Goal: Complete application form

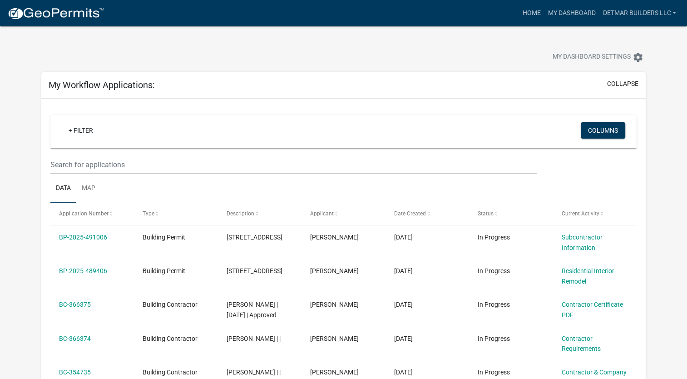
click at [80, 236] on link "BP-2025-491006" at bounding box center [83, 236] width 48 height 7
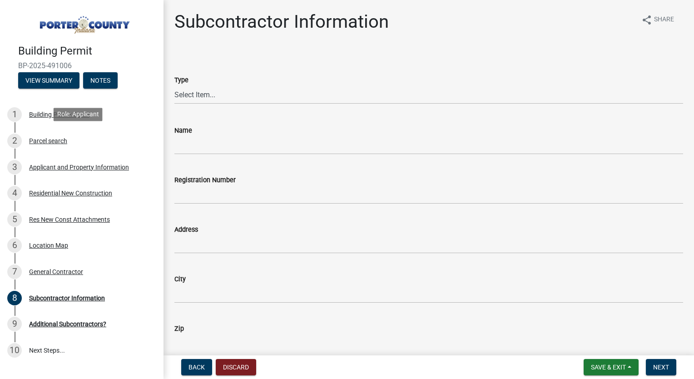
click at [49, 134] on div "2 Parcel search" at bounding box center [78, 140] width 142 height 15
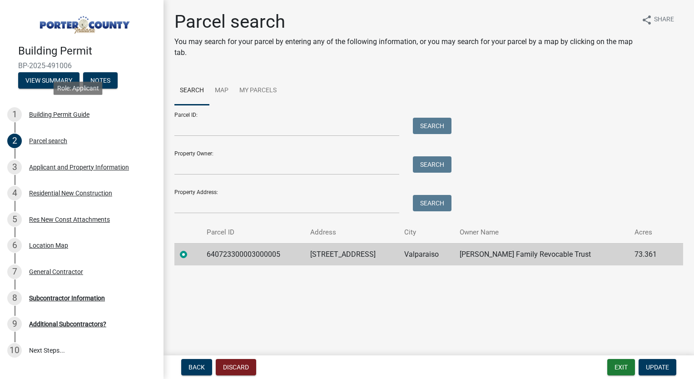
click at [61, 111] on div "Building Permit Guide" at bounding box center [59, 114] width 60 height 6
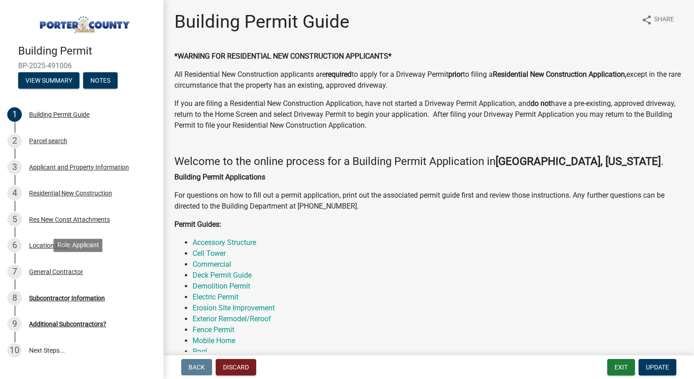
click at [58, 273] on div "General Contractor" at bounding box center [56, 271] width 54 height 6
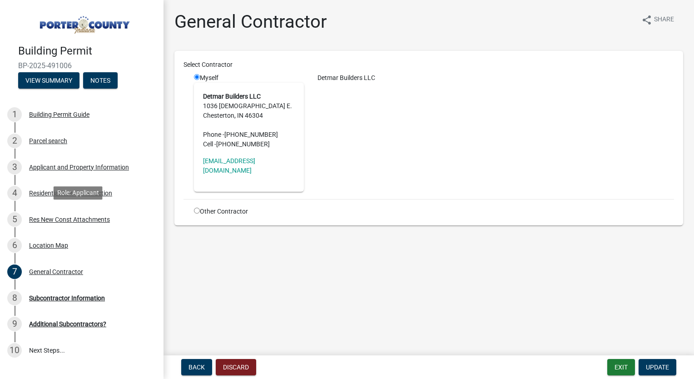
click at [56, 222] on div "5 Res New Const Attachments" at bounding box center [78, 219] width 142 height 15
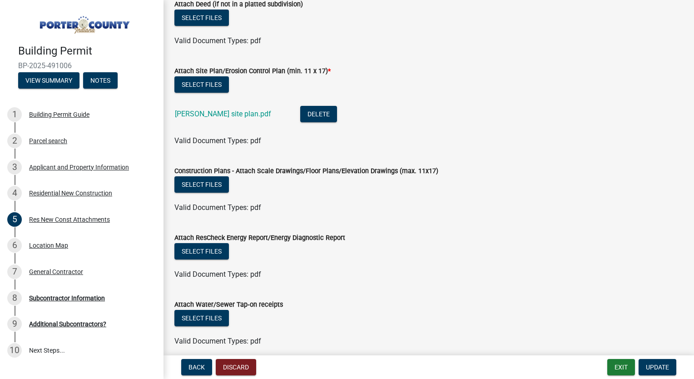
scroll to position [64, 0]
click at [214, 183] on button "Select files" at bounding box center [201, 184] width 54 height 16
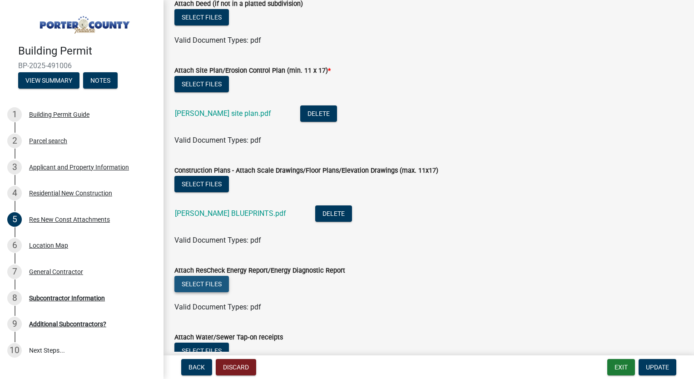
click at [206, 282] on button "Select files" at bounding box center [201, 284] width 54 height 16
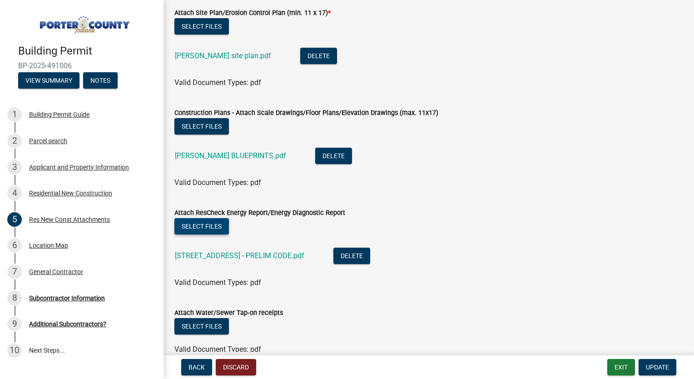
scroll to position [122, 0]
click at [210, 224] on button "Select files" at bounding box center [201, 225] width 54 height 16
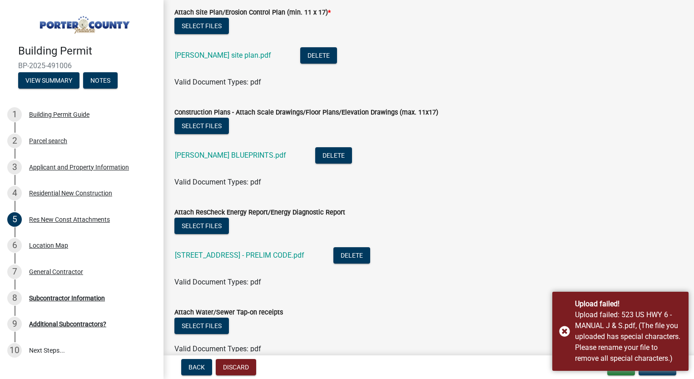
click at [485, 186] on div "Valid Document Types: pdf" at bounding box center [428, 182] width 522 height 11
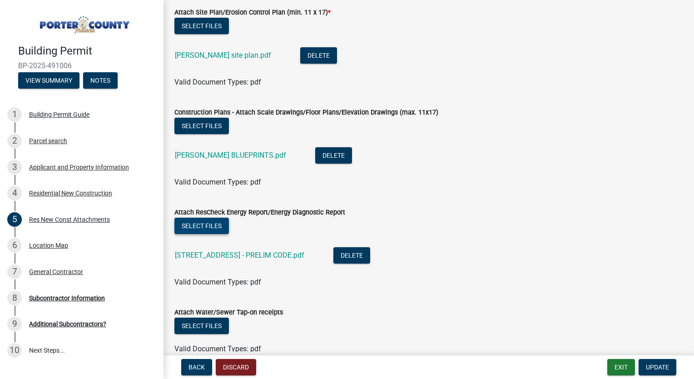
click at [214, 224] on button "Select files" at bounding box center [201, 225] width 54 height 16
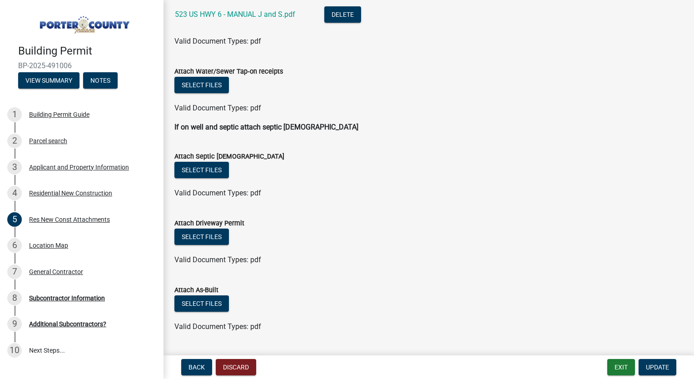
scroll to position [396, 0]
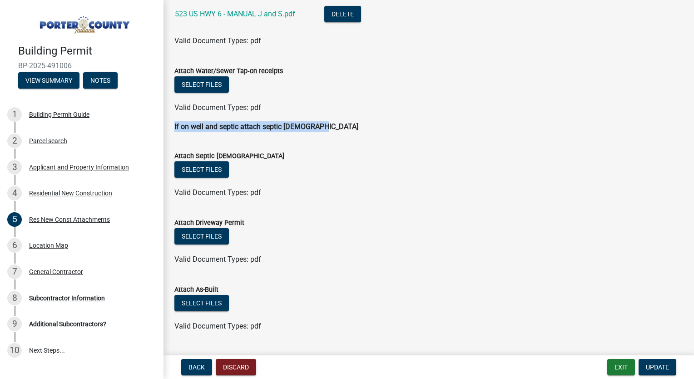
drag, startPoint x: 320, startPoint y: 127, endPoint x: 173, endPoint y: 125, distance: 146.6
click at [173, 125] on div "If on well and septic attach septic Green Card" at bounding box center [428, 126] width 522 height 11
click at [317, 162] on div "Select files" at bounding box center [428, 170] width 508 height 19
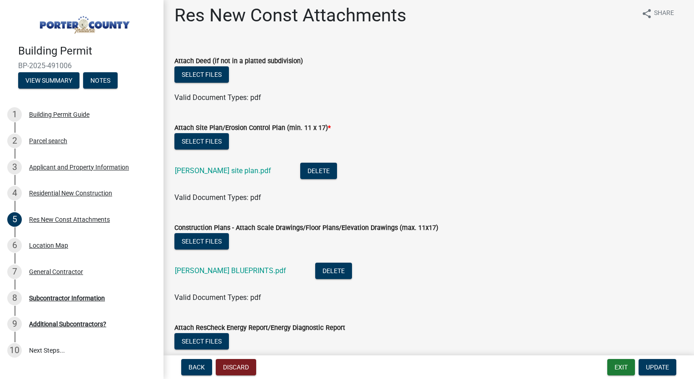
scroll to position [5, 0]
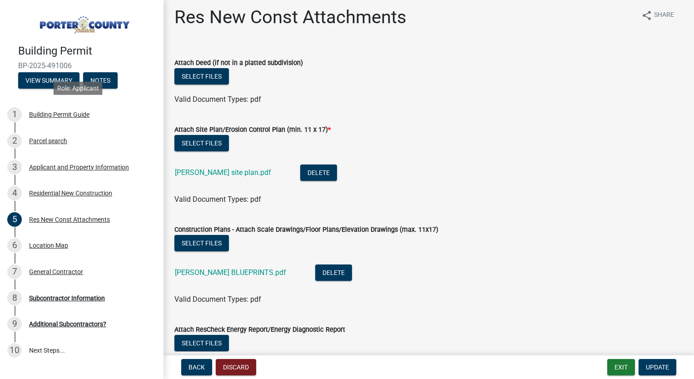
click at [84, 113] on div "Building Permit Guide" at bounding box center [59, 114] width 60 height 6
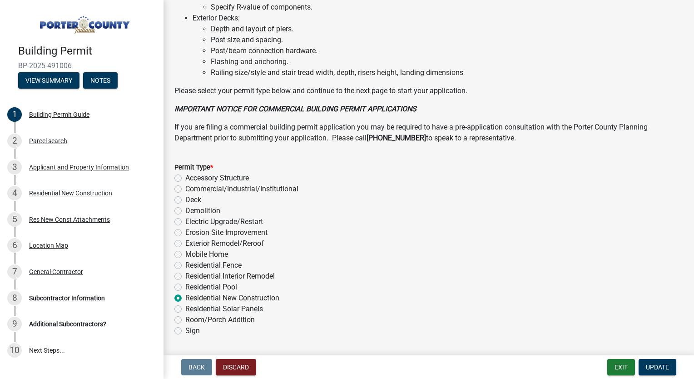
scroll to position [670, 0]
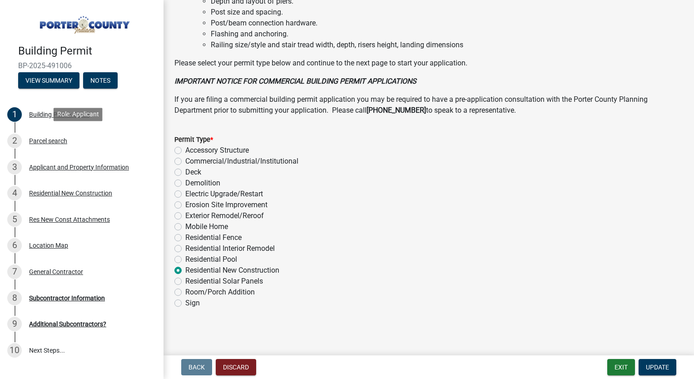
click at [47, 135] on div "2 Parcel search" at bounding box center [78, 140] width 142 height 15
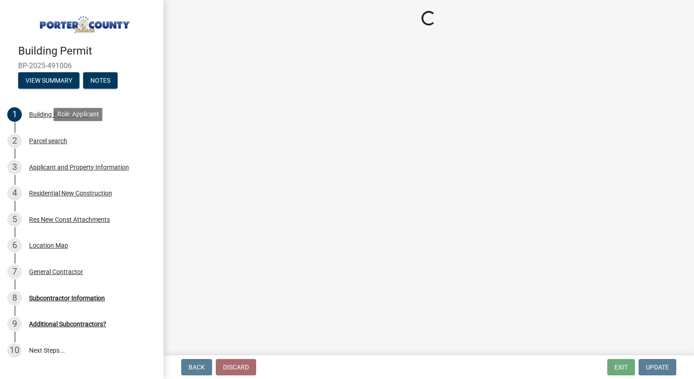
scroll to position [0, 0]
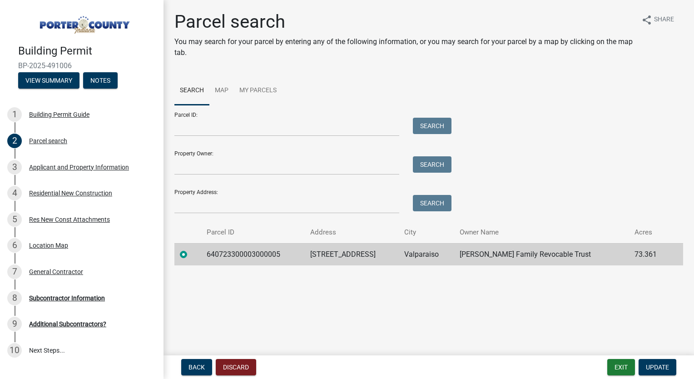
click at [89, 164] on div "Applicant and Property Information" at bounding box center [79, 167] width 100 height 6
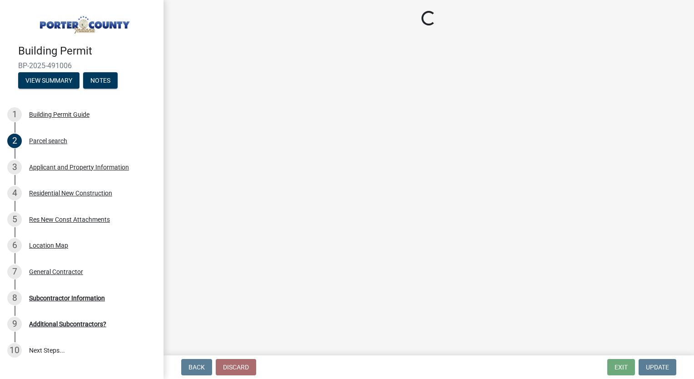
select select "dab8d744-4e32-40c1-942b-b7c1ea7347cb"
select select "cab7bb26-0259-4021-a4e9-b3a2d3356afe"
select select "b0f6f87b-588c-48c3-b728-322303c6bafe"
select select "ea6751d4-6bf7-4a16-89ee-f7801ab82aa1"
select select "92efe679-05f4-414a-9426-51627fba5de6"
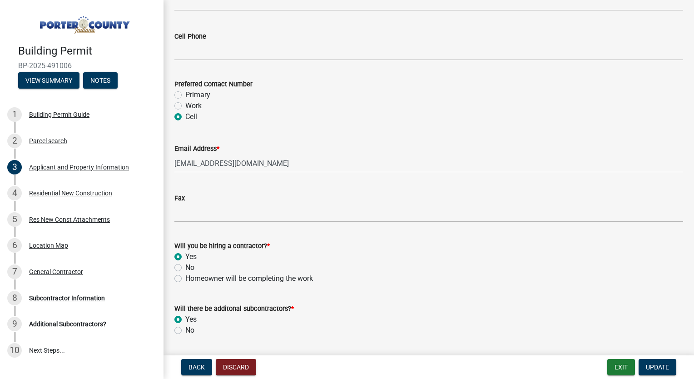
scroll to position [1319, 0]
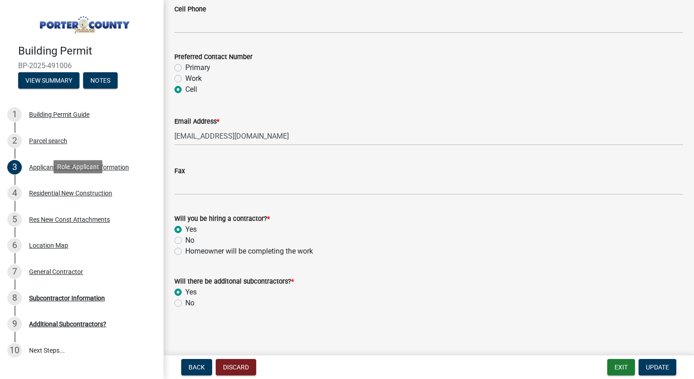
click at [84, 191] on div "Residential New Construction" at bounding box center [70, 193] width 83 height 6
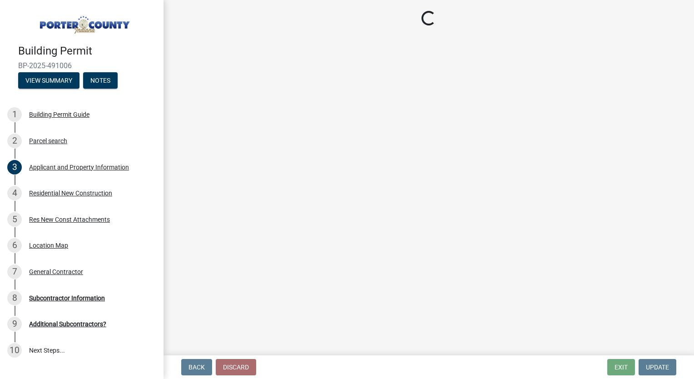
select select "4da9c449-5c2c-48cd-a36d-d108213ca6ba"
select select "3163992e-8534-4f63-91ea-d7f4d4971cae"
select select "8bba6b76-e342-4289-bfbc-7f8a7eb2a853"
select select "44bf48fd-3488-4042-bb62-c5b4f84020aa"
select select "e4a9b6e5-deab-401f-b49d-c88af2388f46"
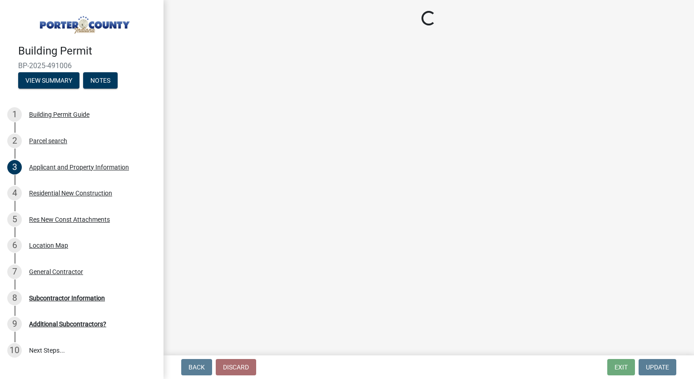
select select "a7554658-1ff0-4ba4-86bb-30b1109b1a56"
select select "bbae15df-4b7c-4889-a1a2-bdce83955e33"
select select "7427f001-d34c-4c58-bf3c-f60178144653"
select select "aeb13f5b-f618-4fb0-9457-a1d82e5b0688"
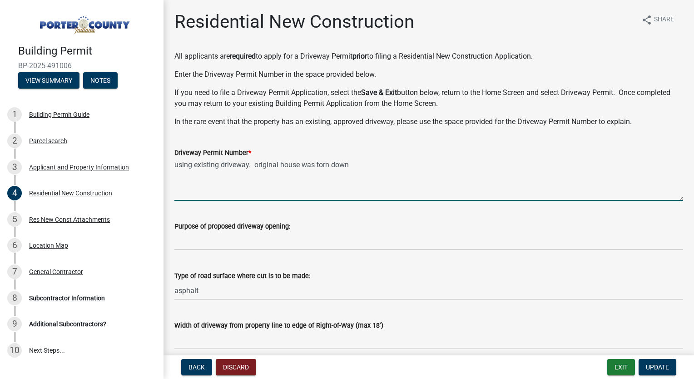
drag, startPoint x: 350, startPoint y: 164, endPoint x: 171, endPoint y: 137, distance: 181.3
click at [171, 137] on div "Driveway Permit Number * using existing driveway. original house was torn down" at bounding box center [428, 167] width 522 height 66
click at [324, 152] on div "Driveway Permit Number *" at bounding box center [428, 152] width 508 height 11
drag, startPoint x: 352, startPoint y: 163, endPoint x: 163, endPoint y: 148, distance: 189.9
click at [163, 148] on div "Building Permit BP-2025-491006 View Summary Notes 1 Building Permit Guide 2 Par…" at bounding box center [347, 189] width 694 height 379
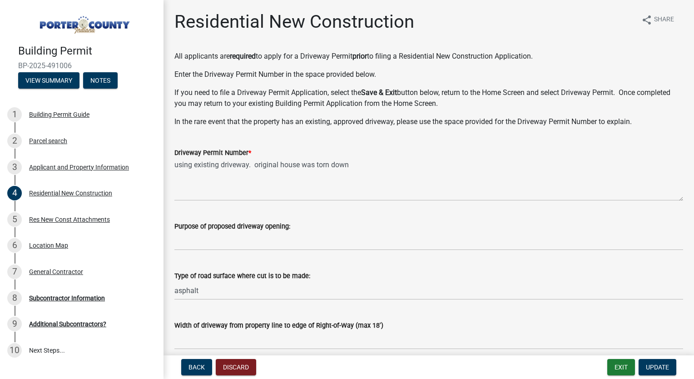
click at [378, 157] on div "Driveway Permit Number *" at bounding box center [428, 152] width 508 height 11
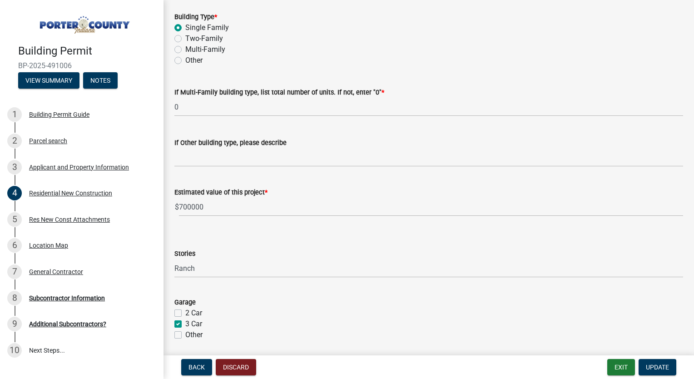
scroll to position [356, 0]
click at [186, 206] on input "700000" at bounding box center [431, 206] width 504 height 19
type input "730000"
click at [255, 263] on select "Select Item... Ranch 1 1/2 Story 2 Story 2 1/2 Story 3 Story 3 1/2 Story Other" at bounding box center [428, 268] width 508 height 19
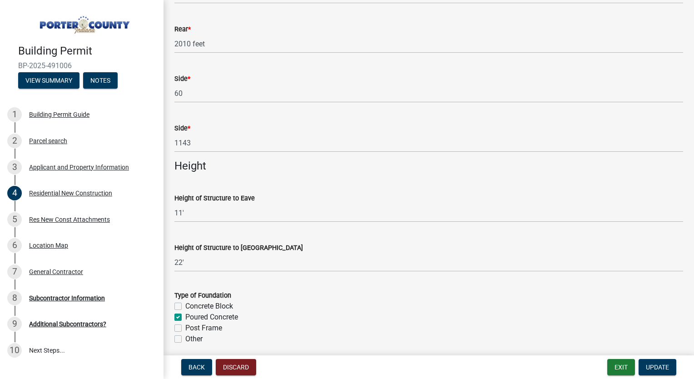
scroll to position [1000, 0]
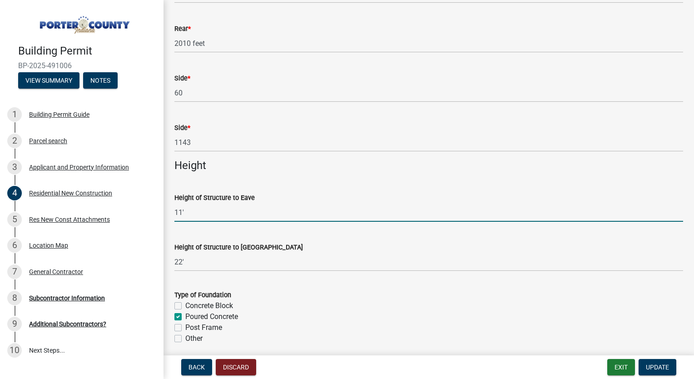
click at [182, 212] on input "11'" at bounding box center [428, 212] width 508 height 19
type input "10'"
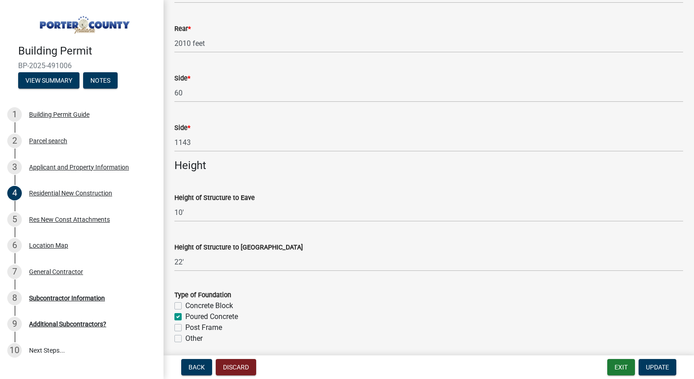
click at [245, 292] on div "Type of Foundation" at bounding box center [428, 294] width 508 height 11
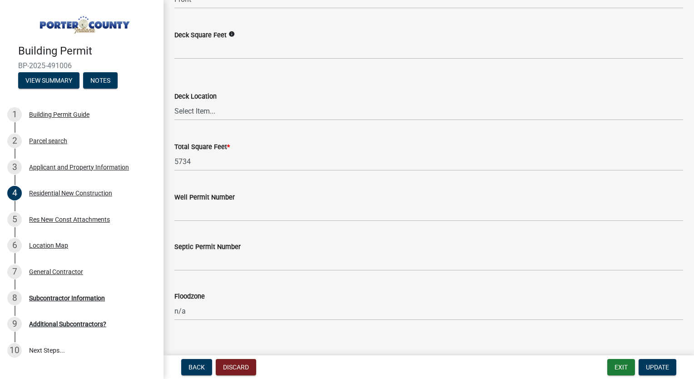
scroll to position [2452, 0]
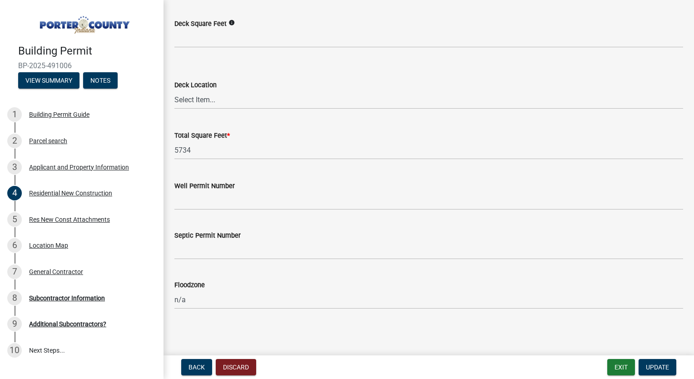
click at [90, 218] on div "Res New Const Attachments" at bounding box center [69, 219] width 81 height 6
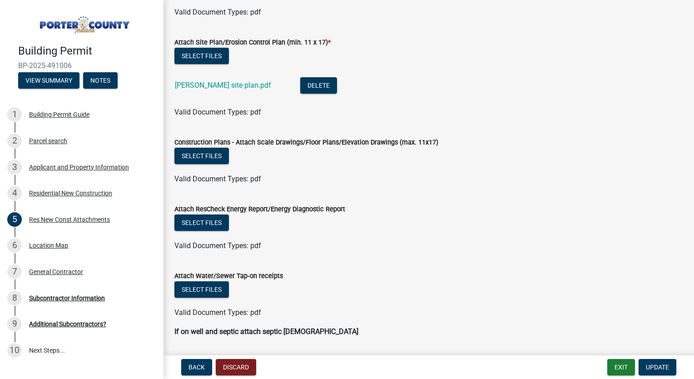
scroll to position [101, 0]
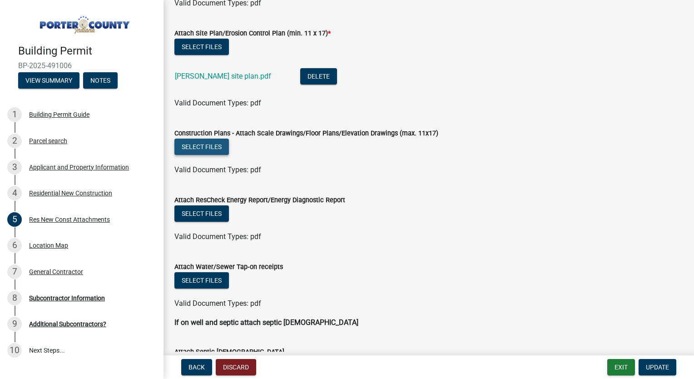
click at [209, 147] on button "Select files" at bounding box center [201, 146] width 54 height 16
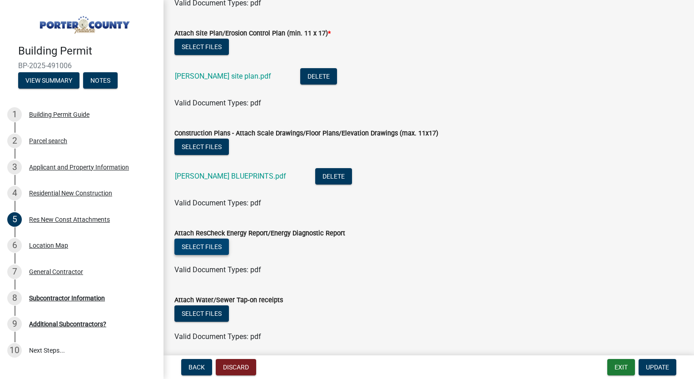
click at [195, 248] on button "Select files" at bounding box center [201, 246] width 54 height 16
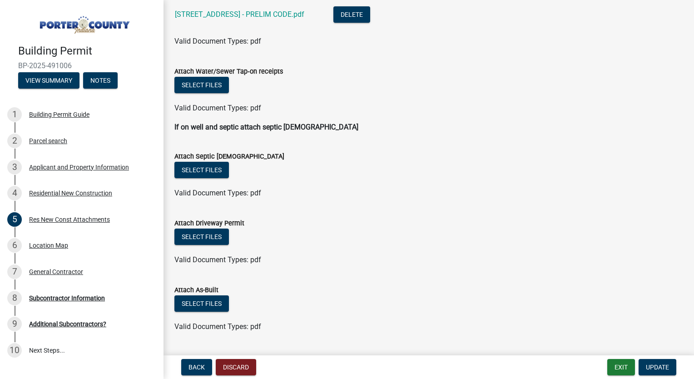
scroll to position [419, 0]
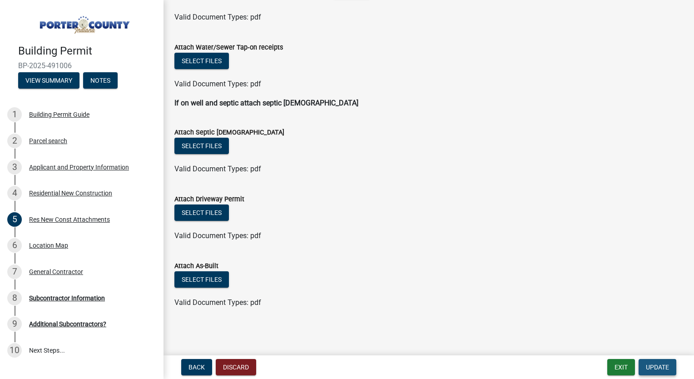
click at [659, 371] on button "Update" at bounding box center [657, 367] width 38 height 16
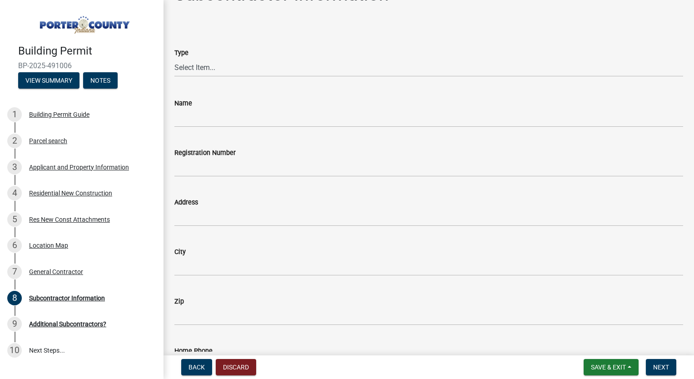
scroll to position [20, 0]
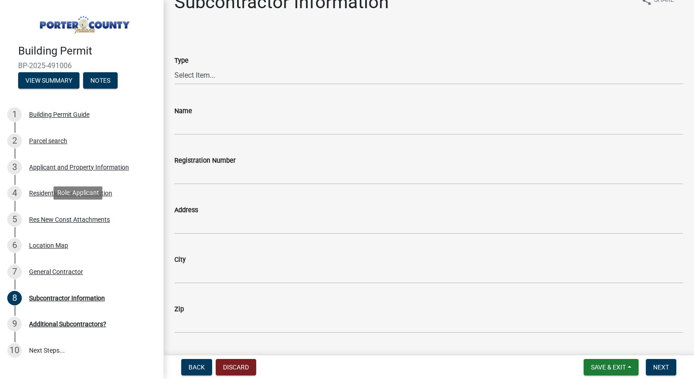
click at [59, 216] on div "Res New Const Attachments" at bounding box center [69, 219] width 81 height 6
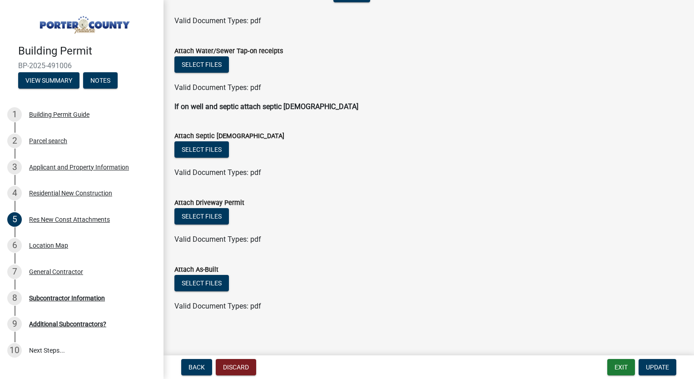
scroll to position [419, 0]
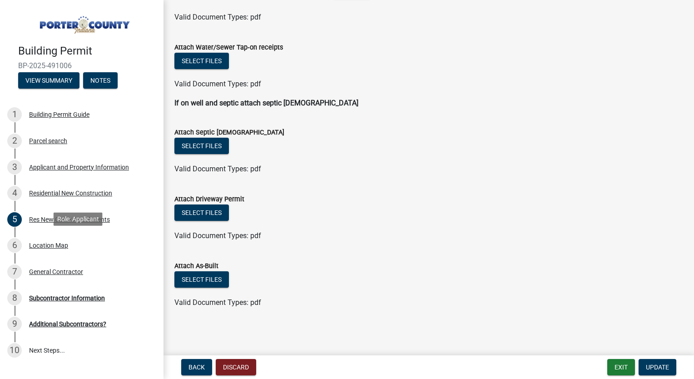
click at [62, 243] on div "Location Map" at bounding box center [48, 245] width 39 height 6
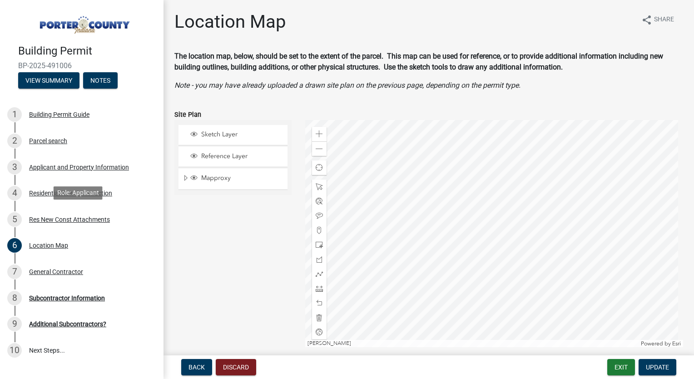
click at [81, 217] on div "Res New Const Attachments" at bounding box center [69, 219] width 81 height 6
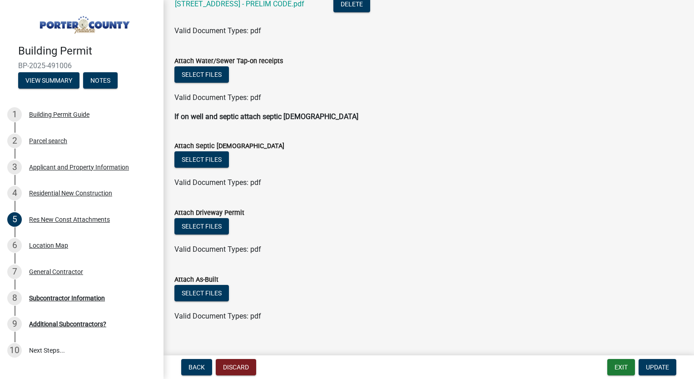
scroll to position [419, 0]
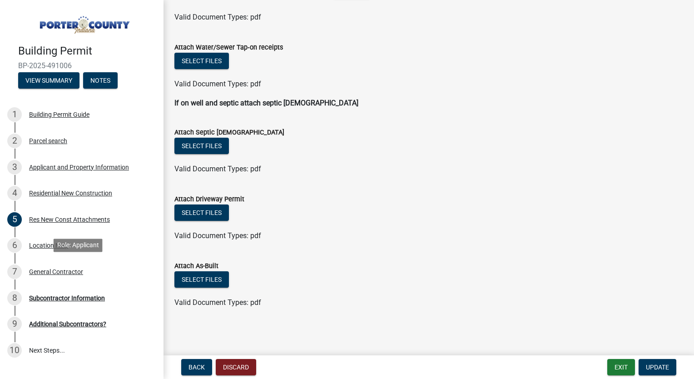
click at [52, 268] on div "General Contractor" at bounding box center [56, 271] width 54 height 6
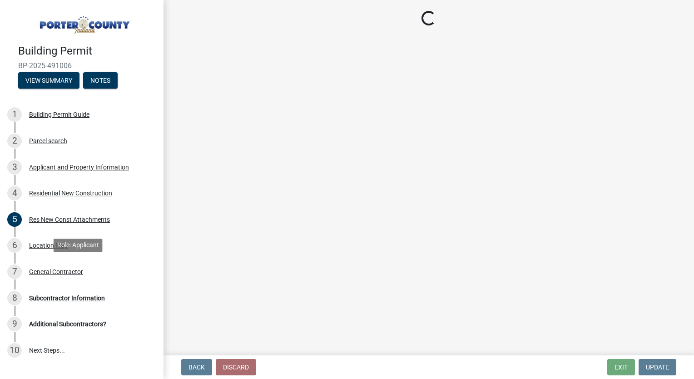
scroll to position [0, 0]
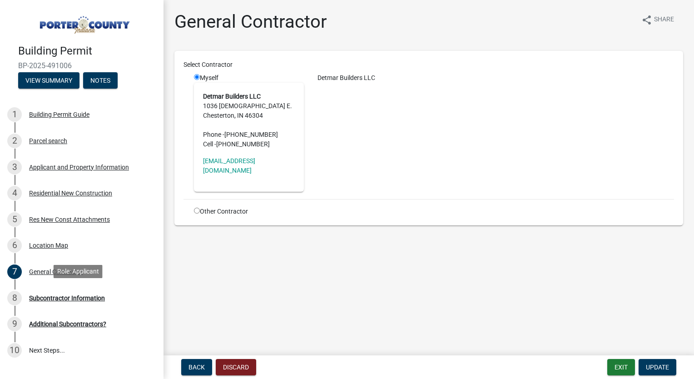
click at [83, 295] on div "Subcontractor Information" at bounding box center [67, 298] width 76 height 6
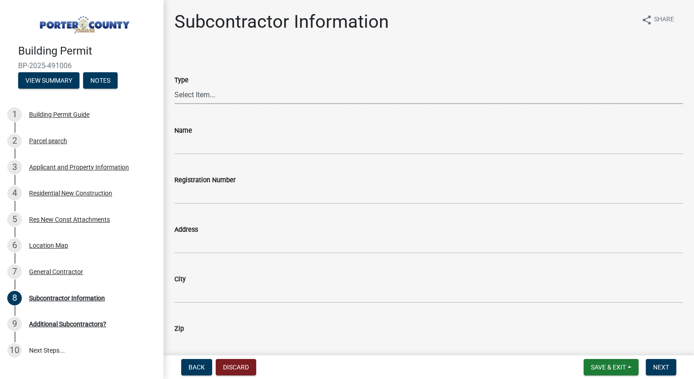
click at [283, 98] on select "Select Item... Concrete Plumbing Electrical HVAC Framing Roofing Insulation Lan…" at bounding box center [428, 94] width 508 height 19
click at [174, 85] on select "Select Item... Concrete Plumbing Electrical HVAC Framing Roofing Insulation Lan…" at bounding box center [428, 94] width 508 height 19
select select "aec83d08-724c-497f-a966-c5001b2a94b2"
click at [199, 146] on input "Name" at bounding box center [428, 145] width 508 height 19
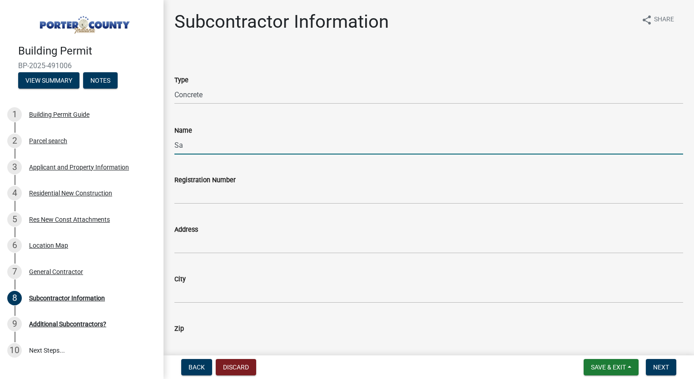
type input "Sandberg Concrete"
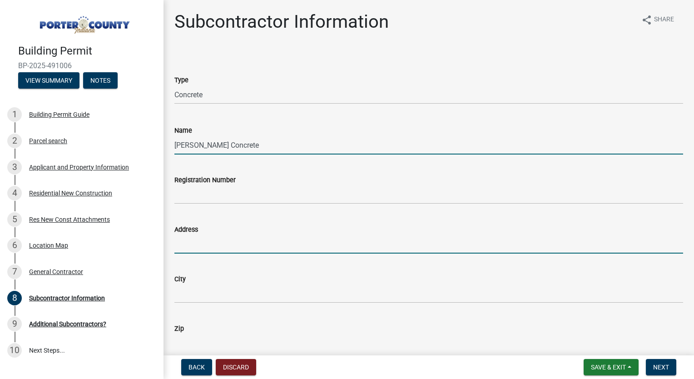
type input "452 Stonebridge Pkwy"
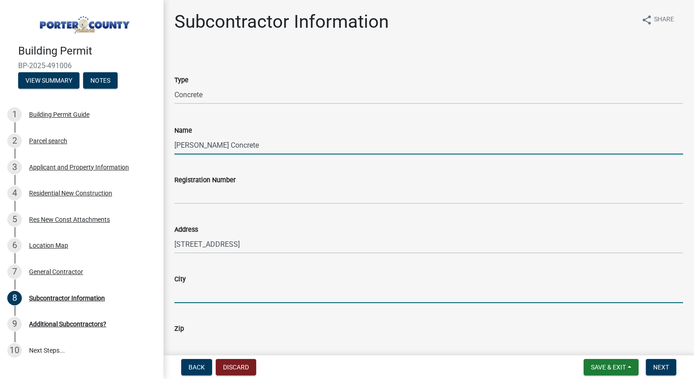
type input "Valparaiso"
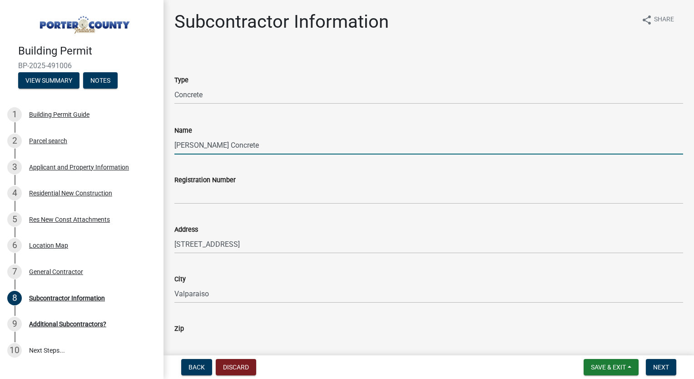
type input "46383"
click at [332, 213] on div "Address 452 Stonebridge Pkwy" at bounding box center [428, 232] width 508 height 42
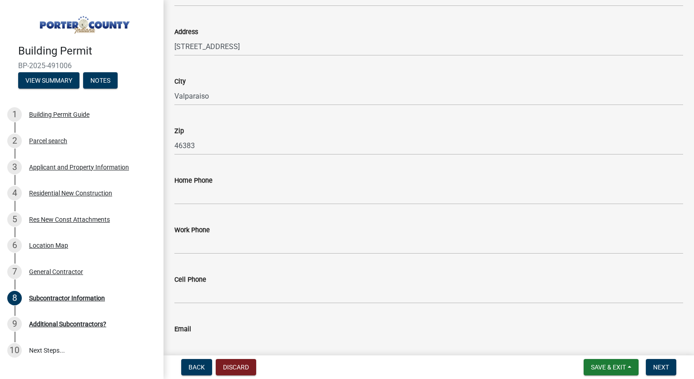
scroll to position [201, 0]
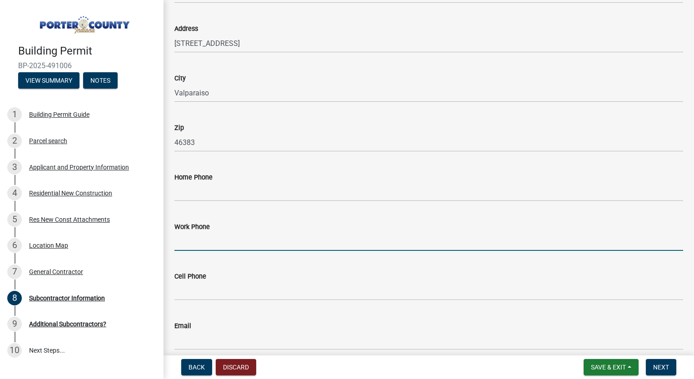
click at [264, 237] on input "Work Phone" at bounding box center [428, 241] width 508 height 19
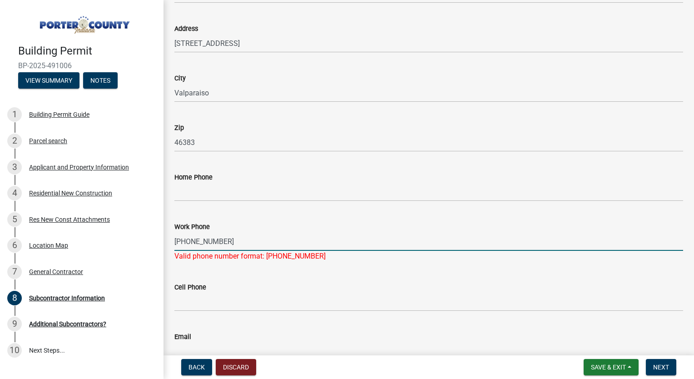
type input "219-405-8526"
click at [322, 170] on div "Home Phone" at bounding box center [428, 180] width 508 height 42
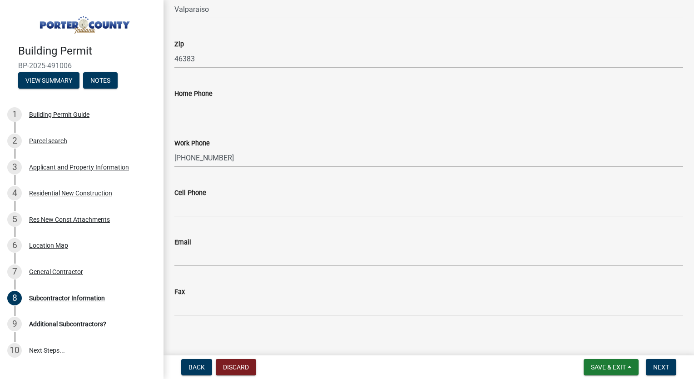
scroll to position [285, 0]
click at [277, 245] on div "Email" at bounding box center [428, 241] width 508 height 11
click at [272, 250] on input "Email" at bounding box center [428, 256] width 508 height 19
type input "m"
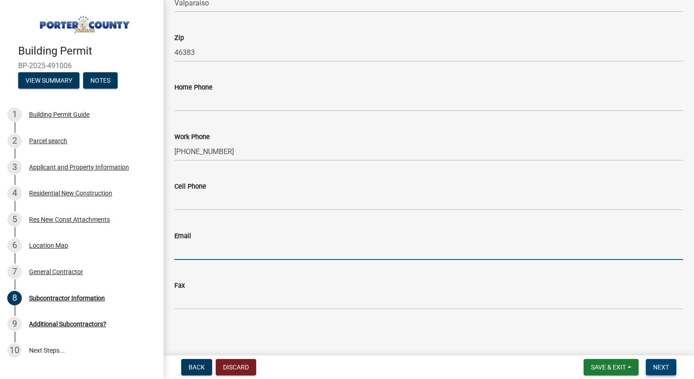
click at [667, 369] on span "Next" at bounding box center [661, 366] width 16 height 7
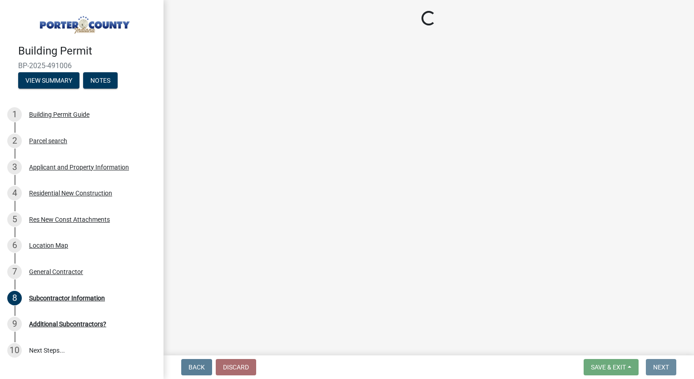
scroll to position [0, 0]
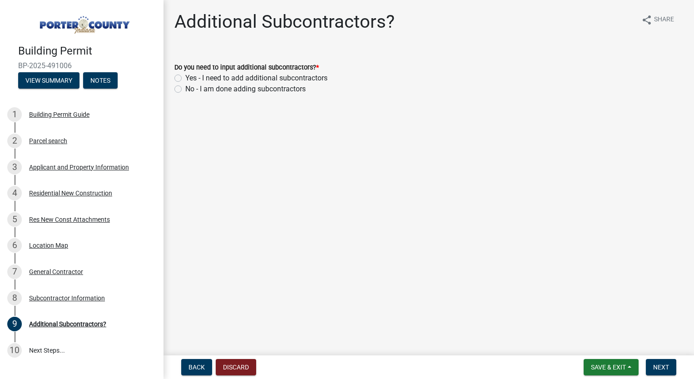
click at [185, 77] on label "Yes - I need to add additional subcontractors" at bounding box center [256, 78] width 142 height 11
click at [185, 77] on input "Yes - I need to add additional subcontractors" at bounding box center [188, 76] width 6 height 6
radio input "true"
click at [659, 366] on span "Next" at bounding box center [661, 366] width 16 height 7
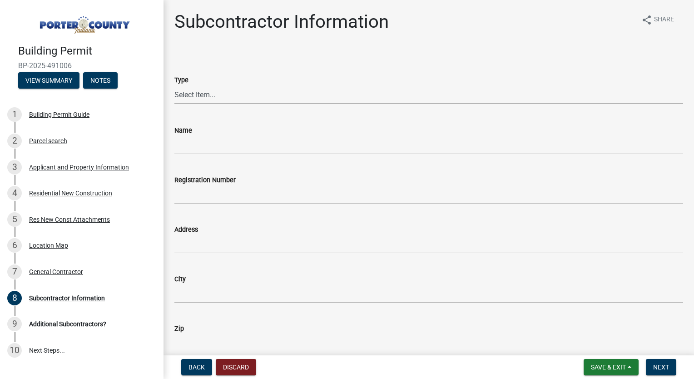
click at [225, 93] on select "Select Item... Concrete Plumbing Electrical HVAC Framing Roofing Insulation Lan…" at bounding box center [428, 94] width 508 height 19
click at [174, 85] on select "Select Item... Concrete Plumbing Electrical HVAC Framing Roofing Insulation Lan…" at bounding box center [428, 94] width 508 height 19
select select "cd97cfe4-1a4e-44da-bf01-15313709366c"
click at [201, 143] on input "Name" at bounding box center [428, 145] width 508 height 19
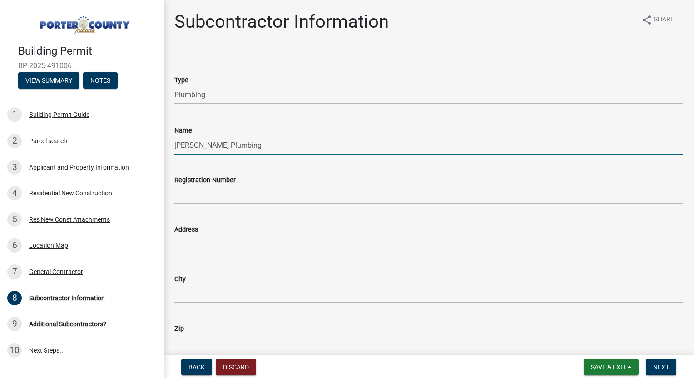
type input "Gouwens Plumbing"
click at [207, 246] on input "Address" at bounding box center [428, 244] width 508 height 19
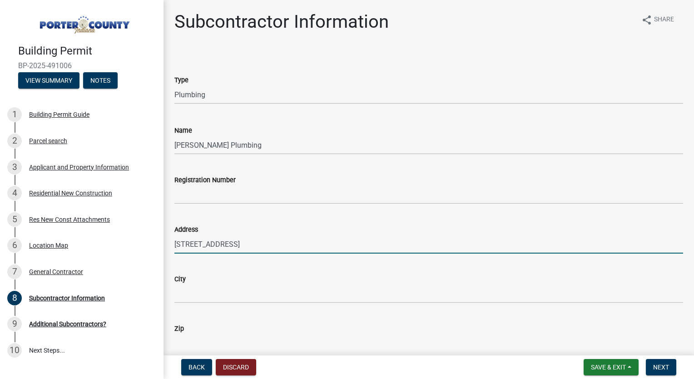
type input "14502 98th Ave"
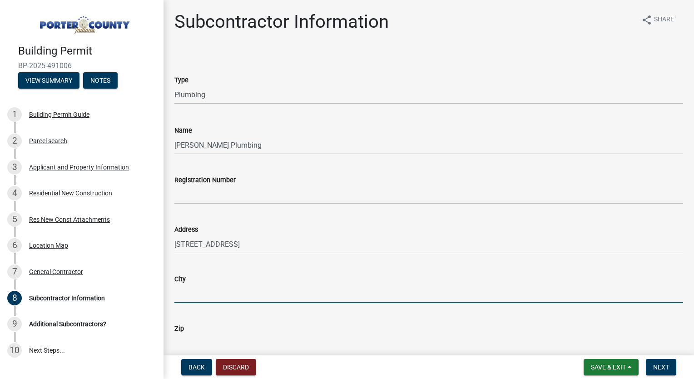
click at [209, 296] on input "City" at bounding box center [428, 293] width 508 height 19
type input "Dyer, IN"
click at [204, 338] on input "Zip" at bounding box center [428, 343] width 508 height 19
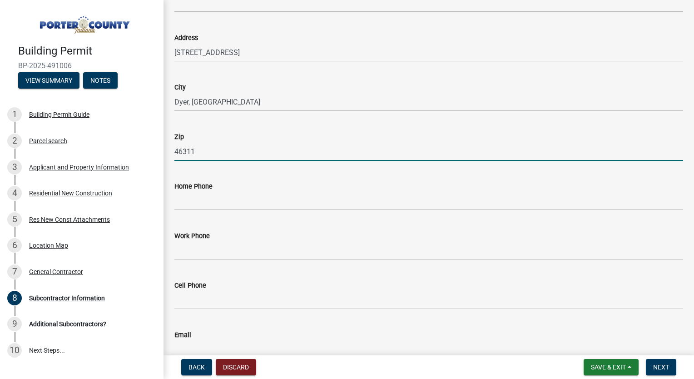
scroll to position [192, 0]
type input "46311"
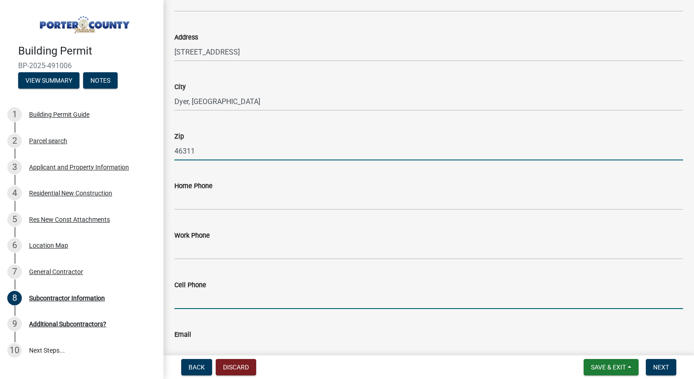
click at [302, 295] on input "Cell Phone" at bounding box center [428, 299] width 508 height 19
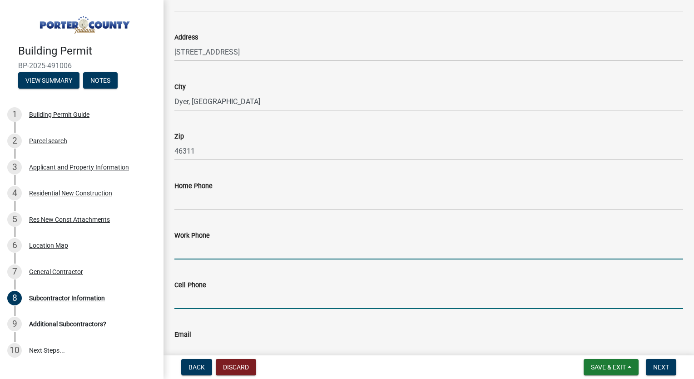
click at [177, 253] on input "Work Phone" at bounding box center [428, 250] width 508 height 19
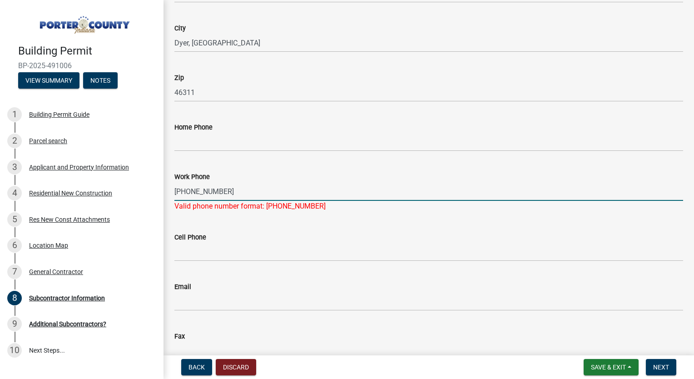
scroll to position [251, 0]
type input "219-712-1786"
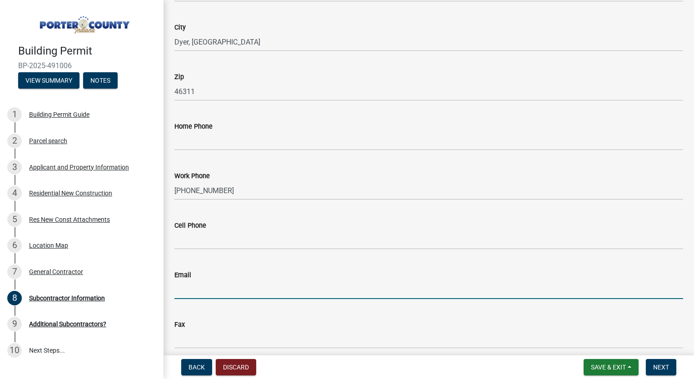
click at [250, 305] on wm-data-entity-input-list "Type Select Item... Concrete Plumbing Electrical HVAC Framing Roofing Insulatio…" at bounding box center [428, 77] width 508 height 556
type input "johngouwens@sbcglobal.net"
click at [669, 368] on button "Next" at bounding box center [660, 367] width 30 height 16
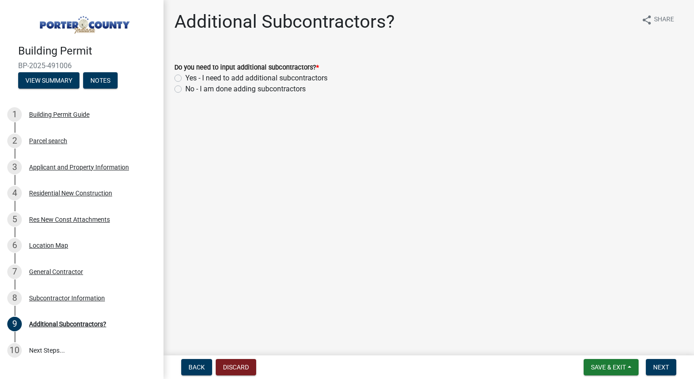
click at [185, 79] on label "Yes - I need to add additional subcontractors" at bounding box center [256, 78] width 142 height 11
click at [185, 79] on input "Yes - I need to add additional subcontractors" at bounding box center [188, 76] width 6 height 6
radio input "true"
click at [658, 370] on button "Next" at bounding box center [660, 367] width 30 height 16
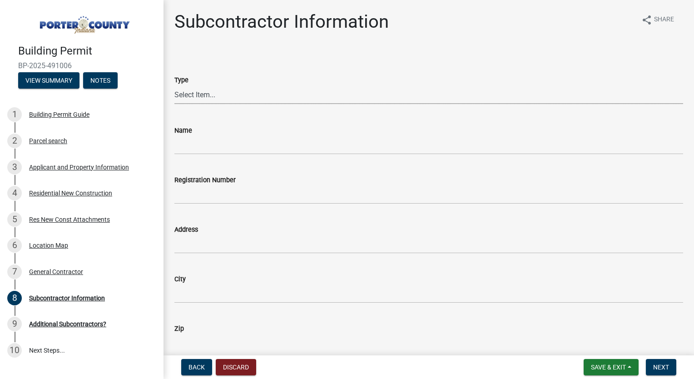
click at [311, 94] on select "Select Item... Concrete Plumbing Electrical HVAC Framing Roofing Insulation Lan…" at bounding box center [428, 94] width 508 height 19
click at [174, 85] on select "Select Item... Concrete Plumbing Electrical HVAC Framing Roofing Insulation Lan…" at bounding box center [428, 94] width 508 height 19
select select "efdc4ab2-fecf-44c9-8db5-461c68afeef8"
click at [199, 147] on input "Name" at bounding box center [428, 145] width 508 height 19
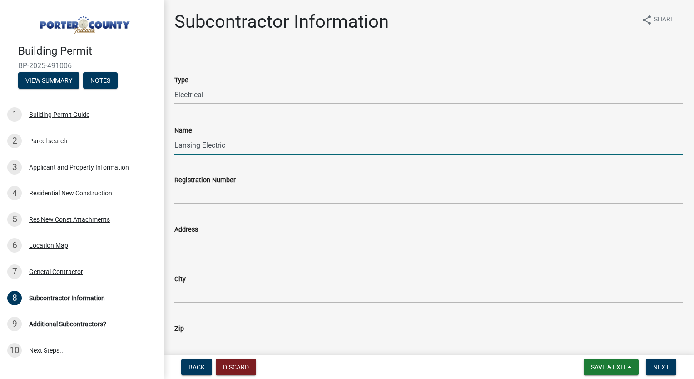
type input "Lansing Electric"
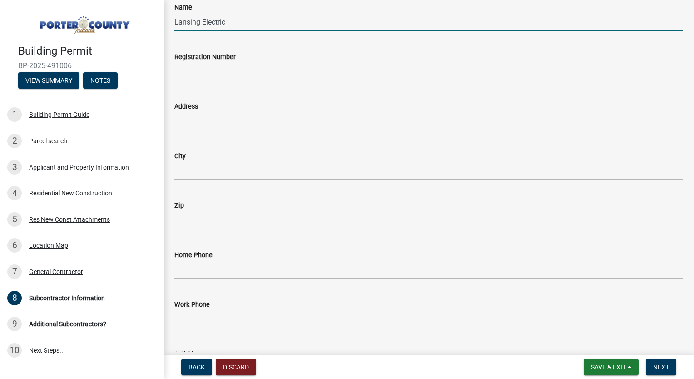
scroll to position [123, 0]
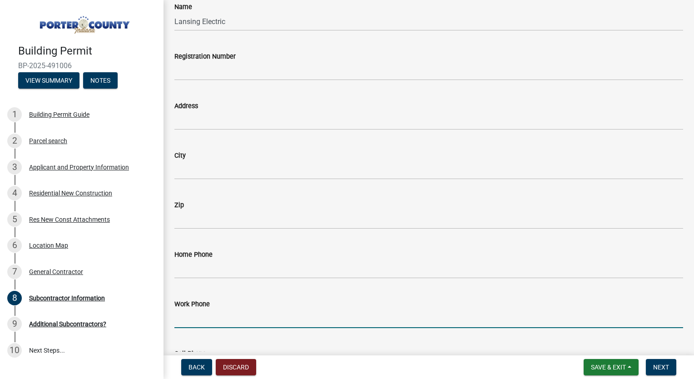
click at [229, 323] on input "Work Phone" at bounding box center [428, 318] width 508 height 19
type input "708-474-1608"
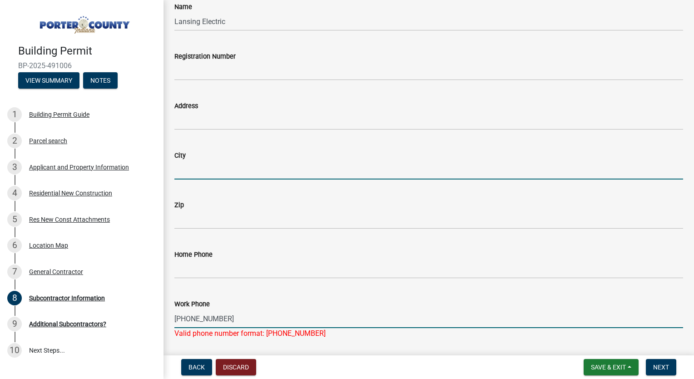
click at [212, 172] on input "City" at bounding box center [428, 170] width 508 height 19
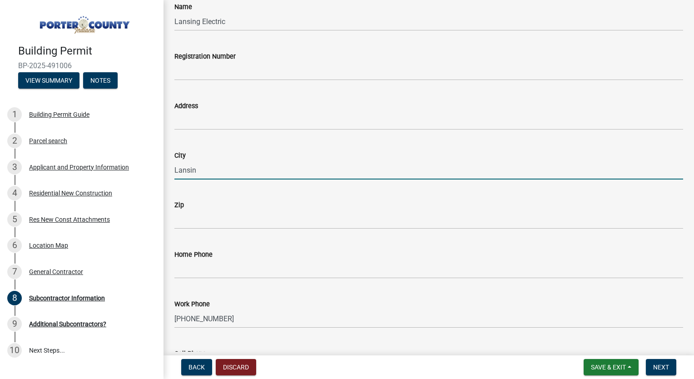
type input "Lansin"
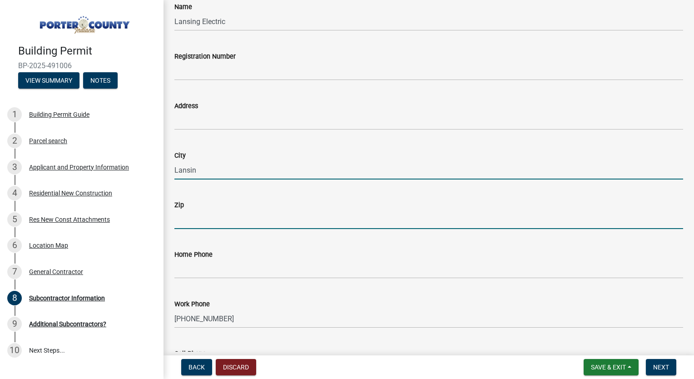
click at [204, 212] on input "Zip" at bounding box center [428, 219] width 508 height 19
type input "O"
type input "IL"
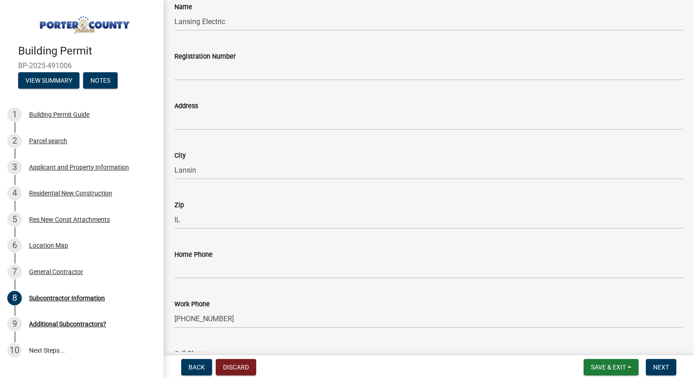
click at [213, 105] on div "Address" at bounding box center [428, 105] width 508 height 11
click at [207, 113] on input "Address" at bounding box center [428, 120] width 508 height 19
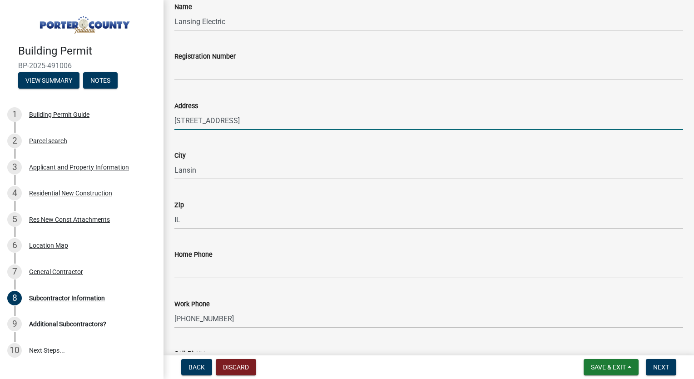
type input "18559 Willow Lane"
click at [207, 166] on input "Lansin" at bounding box center [428, 170] width 508 height 19
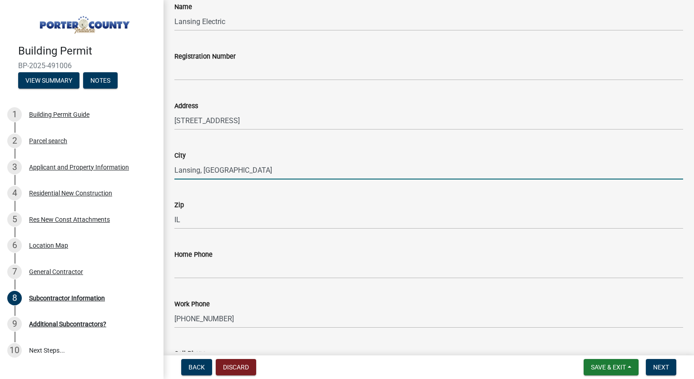
type input "Lansing, IL"
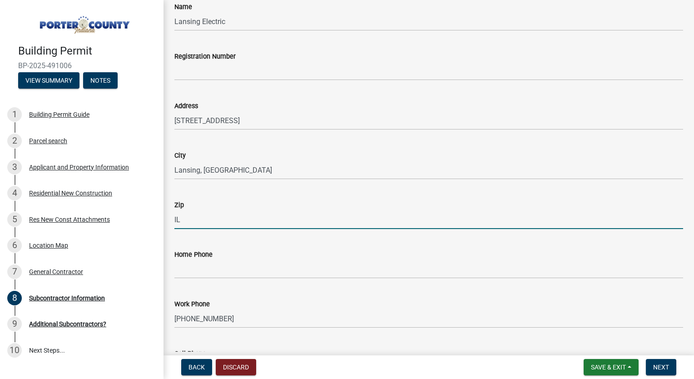
click at [205, 214] on input "IL" at bounding box center [428, 219] width 508 height 19
type input "I"
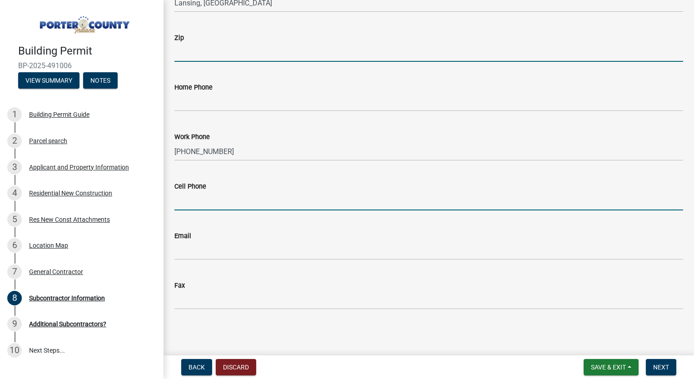
click at [231, 196] on input "Cell Phone" at bounding box center [428, 201] width 508 height 19
click at [192, 48] on input "Zip" at bounding box center [428, 52] width 508 height 19
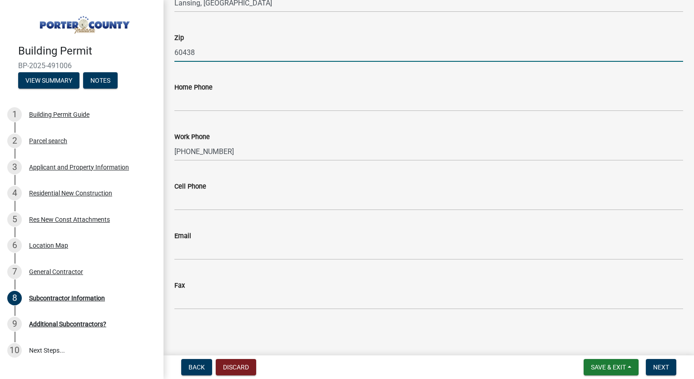
type input "60438"
click at [307, 247] on input "Email" at bounding box center [428, 250] width 508 height 19
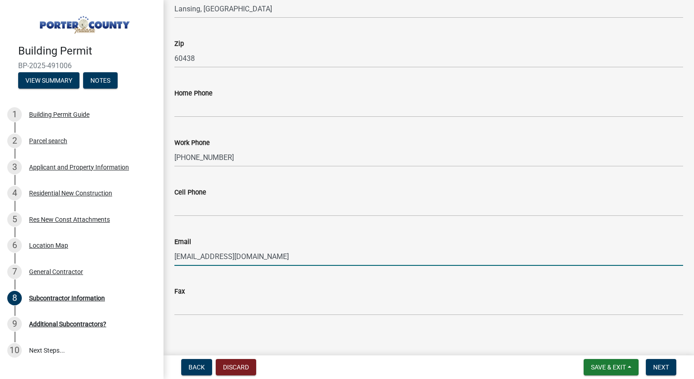
scroll to position [285, 0]
type input "lansingelectric@gmail.com"
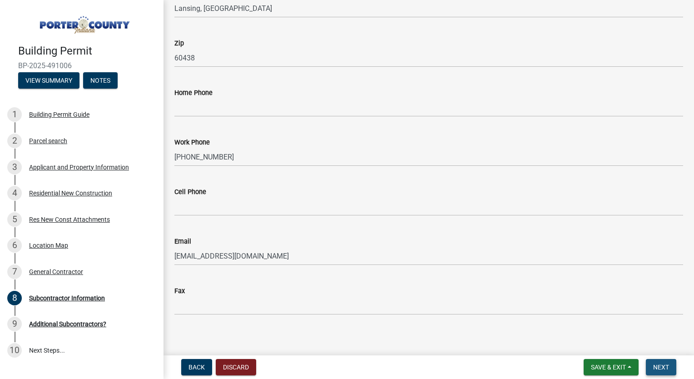
click at [663, 365] on span "Next" at bounding box center [661, 366] width 16 height 7
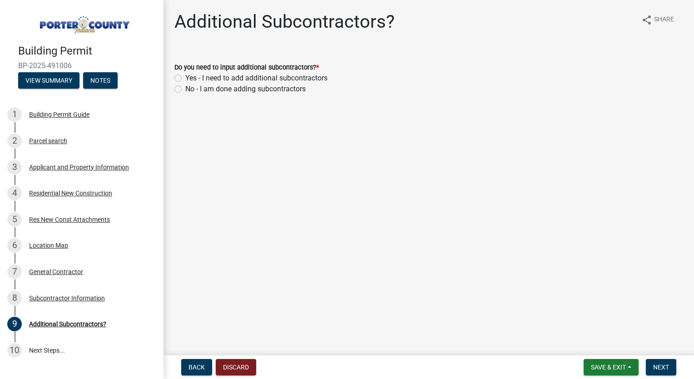
click at [185, 77] on label "Yes - I need to add additional subcontractors" at bounding box center [256, 78] width 142 height 11
click at [185, 77] on input "Yes - I need to add additional subcontractors" at bounding box center [188, 76] width 6 height 6
radio input "true"
click at [662, 364] on span "Next" at bounding box center [661, 366] width 16 height 7
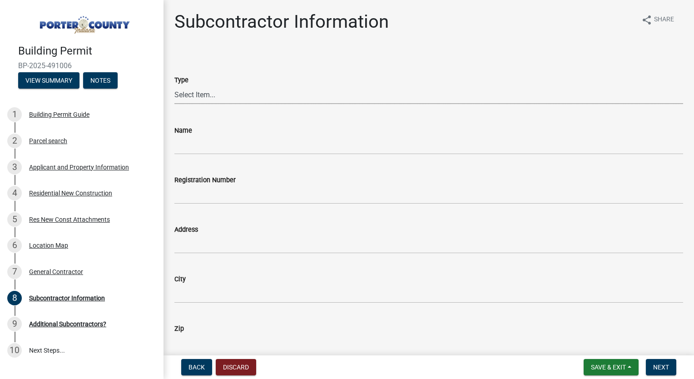
click at [224, 95] on select "Select Item... Concrete Plumbing Electrical HVAC Framing Roofing Insulation Lan…" at bounding box center [428, 94] width 508 height 19
click at [174, 85] on select "Select Item... Concrete Plumbing Electrical HVAC Framing Roofing Insulation Lan…" at bounding box center [428, 94] width 508 height 19
select select "9452e092-c50d-45bd-97f1-cd63c2c340af"
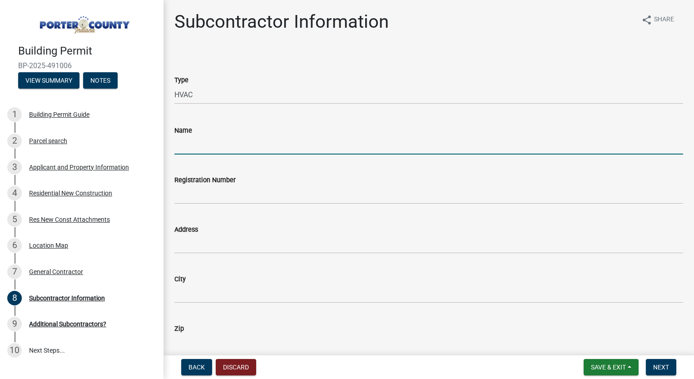
click at [202, 138] on input "Name" at bounding box center [428, 145] width 508 height 19
type input "Buck's Heating & Air"
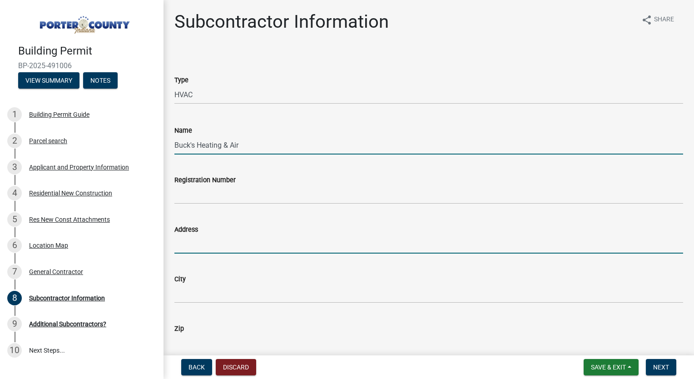
click at [187, 239] on input "Address" at bounding box center [428, 244] width 508 height 19
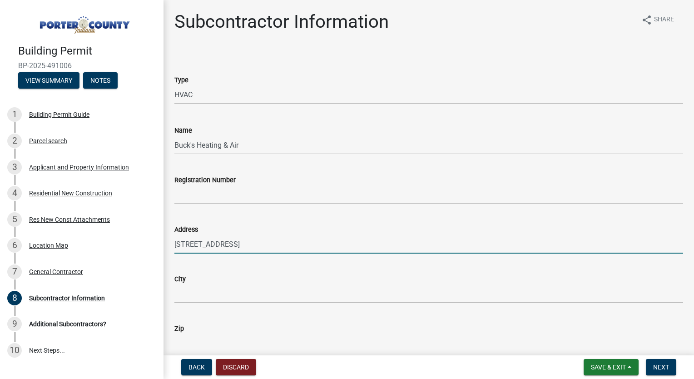
type input "403 S Calumet Road"
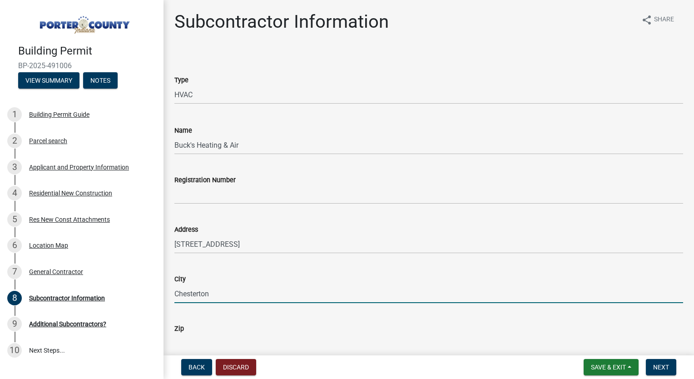
type input "Chesterton"
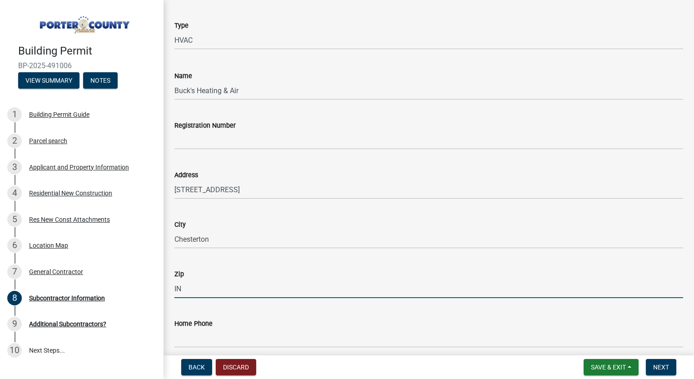
scroll to position [55, 0]
type input "I"
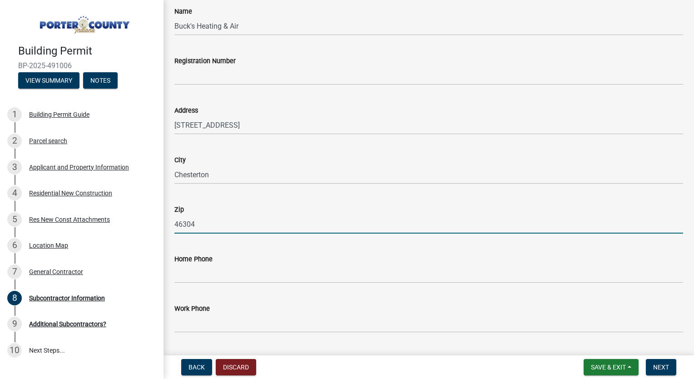
scroll to position [123, 0]
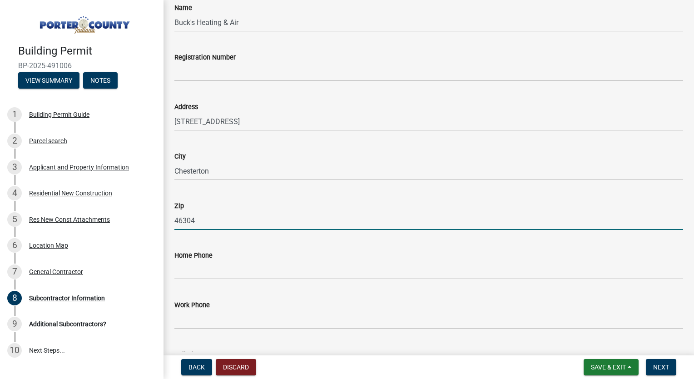
type input "46304"
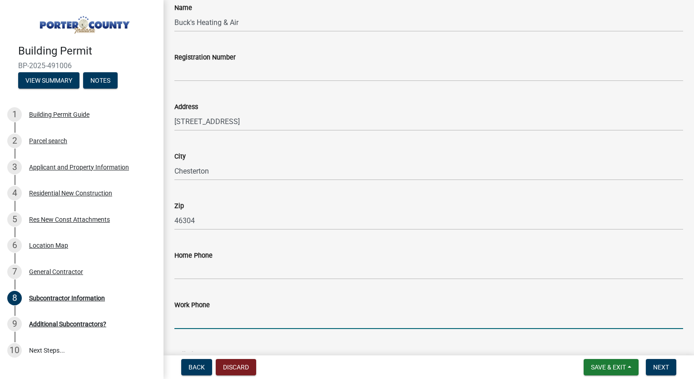
click at [235, 316] on input "Work Phone" at bounding box center [428, 319] width 508 height 19
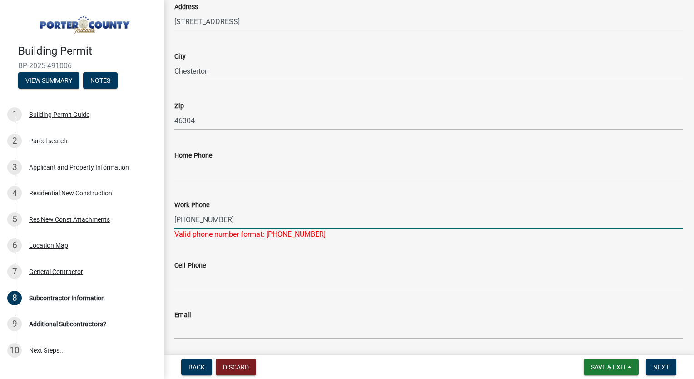
scroll to position [261, 0]
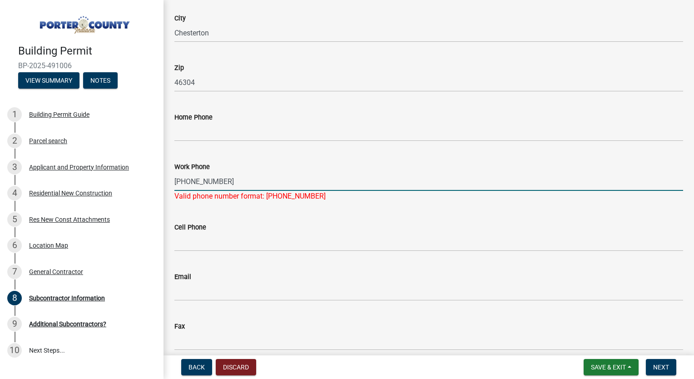
type input "219-406-8758"
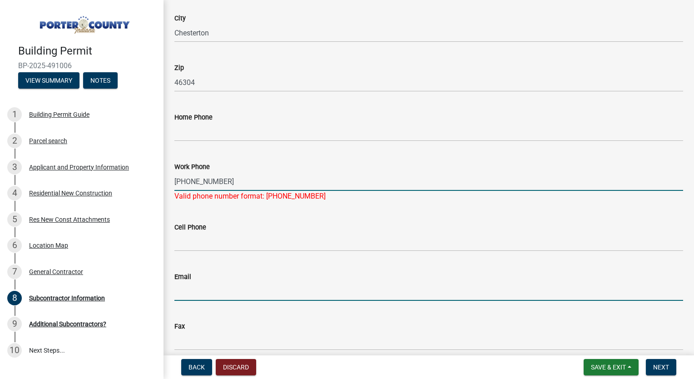
click at [246, 292] on wm-data-entity-input "Email" at bounding box center [428, 282] width 508 height 49
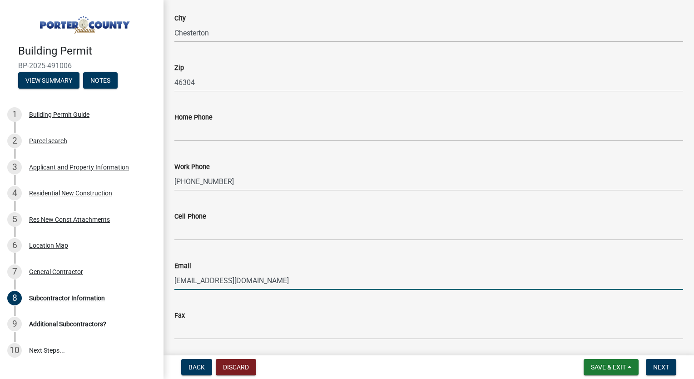
type input "office@buckshvac.com"
click at [654, 362] on button "Next" at bounding box center [660, 367] width 30 height 16
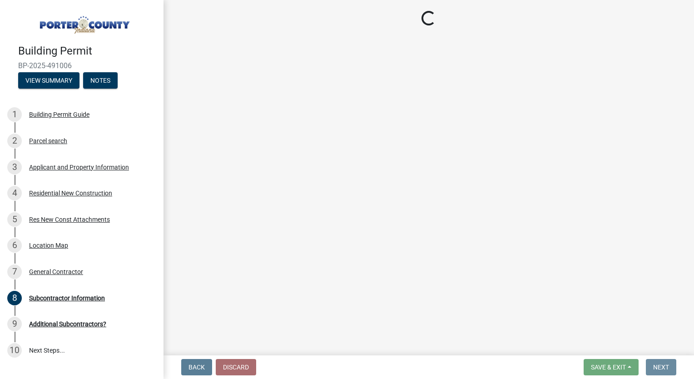
scroll to position [0, 0]
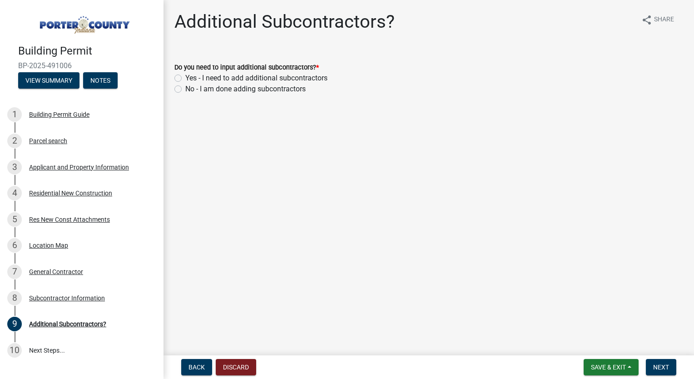
click at [185, 79] on label "Yes - I need to add additional subcontractors" at bounding box center [256, 78] width 142 height 11
click at [185, 79] on input "Yes - I need to add additional subcontractors" at bounding box center [188, 76] width 6 height 6
radio input "true"
click at [656, 364] on span "Next" at bounding box center [661, 366] width 16 height 7
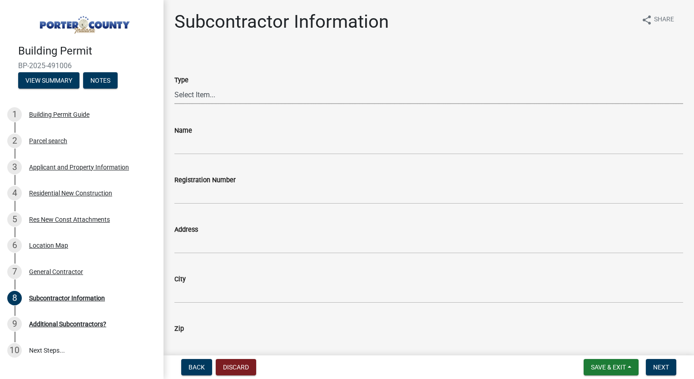
click at [230, 92] on select "Select Item... Concrete Plumbing Electrical HVAC Framing Roofing Insulation Lan…" at bounding box center [428, 94] width 508 height 19
click at [174, 85] on select "Select Item... Concrete Plumbing Electrical HVAC Framing Roofing Insulation Lan…" at bounding box center [428, 94] width 508 height 19
select select "e24670f1-0fc3-4dee-82ca-1a1373b3817c"
click at [219, 146] on input "Name" at bounding box center [428, 145] width 508 height 19
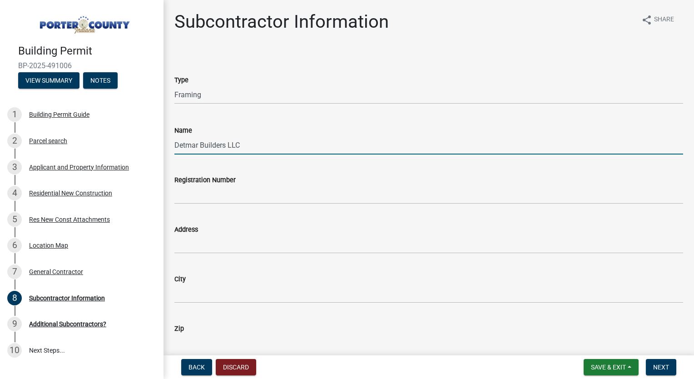
type input "Detmar Builders LLC"
click at [210, 241] on input "Address" at bounding box center [428, 244] width 508 height 19
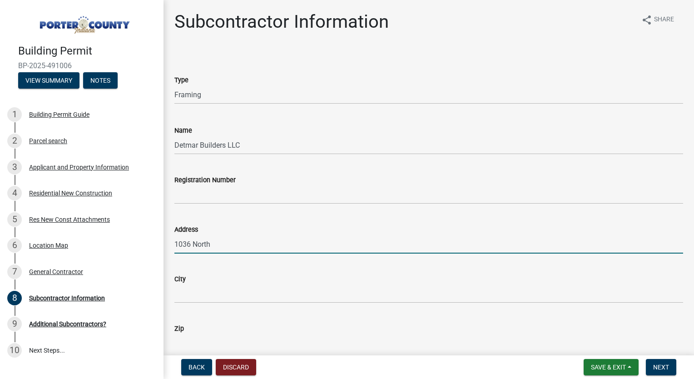
type input "1036 North 400 East"
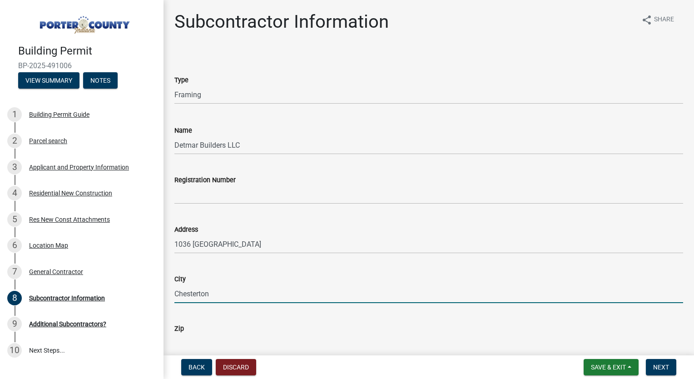
type input "Chesterton"
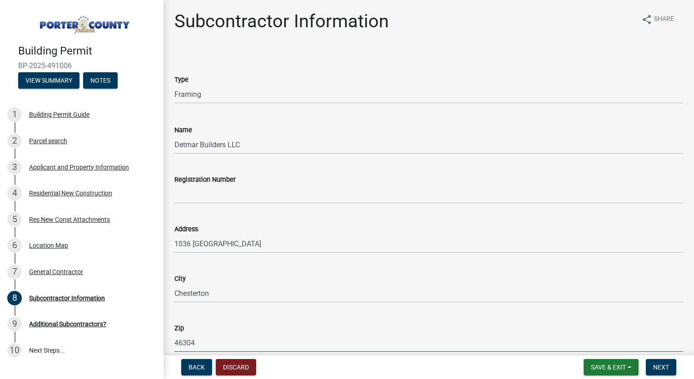
type input "46304"
click at [418, 328] on div "Zip" at bounding box center [428, 327] width 508 height 11
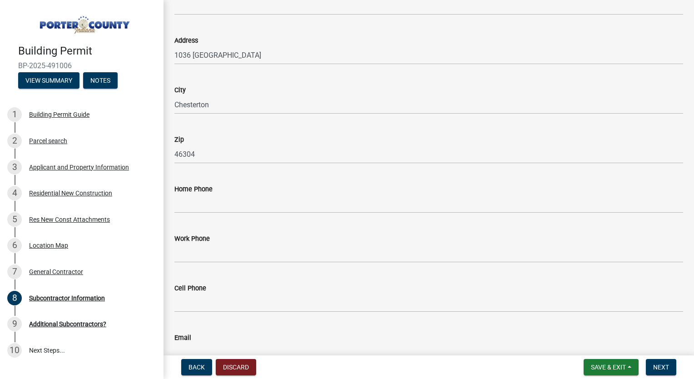
scroll to position [189, 0]
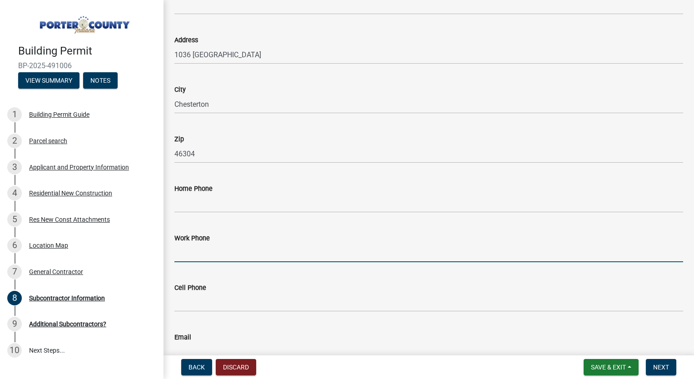
click at [293, 247] on input "Work Phone" at bounding box center [428, 252] width 508 height 19
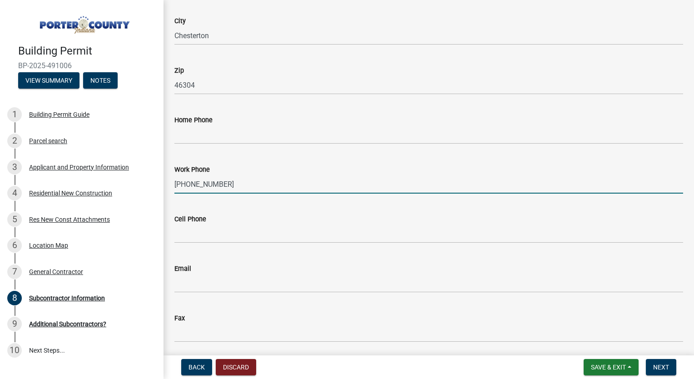
scroll to position [258, 0]
type input "219-921-3210"
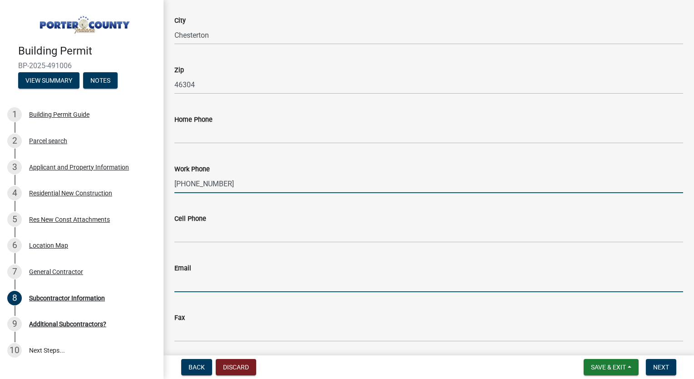
click at [216, 289] on input "Email" at bounding box center [428, 282] width 508 height 19
type input "[EMAIL_ADDRESS][DOMAIN_NAME]"
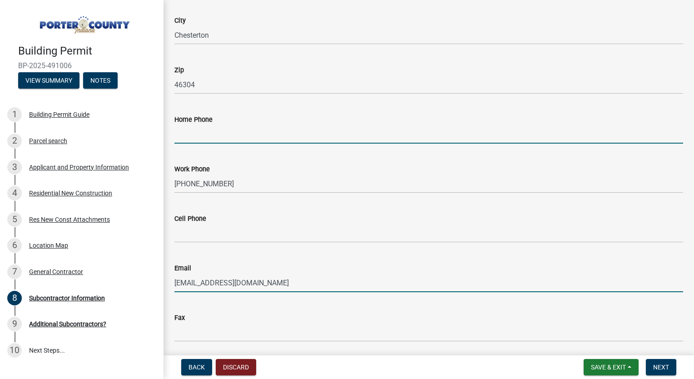
type input "2199213210"
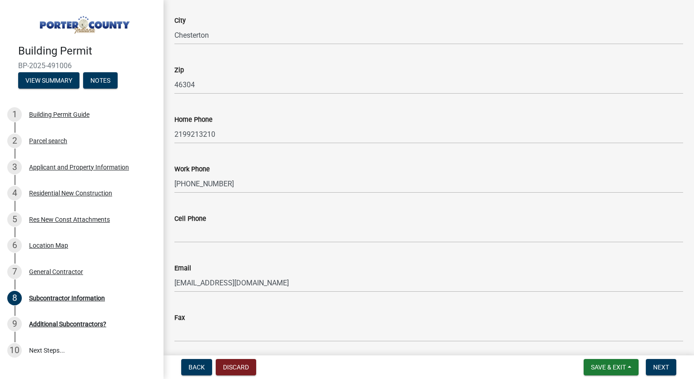
click at [287, 320] on div "Fax" at bounding box center [428, 317] width 508 height 11
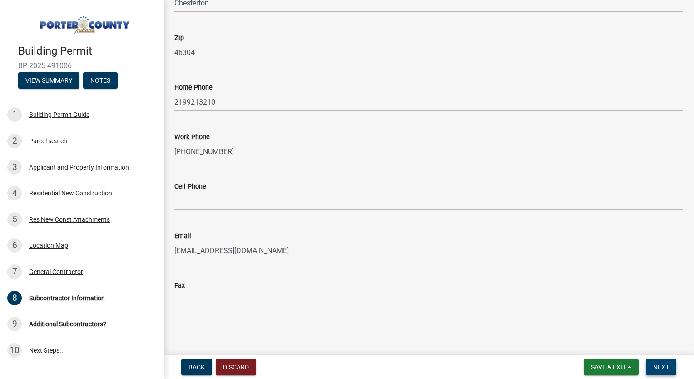
click at [653, 366] on span "Next" at bounding box center [661, 366] width 16 height 7
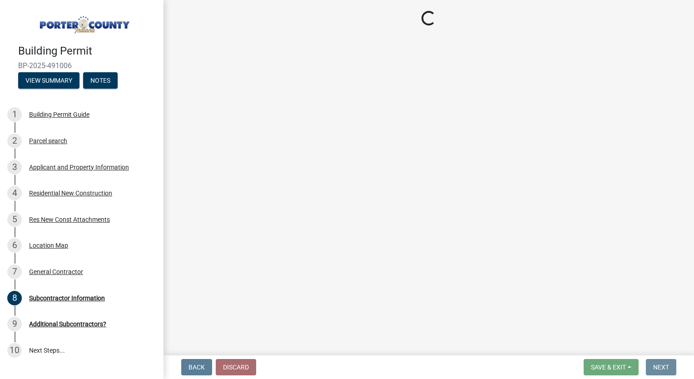
scroll to position [0, 0]
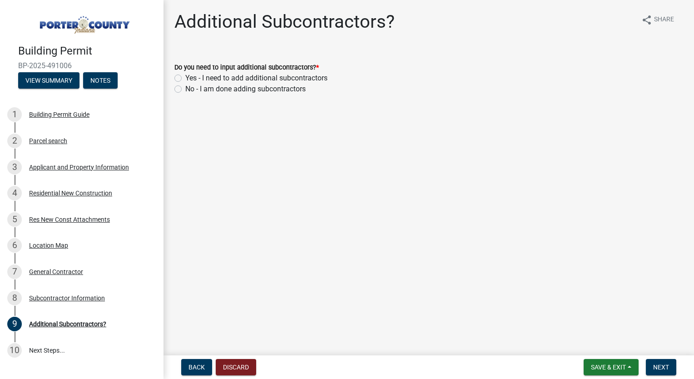
click at [185, 77] on label "Yes - I need to add additional subcontractors" at bounding box center [256, 78] width 142 height 11
click at [185, 77] on input "Yes - I need to add additional subcontractors" at bounding box center [188, 76] width 6 height 6
radio input "true"
click at [655, 366] on span "Next" at bounding box center [661, 366] width 16 height 7
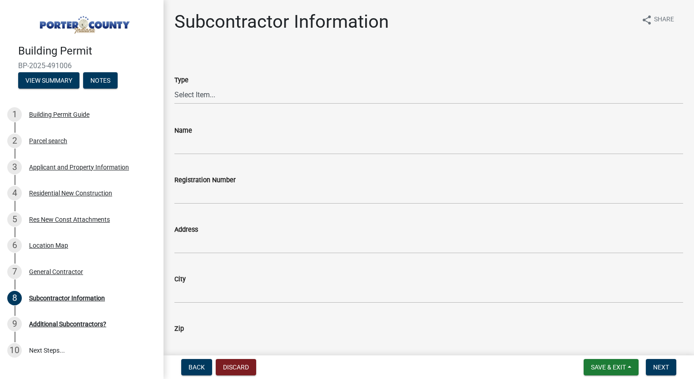
click at [285, 84] on div "Type" at bounding box center [428, 79] width 508 height 11
click at [260, 92] on select "Select Item... Concrete Plumbing Electrical HVAC Framing Roofing Insulation Lan…" at bounding box center [428, 94] width 508 height 19
click at [174, 85] on select "Select Item... Concrete Plumbing Electrical HVAC Framing Roofing Insulation Lan…" at bounding box center [428, 94] width 508 height 19
select select "a4a56f35-b615-4329-8274-554788cbedde"
click at [240, 139] on input "Name" at bounding box center [428, 145] width 508 height 19
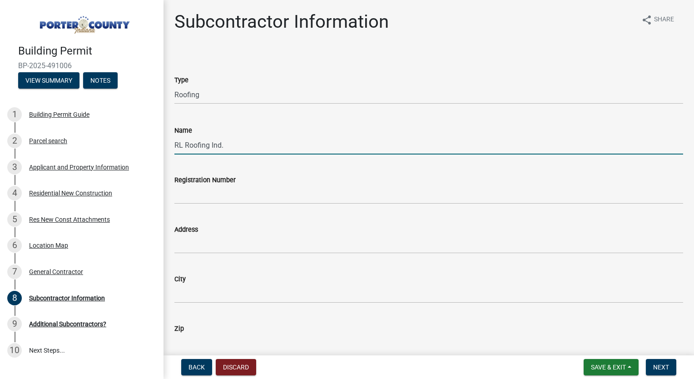
type input "RL Roofing Ind."
click at [207, 244] on input "Address" at bounding box center [428, 244] width 508 height 19
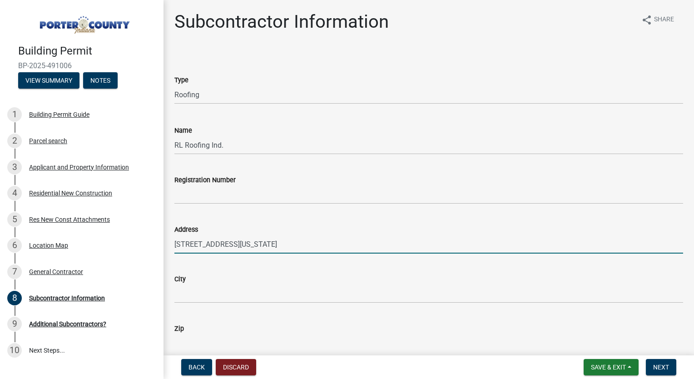
type input "6012 E Michigan Blvd"
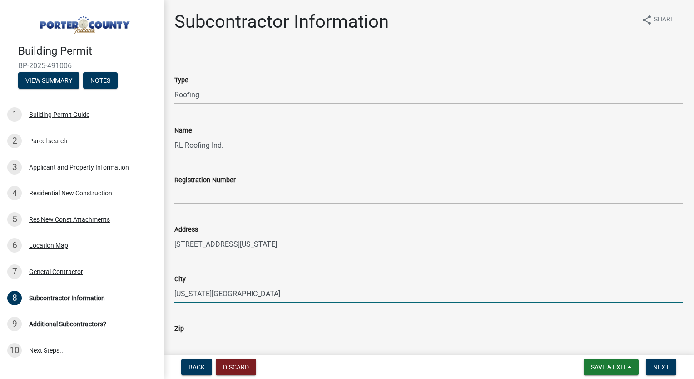
type input "Michigan City"
click at [205, 337] on input "Zip" at bounding box center [428, 343] width 508 height 19
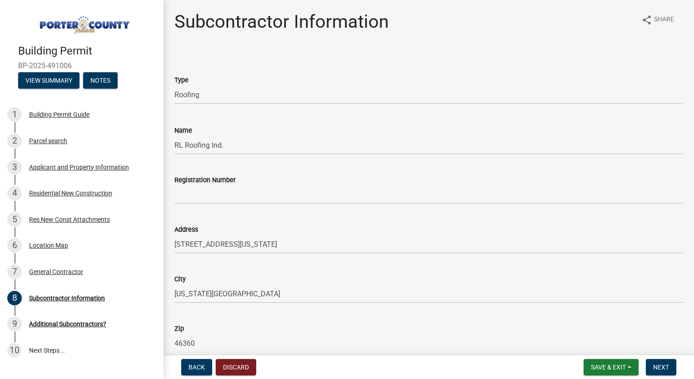
type input "46360"
click at [288, 331] on div "Zip" at bounding box center [428, 328] width 508 height 11
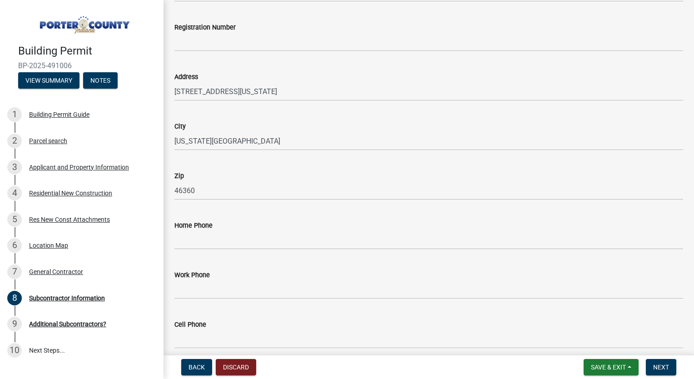
scroll to position [153, 0]
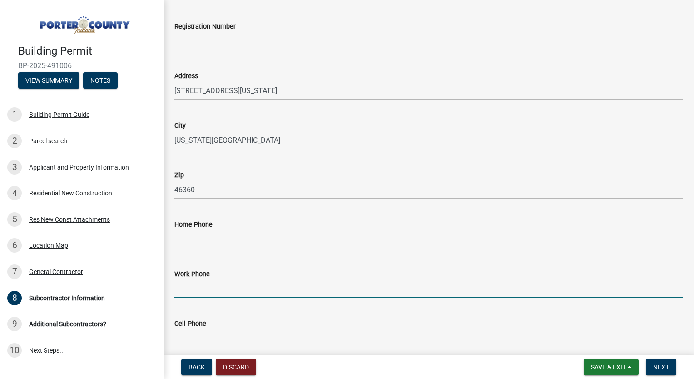
click at [202, 283] on input "Work Phone" at bounding box center [428, 288] width 508 height 19
type input "219-872-8281"
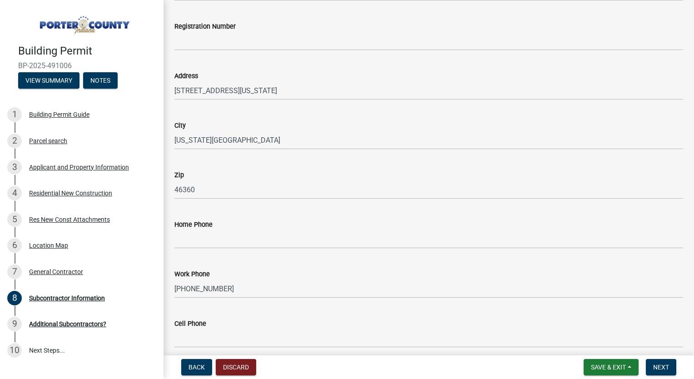
click at [370, 315] on wm-data-entity-input-list "Type Select Item... Concrete Plumbing Electrical HVAC Framing Roofing Insulatio…" at bounding box center [428, 175] width 508 height 556
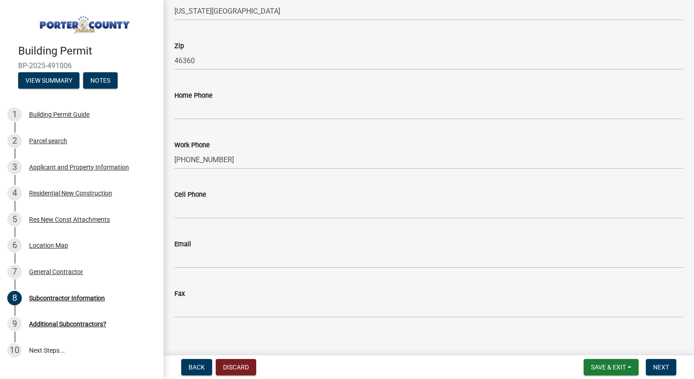
scroll to position [290, 0]
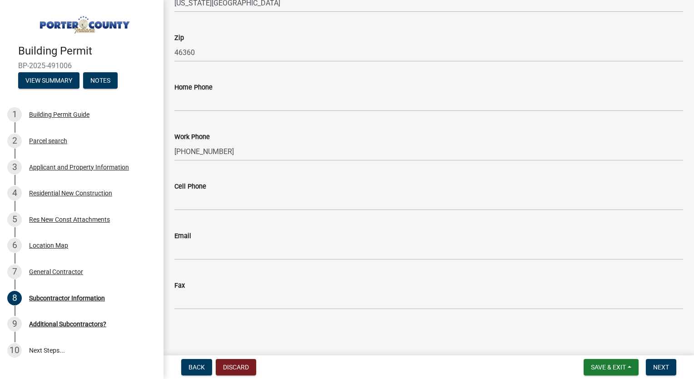
click at [186, 260] on wm-data-entity-input "Email" at bounding box center [428, 241] width 508 height 49
click at [184, 253] on input "Email" at bounding box center [428, 250] width 508 height 19
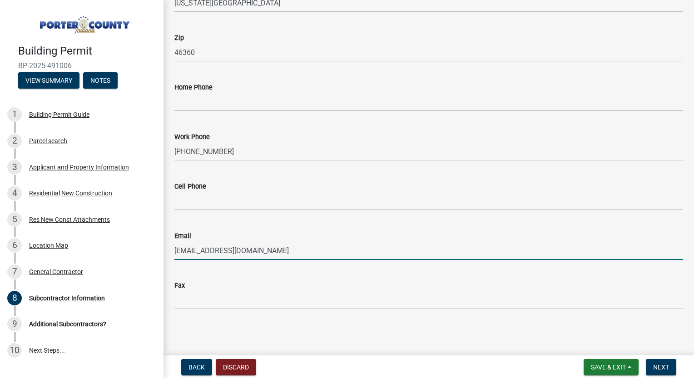
type input "rlroofing123@gmail.com"
drag, startPoint x: 654, startPoint y: 367, endPoint x: 488, endPoint y: 364, distance: 165.7
click at [488, 364] on div "Back Discard Save & Exit Save Save & Exit Next" at bounding box center [429, 367] width 516 height 16
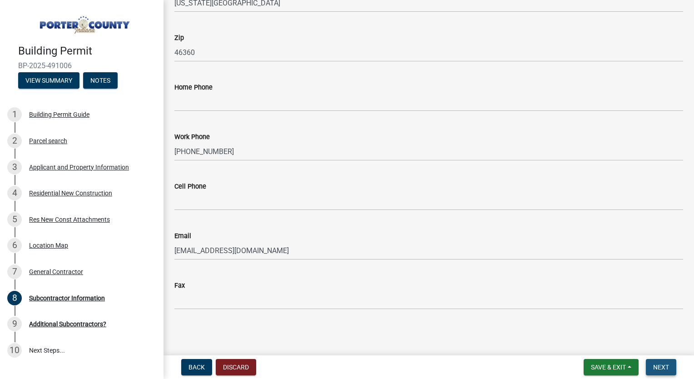
click at [671, 364] on button "Next" at bounding box center [660, 367] width 30 height 16
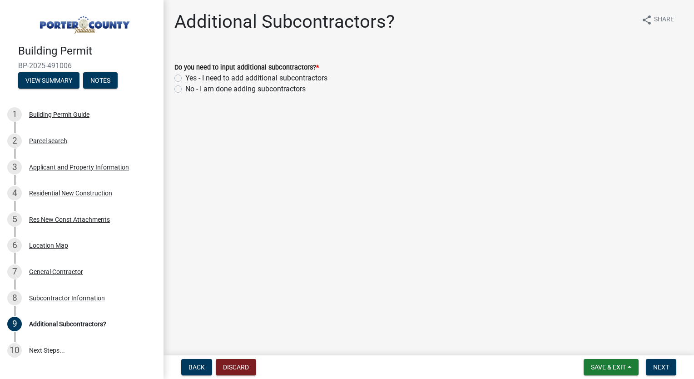
click at [185, 75] on label "Yes - I need to add additional subcontractors" at bounding box center [256, 78] width 142 height 11
click at [185, 75] on input "Yes - I need to add additional subcontractors" at bounding box center [188, 76] width 6 height 6
radio input "true"
click at [658, 364] on span "Next" at bounding box center [661, 366] width 16 height 7
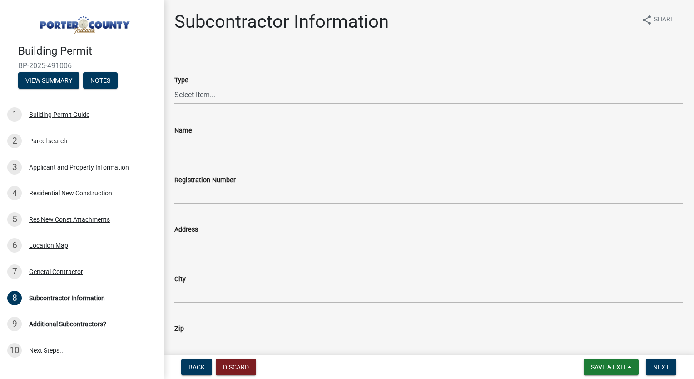
click at [214, 89] on select "Select Item... Concrete Plumbing Electrical HVAC Framing Roofing Insulation Lan…" at bounding box center [428, 94] width 508 height 19
click at [174, 85] on select "Select Item... Concrete Plumbing Electrical HVAC Framing Roofing Insulation Lan…" at bounding box center [428, 94] width 508 height 19
select select "fd65c87e-b11a-4bc2-bc05-e0c8c417ed1b"
click at [211, 141] on input "Name" at bounding box center [428, 145] width 508 height 19
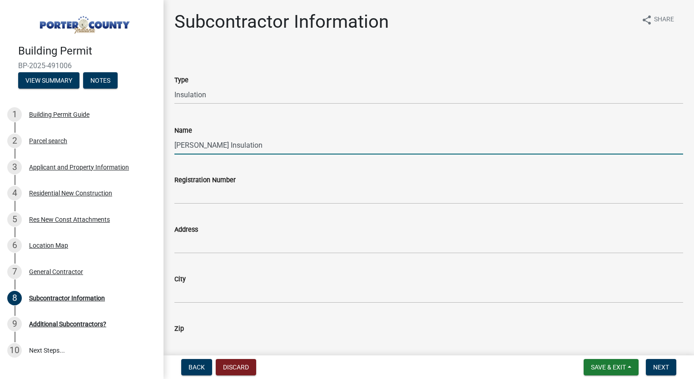
type input "Momper Insulation"
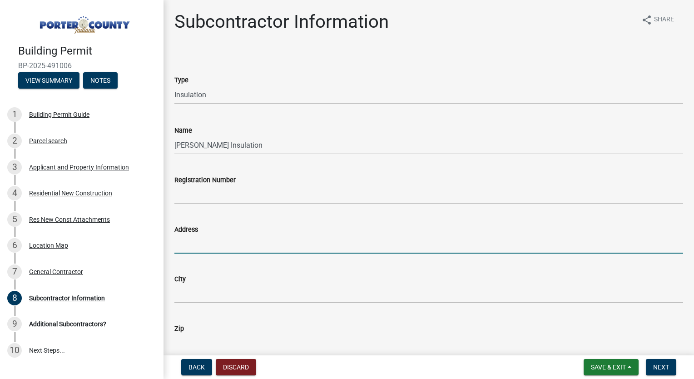
click at [202, 238] on input "Address" at bounding box center [428, 244] width 508 height 19
type input "797 N Madison St."
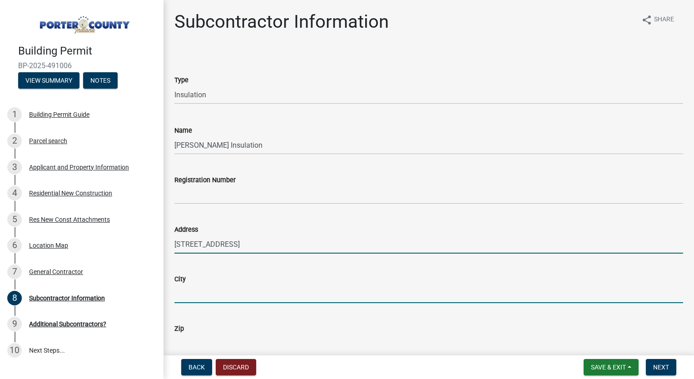
click at [207, 293] on input "City" at bounding box center [428, 293] width 508 height 19
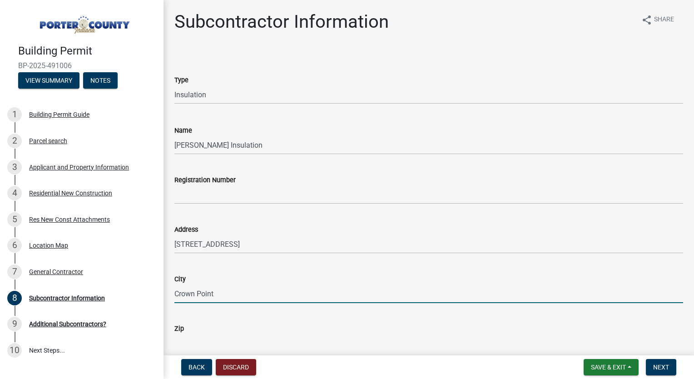
type input "Crown Point"
click at [215, 340] on input "Zip" at bounding box center [428, 343] width 508 height 19
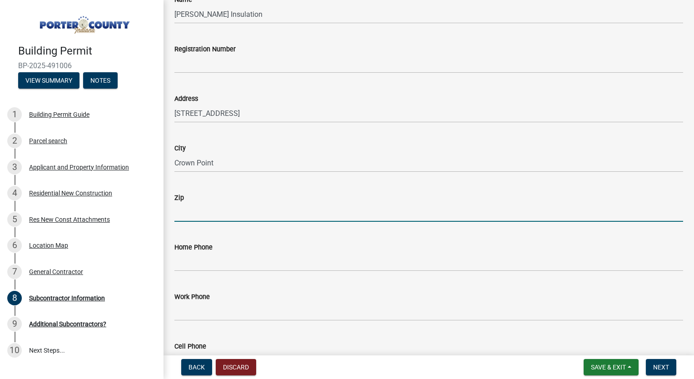
scroll to position [139, 0]
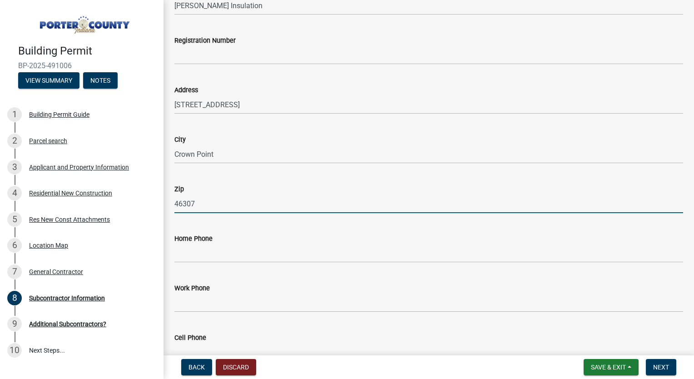
type input "46307"
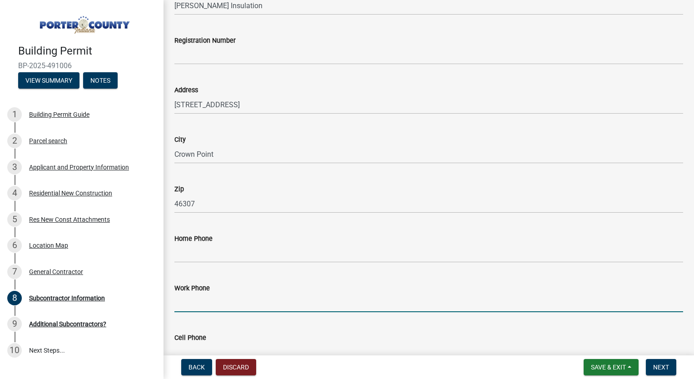
click at [209, 305] on input "Work Phone" at bounding box center [428, 302] width 508 height 19
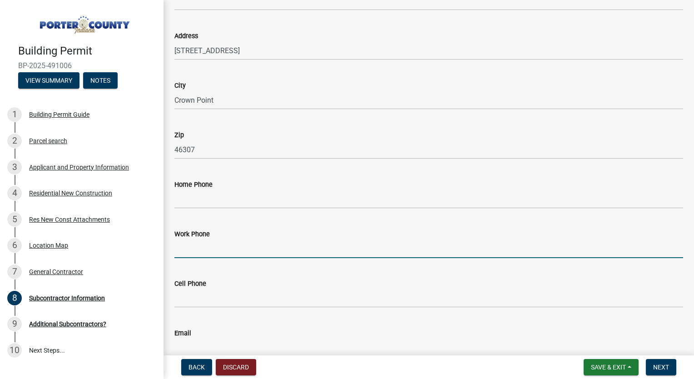
scroll to position [207, 0]
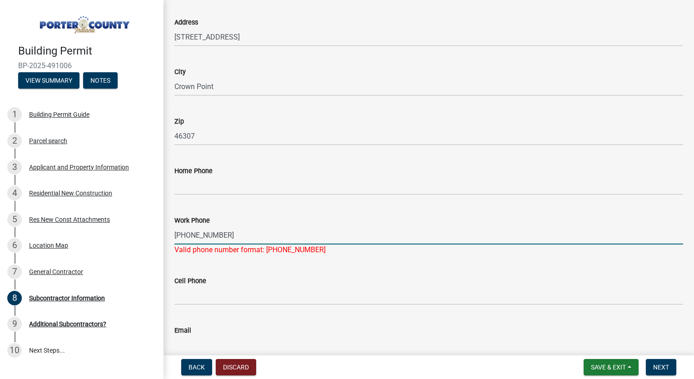
type input "219-663-7777"
click at [660, 363] on span "Next" at bounding box center [661, 366] width 16 height 7
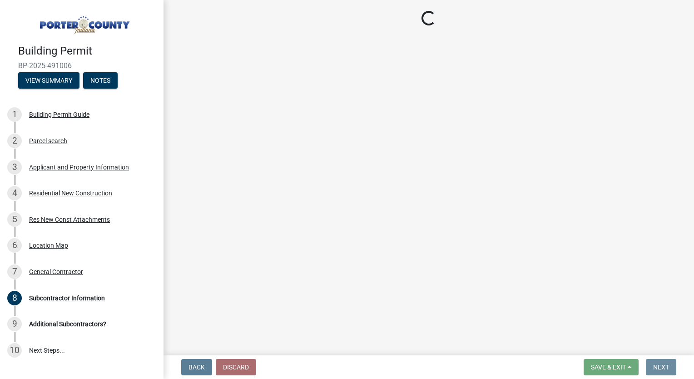
scroll to position [0, 0]
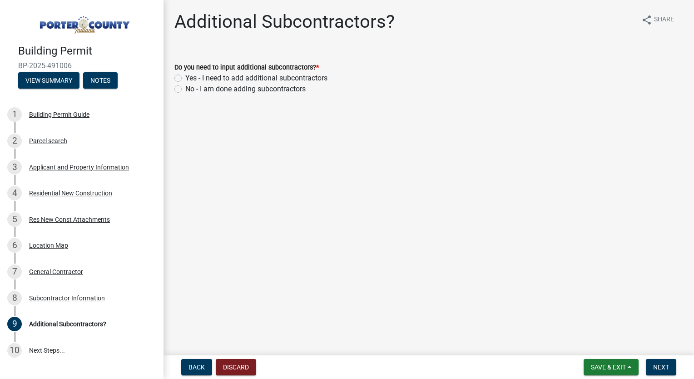
click at [185, 88] on label "No - I am done adding subcontractors" at bounding box center [245, 89] width 120 height 11
click at [185, 88] on input "No - I am done adding subcontractors" at bounding box center [188, 87] width 6 height 6
radio input "true"
click at [663, 365] on span "Next" at bounding box center [661, 366] width 16 height 7
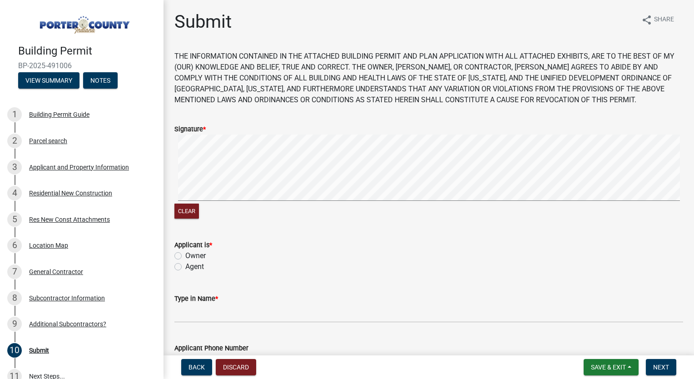
click at [185, 255] on label "Owner" at bounding box center [195, 255] width 20 height 11
click at [185, 255] on input "Owner" at bounding box center [188, 253] width 6 height 6
radio input "true"
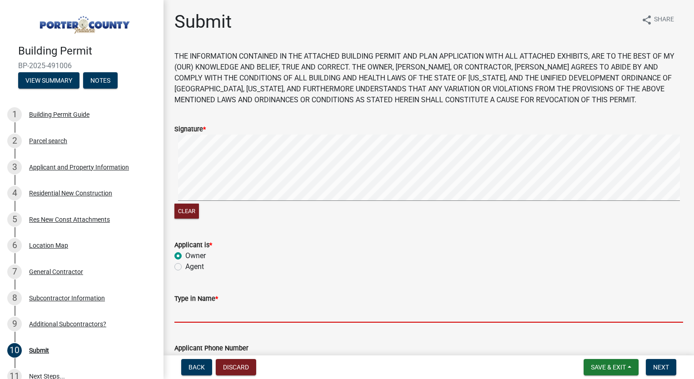
click at [223, 309] on input "Type in Name *" at bounding box center [428, 313] width 508 height 19
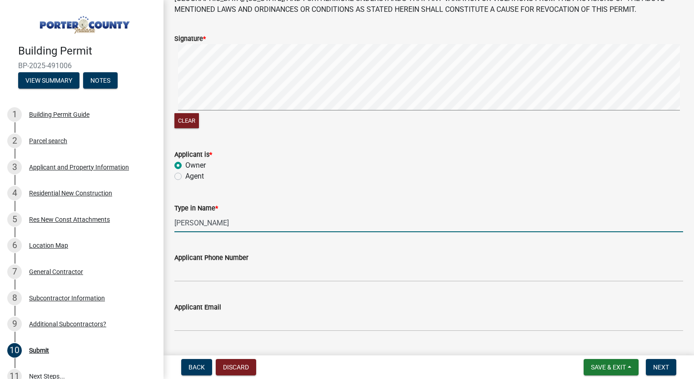
scroll to position [91, 0]
type input "Dan Detmar"
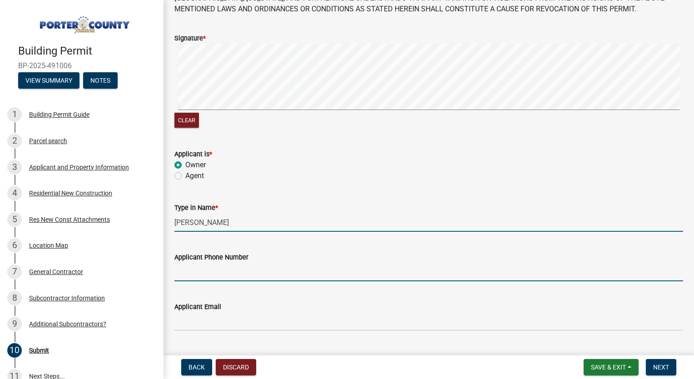
click at [222, 274] on input "Applicant Phone Number" at bounding box center [428, 271] width 508 height 19
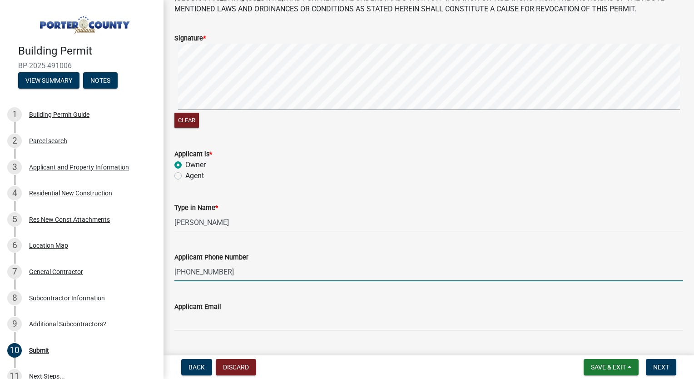
type input "219-921-3210"
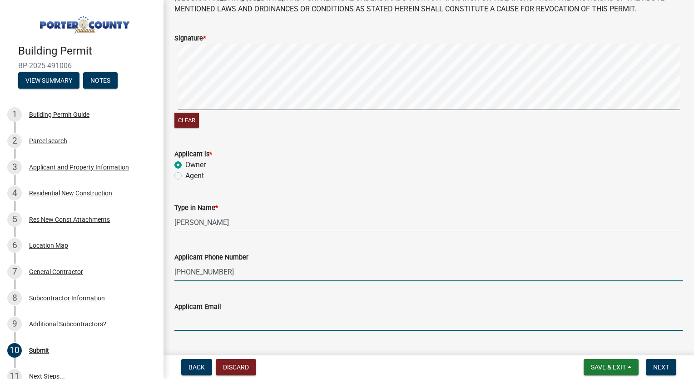
click at [214, 315] on input "Applicant Email" at bounding box center [428, 321] width 508 height 19
type input "[EMAIL_ADDRESS][DOMAIN_NAME]"
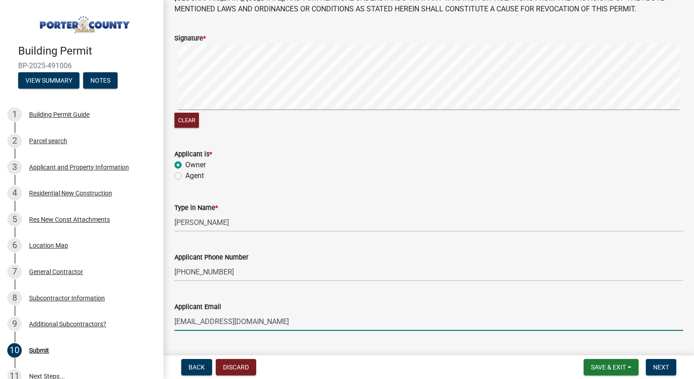
click at [300, 298] on div "Applicant Email detmarbuilders@live.com" at bounding box center [428, 309] width 508 height 42
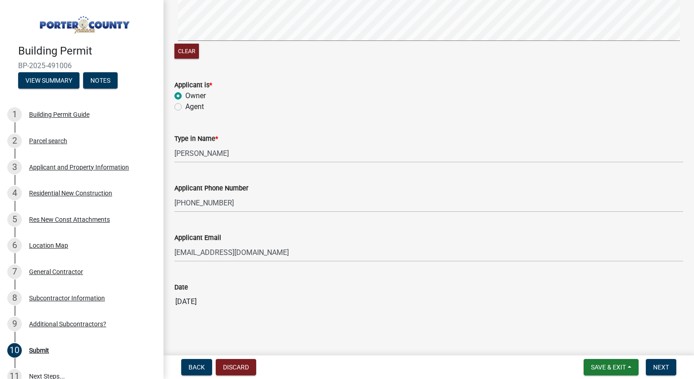
scroll to position [168, 0]
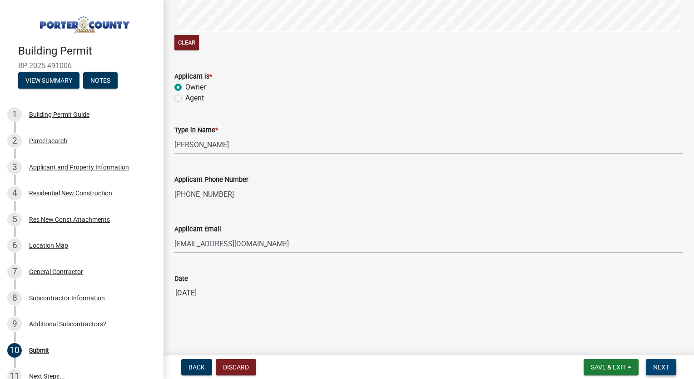
click at [658, 361] on button "Next" at bounding box center [660, 367] width 30 height 16
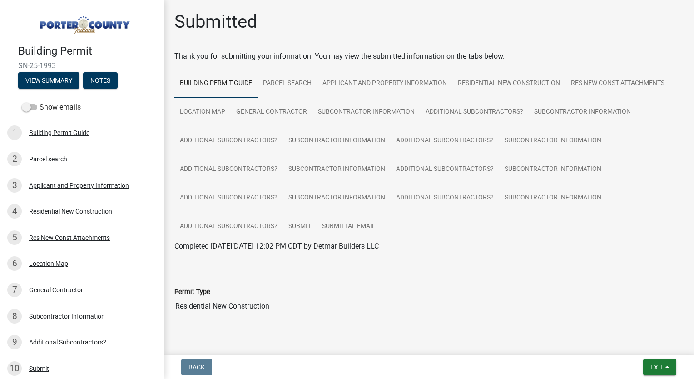
scroll to position [17, 0]
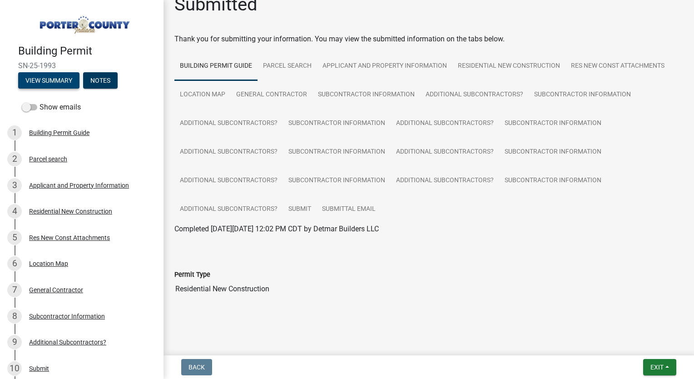
click at [43, 74] on button "View Summary" at bounding box center [48, 80] width 61 height 16
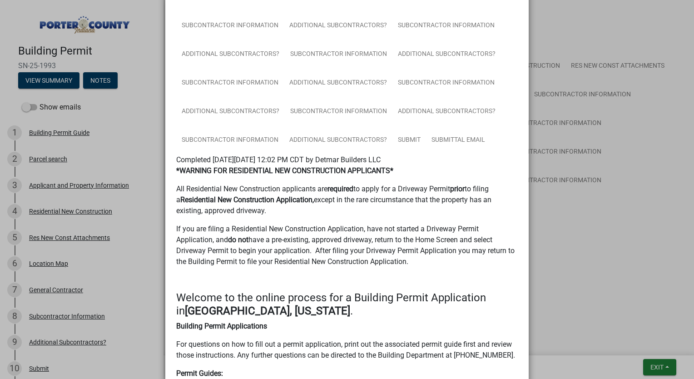
scroll to position [143, 0]
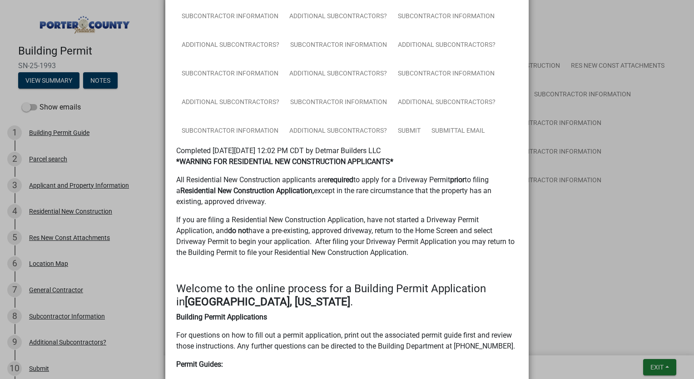
drag, startPoint x: 264, startPoint y: 199, endPoint x: 426, endPoint y: 261, distance: 173.6
click at [426, 261] on div "*WARNING FOR RESIDENTIAL NEW CONSTRUCTION APPLICANTS* All Residential New Const…" at bounding box center [346, 210] width 355 height 109
drag, startPoint x: 426, startPoint y: 261, endPoint x: 400, endPoint y: 262, distance: 25.4
click at [400, 262] on div "*WARNING FOR RESIDENTIAL NEW CONSTRUCTION APPLICANTS* All Residential New Const…" at bounding box center [346, 210] width 355 height 109
click at [414, 253] on p "If you are filing a Residential New Construction Application, have not started …" at bounding box center [346, 236] width 341 height 44
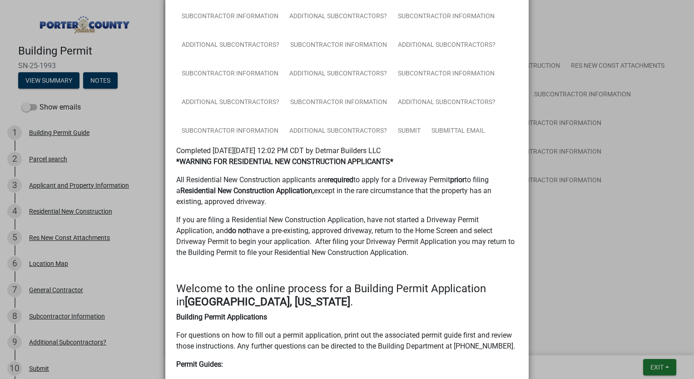
drag, startPoint x: 409, startPoint y: 251, endPoint x: 429, endPoint y: 204, distance: 51.6
click at [429, 204] on div "*WARNING FOR RESIDENTIAL NEW CONSTRUCTION APPLICANTS* All Residential New Const…" at bounding box center [346, 207] width 341 height 102
drag, startPoint x: 429, startPoint y: 204, endPoint x: 418, endPoint y: 256, distance: 52.4
click at [418, 256] on p "If you are filing a Residential New Construction Application, have not started …" at bounding box center [346, 236] width 341 height 44
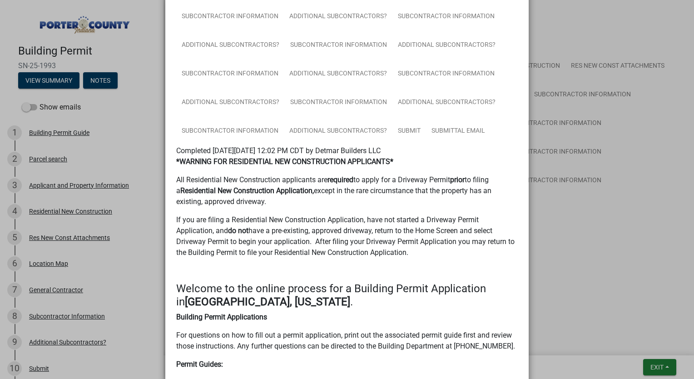
drag, startPoint x: 414, startPoint y: 254, endPoint x: 165, endPoint y: 216, distance: 252.0
click at [418, 258] on p "If you are filing a Residential New Construction Application, have not started …" at bounding box center [346, 236] width 341 height 44
drag, startPoint x: 426, startPoint y: 254, endPoint x: 449, endPoint y: 203, distance: 55.3
click at [449, 203] on div "*WARNING FOR RESIDENTIAL NEW CONSTRUCTION APPLICANTS* All Residential New Const…" at bounding box center [346, 207] width 341 height 102
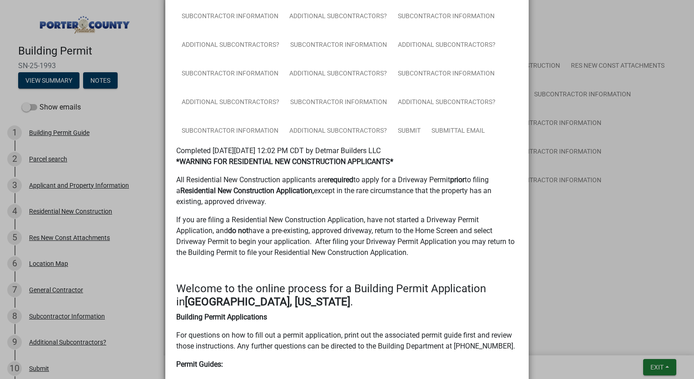
click at [371, 305] on h4 "Welcome to the online process for a Building Permit Application in Porter Count…" at bounding box center [346, 295] width 341 height 26
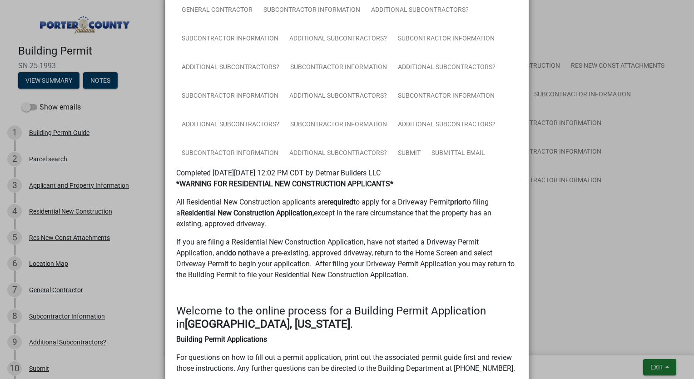
scroll to position [121, 0]
drag, startPoint x: 417, startPoint y: 272, endPoint x: 427, endPoint y: 225, distance: 47.8
click at [427, 225] on div "*WARNING FOR RESIDENTIAL NEW CONSTRUCTION APPLICANTS* All Residential New Const…" at bounding box center [346, 230] width 341 height 102
click at [426, 226] on p "All Residential New Construction applicants are required to apply for a Drivewa…" at bounding box center [346, 213] width 341 height 33
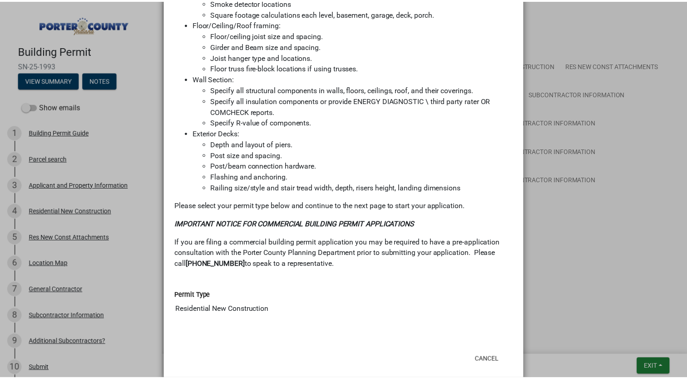
scroll to position [837, 0]
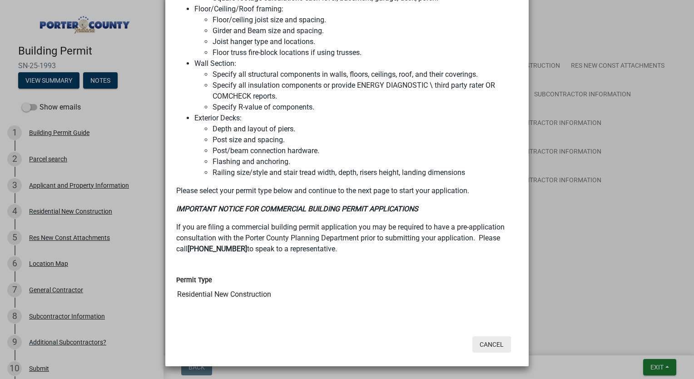
click at [483, 343] on button "Cancel" at bounding box center [491, 344] width 39 height 16
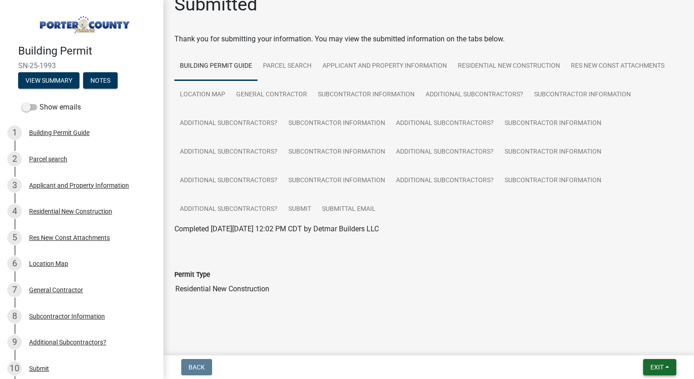
click at [654, 366] on span "Exit" at bounding box center [656, 366] width 13 height 7
drag, startPoint x: 641, startPoint y: 341, endPoint x: 501, endPoint y: 309, distance: 143.6
click at [501, 309] on div at bounding box center [428, 310] width 508 height 11
click at [648, 368] on button "Exit" at bounding box center [659, 367] width 33 height 16
click at [632, 349] on button "Save & Exit" at bounding box center [640, 343] width 73 height 22
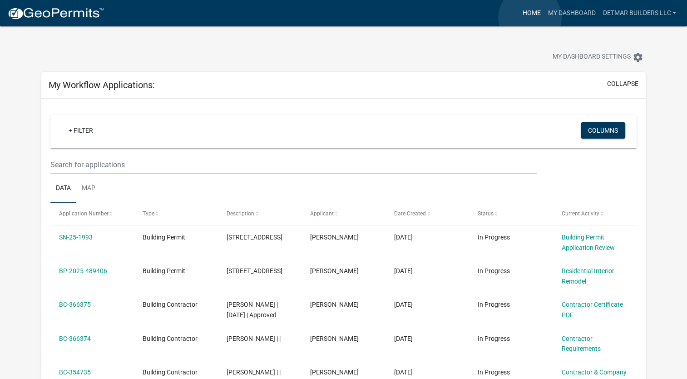
click at [530, 18] on link "Home" at bounding box center [530, 13] width 25 height 17
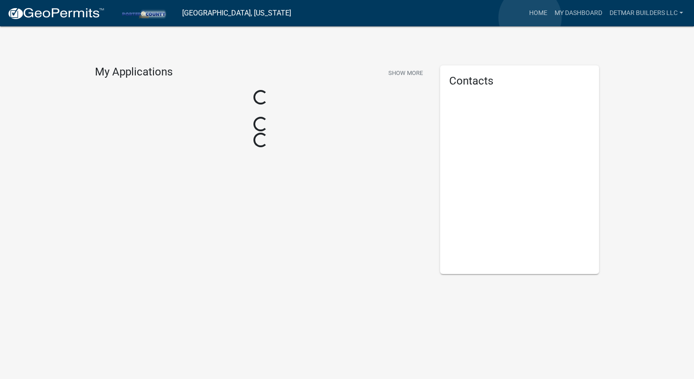
click at [530, 18] on link "Home" at bounding box center [537, 13] width 25 height 17
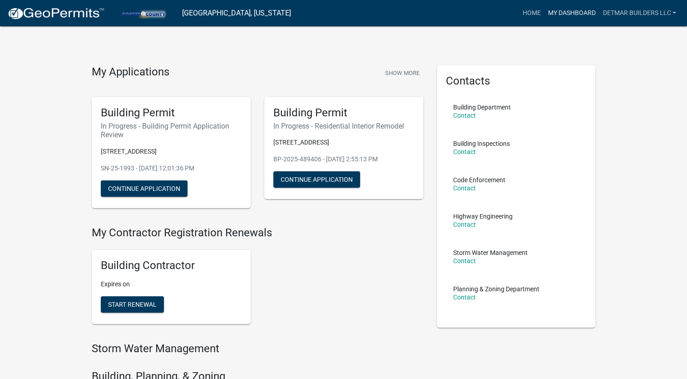
click at [566, 9] on link "My Dashboard" at bounding box center [571, 13] width 55 height 17
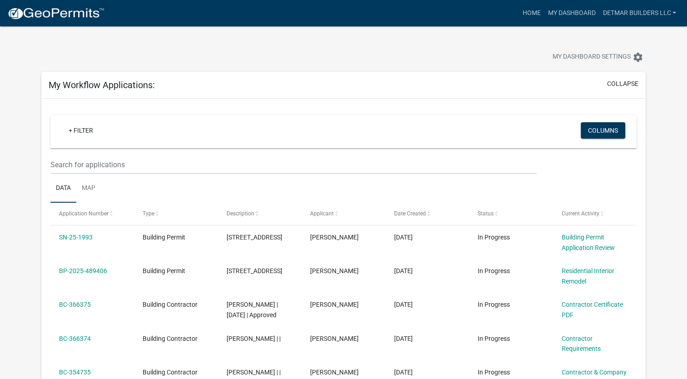
click at [351, 181] on ul "Data Map" at bounding box center [343, 188] width 586 height 29
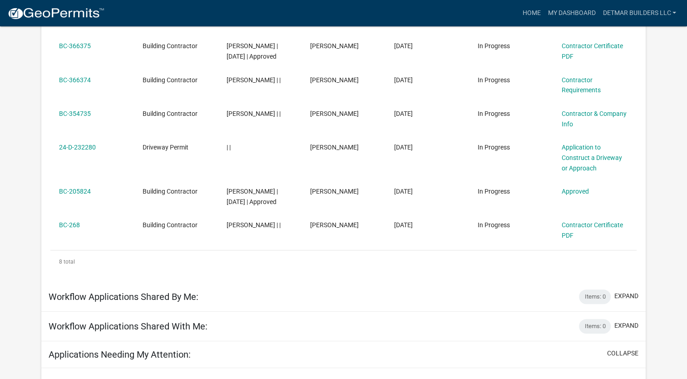
scroll to position [250, 0]
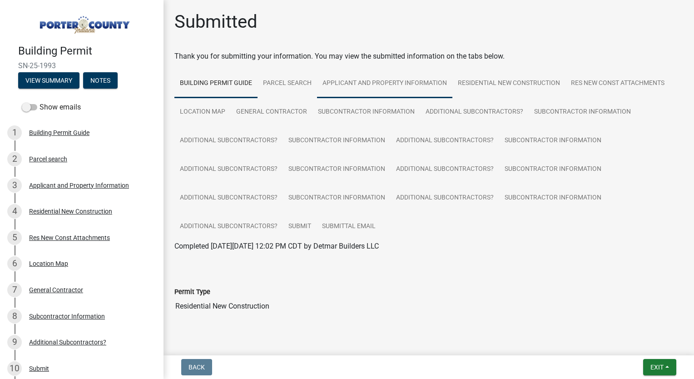
click at [381, 76] on link "Applicant and Property Information" at bounding box center [384, 83] width 135 height 29
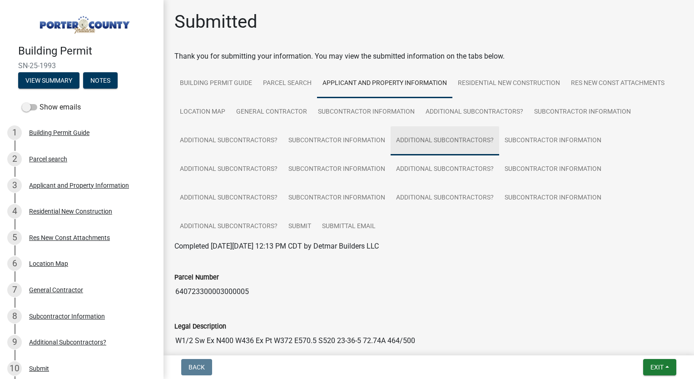
click at [419, 136] on link "Additional Subcontractors?" at bounding box center [444, 140] width 108 height 29
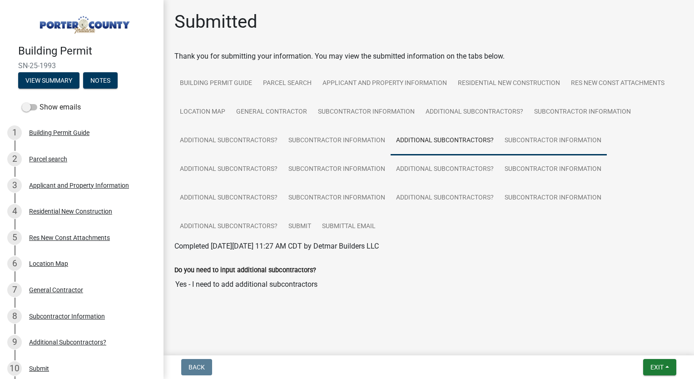
click at [556, 141] on link "Subcontractor Information" at bounding box center [553, 140] width 108 height 29
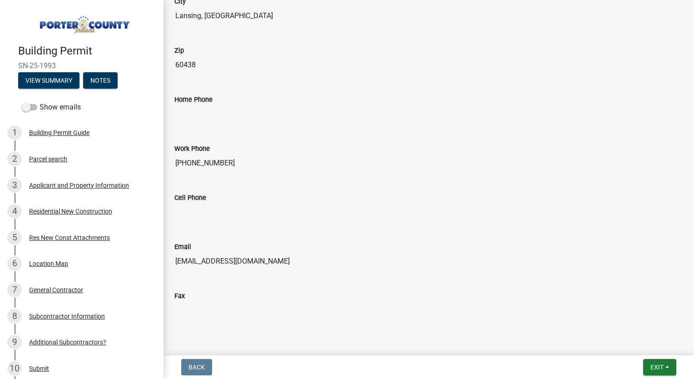
scroll to position [477, 0]
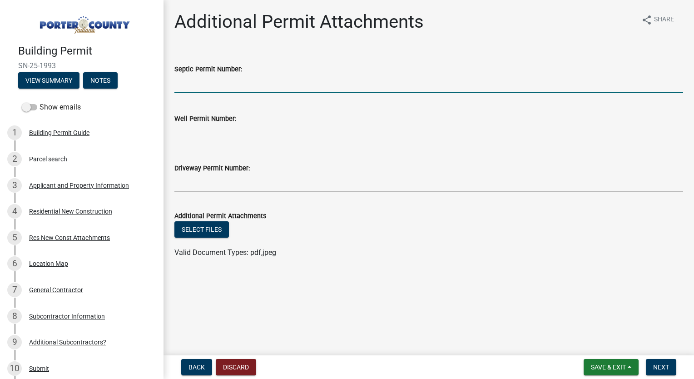
click at [297, 81] on input "Septic Permit Number:" at bounding box center [428, 83] width 508 height 19
type input "140391"
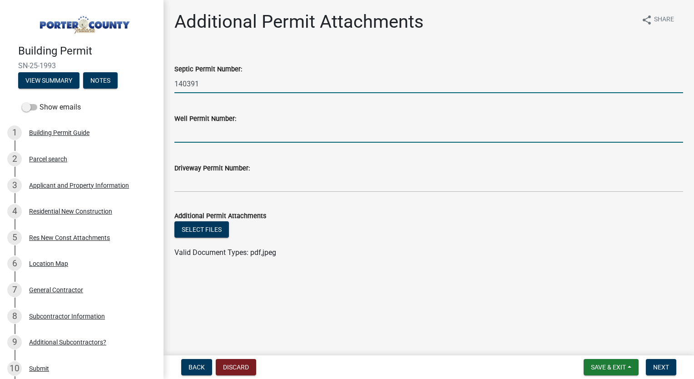
click at [216, 130] on input "Well Permit Number:" at bounding box center [428, 133] width 508 height 19
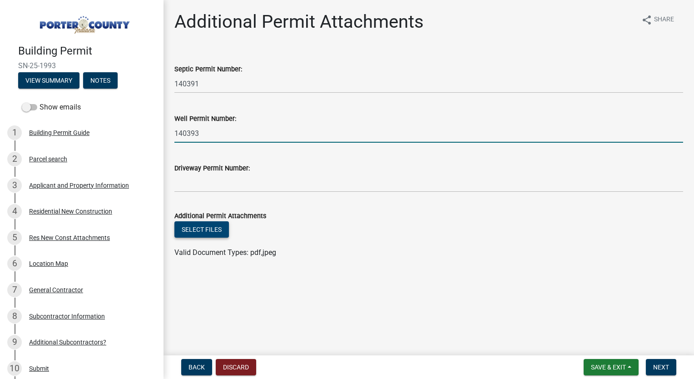
type input "140393"
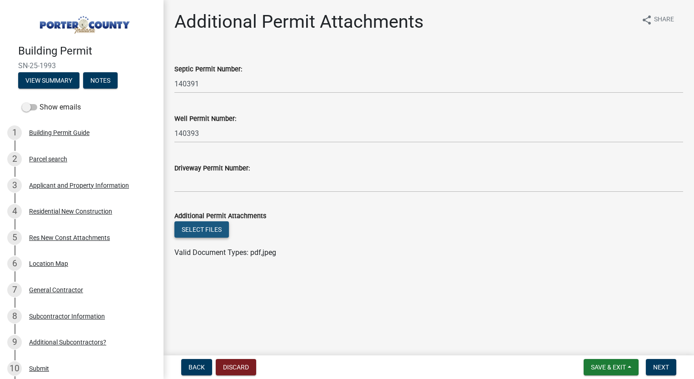
click at [212, 227] on button "Select files" at bounding box center [201, 229] width 54 height 16
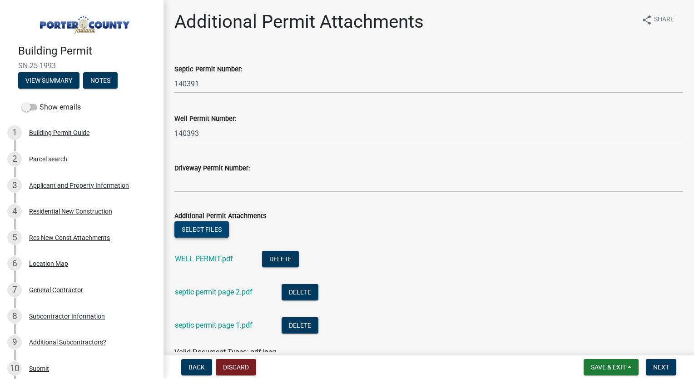
scroll to position [49, 0]
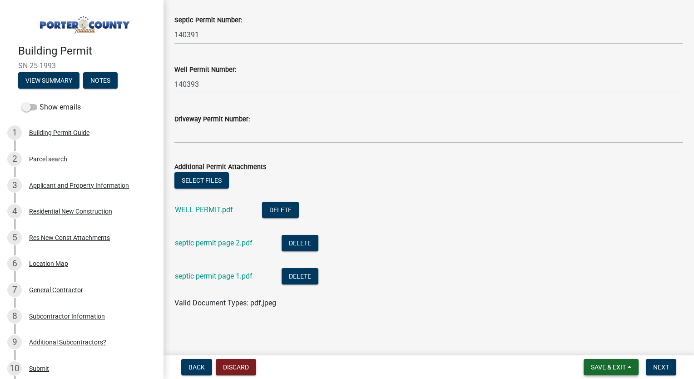
click at [599, 361] on button "Save & Exit" at bounding box center [610, 367] width 55 height 16
click at [590, 322] on button "Save" at bounding box center [602, 321] width 73 height 22
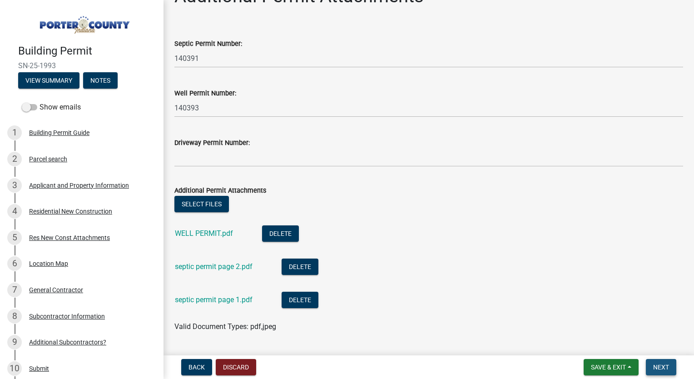
click at [653, 362] on button "Next" at bounding box center [660, 367] width 30 height 16
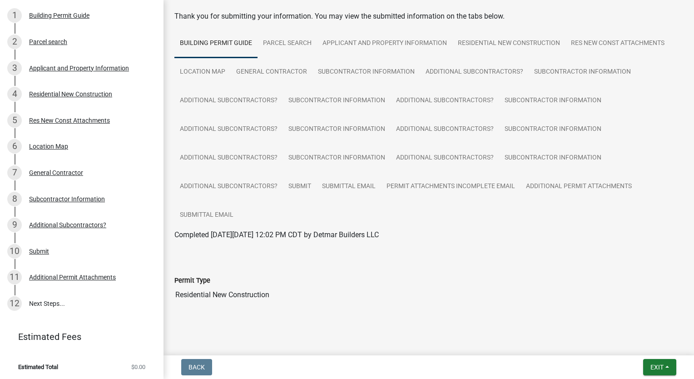
scroll to position [46, 0]
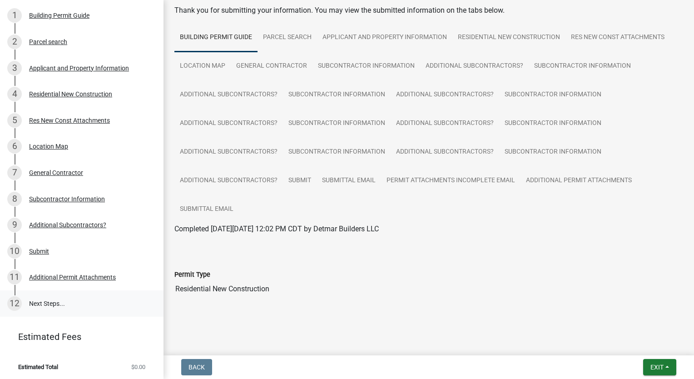
click at [52, 302] on link "12 Next Steps..." at bounding box center [81, 303] width 163 height 26
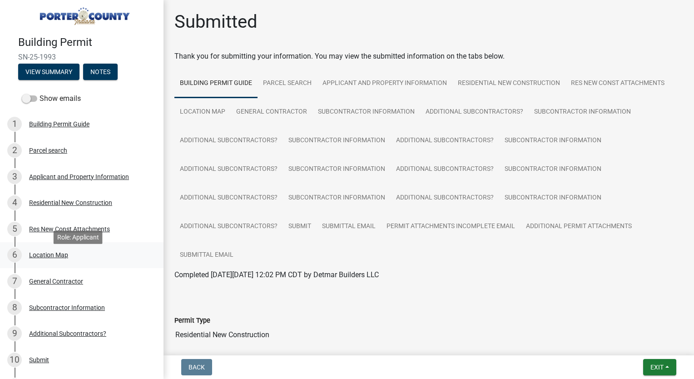
scroll to position [0, 0]
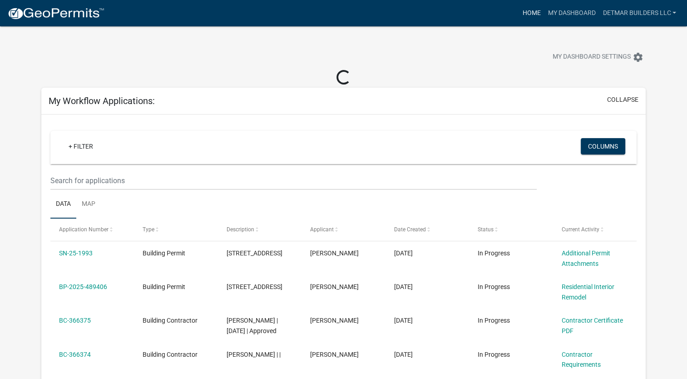
click at [529, 12] on link "Home" at bounding box center [530, 13] width 25 height 17
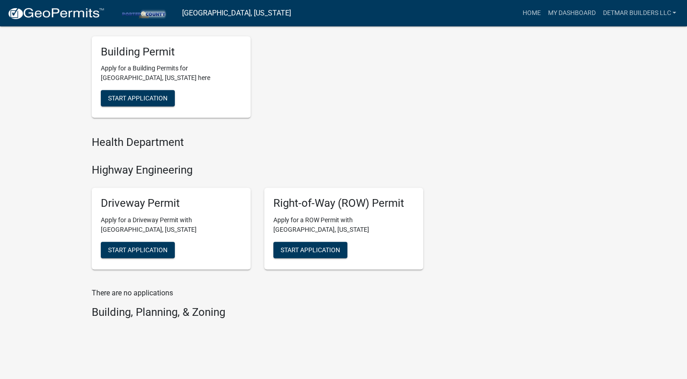
scroll to position [350, 0]
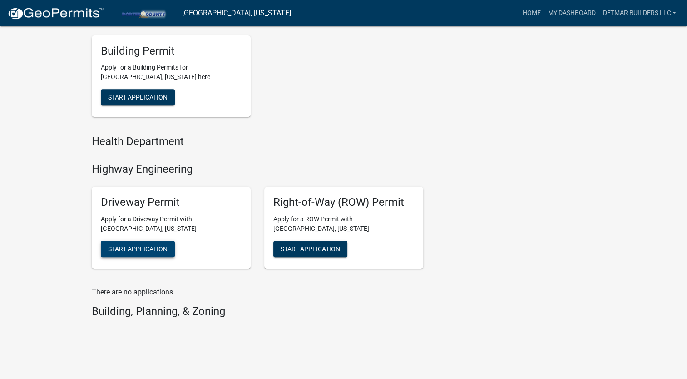
click at [134, 252] on span "Start Application" at bounding box center [137, 248] width 59 height 7
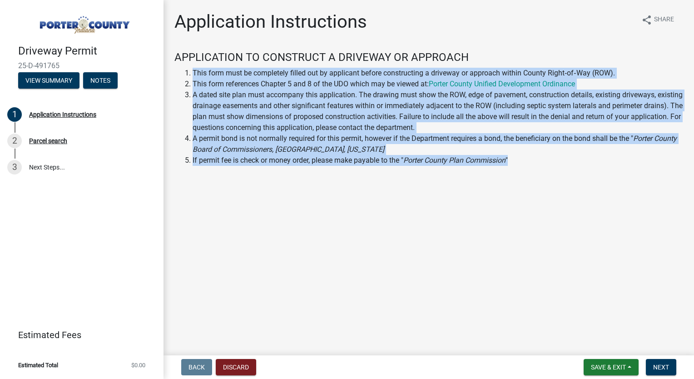
drag, startPoint x: 511, startPoint y: 157, endPoint x: 188, endPoint y: 74, distance: 333.4
click at [188, 74] on ol "This form must be completely filled out by applicant before constructing a driv…" at bounding box center [428, 117] width 508 height 98
click at [317, 286] on main "Application Instructions share Share APPLICATION TO CONSTRUCT A DRIVEWAY OR APP…" at bounding box center [428, 175] width 530 height 351
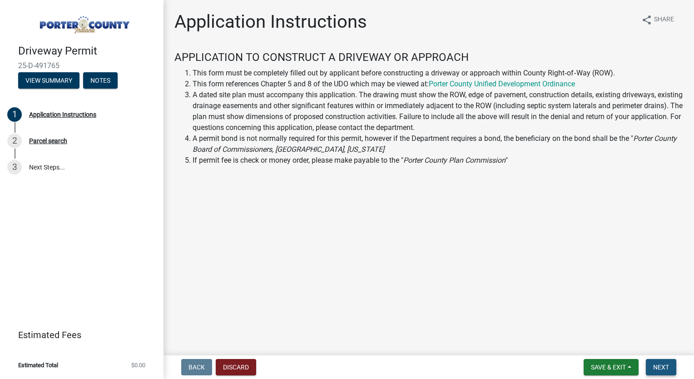
click at [655, 364] on span "Next" at bounding box center [661, 366] width 16 height 7
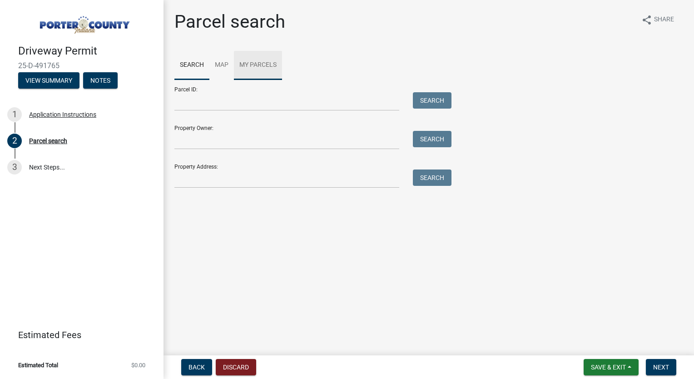
click at [254, 58] on link "My Parcels" at bounding box center [258, 65] width 48 height 29
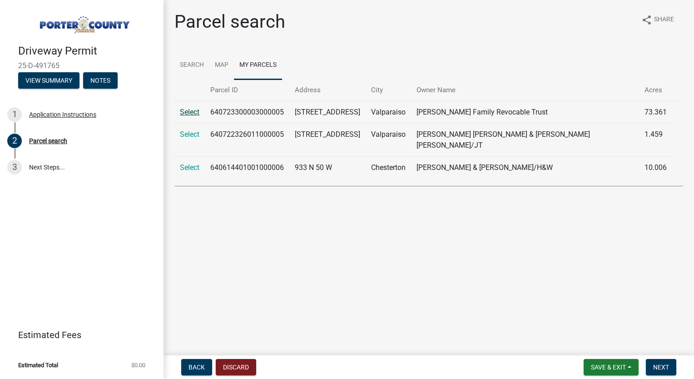
click at [190, 111] on link "Select" at bounding box center [190, 112] width 20 height 9
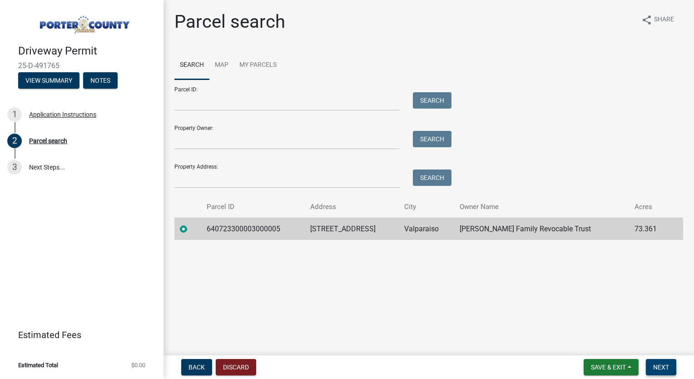
click at [657, 363] on span "Next" at bounding box center [661, 366] width 16 height 7
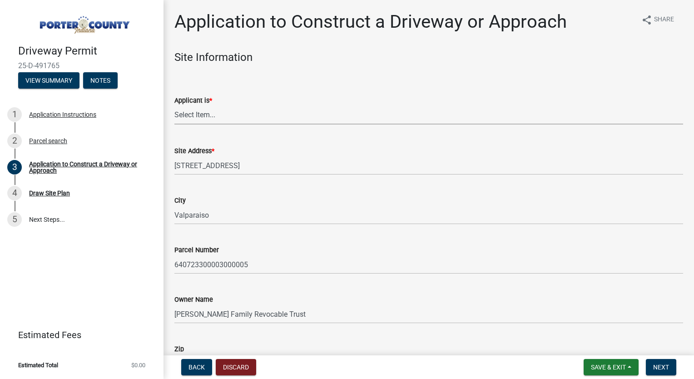
click at [217, 111] on select "Select Item... Owner Contractor" at bounding box center [428, 115] width 508 height 19
click at [174, 106] on select "Select Item... Owner Contractor" at bounding box center [428, 115] width 508 height 19
select select "3b60141c-57a3-479f-8c5a-1828030bf254"
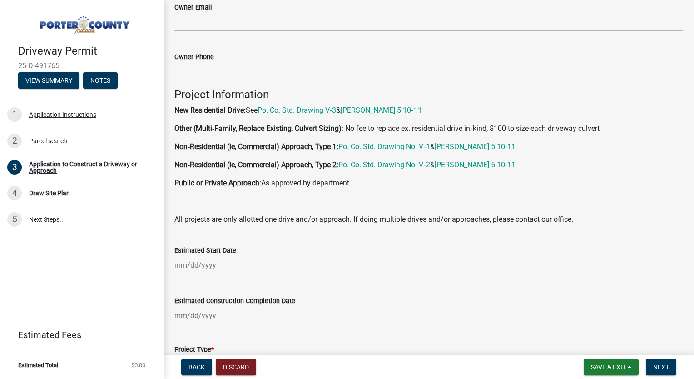
scroll to position [539, 0]
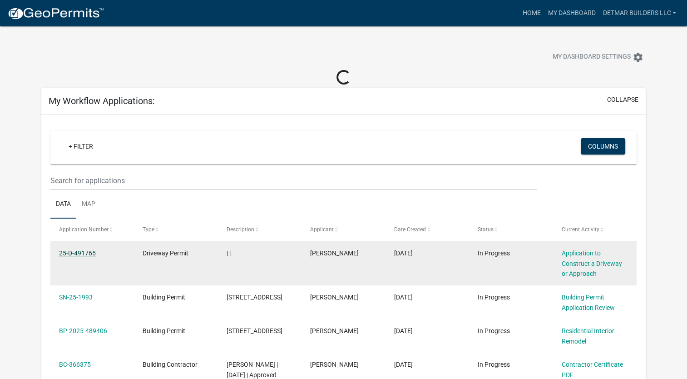
click at [74, 252] on link "25-D-491765" at bounding box center [77, 252] width 37 height 7
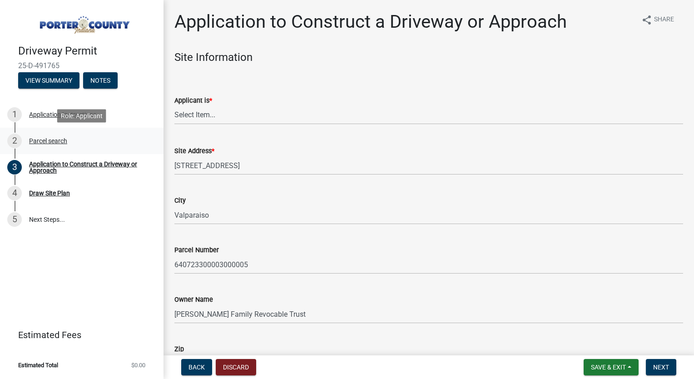
click at [51, 139] on div "Parcel search" at bounding box center [48, 141] width 38 height 6
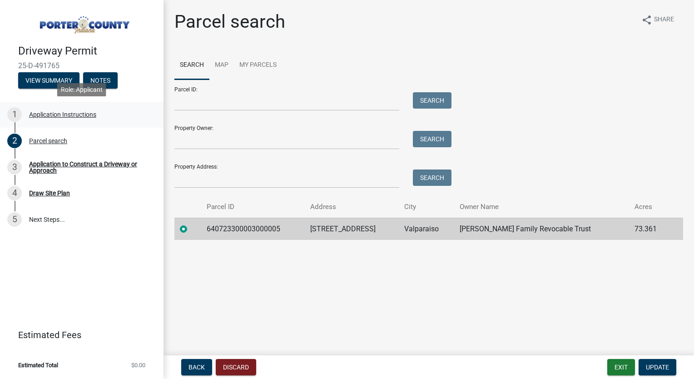
click at [53, 115] on div "Application Instructions" at bounding box center [62, 114] width 67 height 6
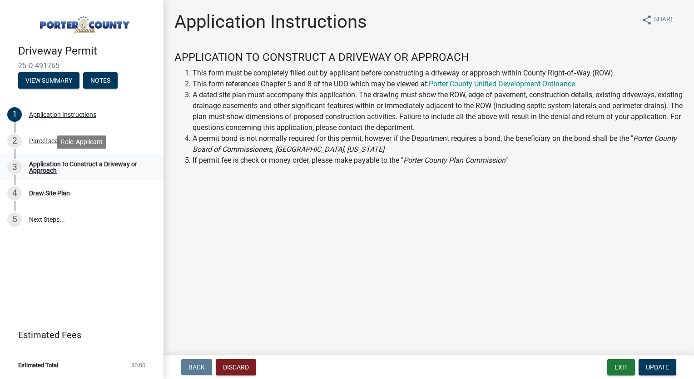
click at [50, 170] on div "Application to Construct a Driveway or Approach" at bounding box center [89, 167] width 120 height 13
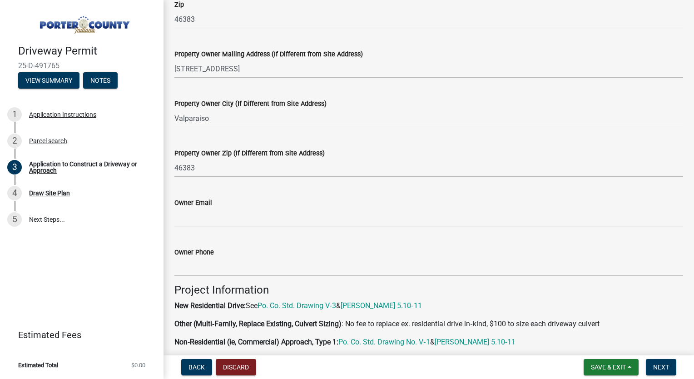
scroll to position [345, 0]
click at [325, 207] on div "Owner Email" at bounding box center [428, 202] width 508 height 11
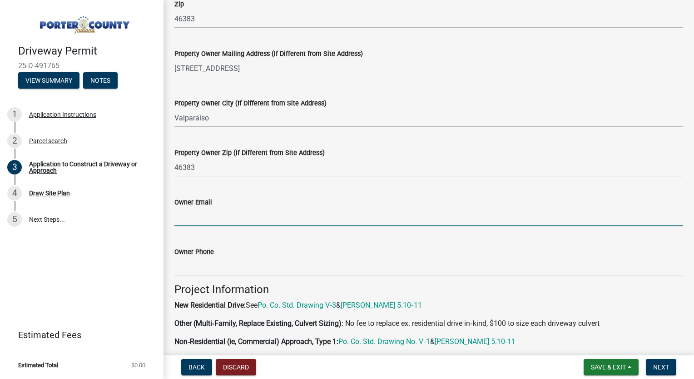
click at [295, 213] on input "Owner Email" at bounding box center [428, 216] width 508 height 19
click at [356, 259] on input "Owner Phone" at bounding box center [428, 266] width 508 height 19
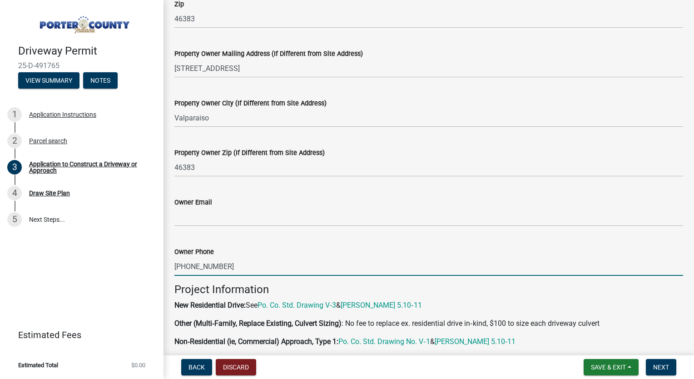
type input "[PHONE_NUMBER]"
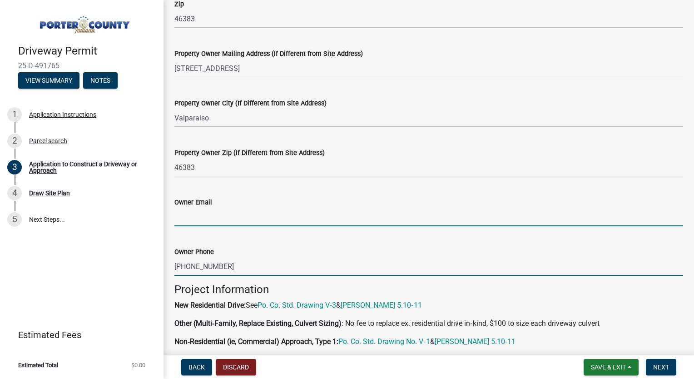
click at [207, 218] on input "Owner Email" at bounding box center [428, 216] width 508 height 19
type input "W"
type input "[EMAIL_ADDRESS][DOMAIN_NAME]"
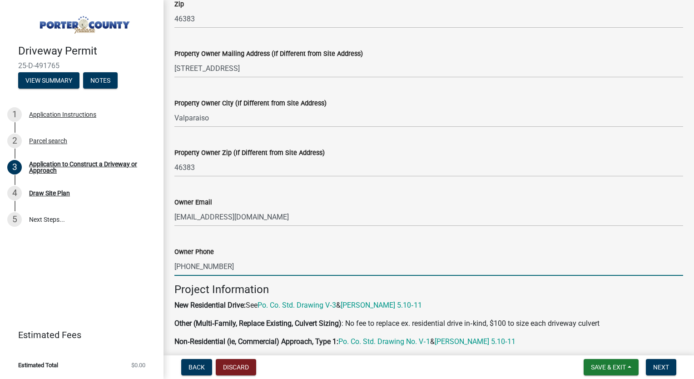
click at [255, 266] on input "[PHONE_NUMBER]" at bounding box center [428, 266] width 508 height 19
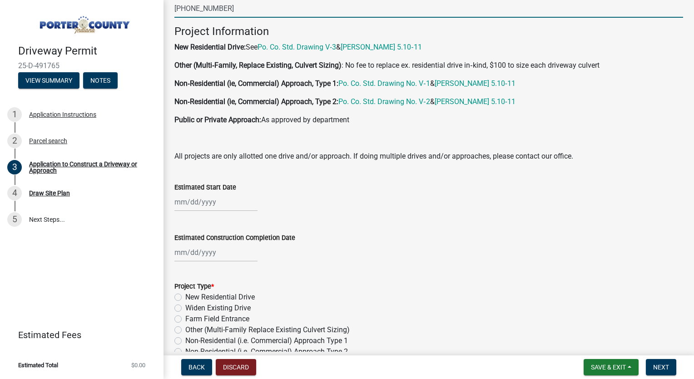
scroll to position [603, 0]
click at [197, 197] on div at bounding box center [215, 201] width 83 height 19
select select "10"
select select "2025"
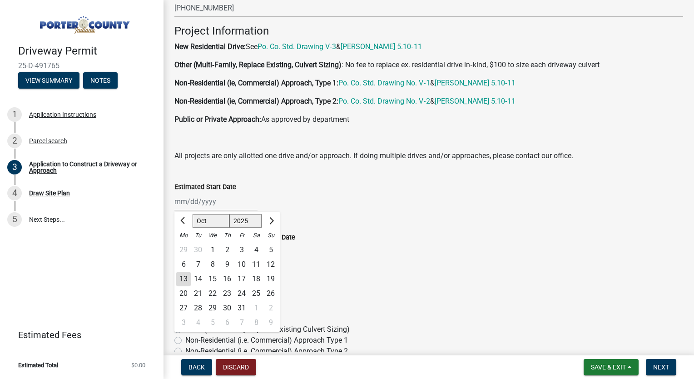
click at [256, 305] on div "1" at bounding box center [256, 307] width 15 height 15
type input "[DATE]"
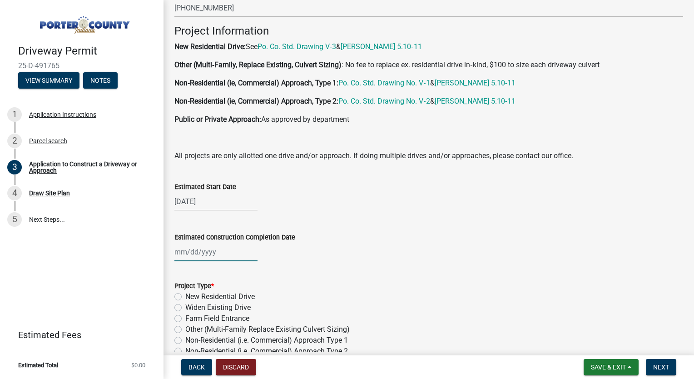
click at [220, 250] on div at bounding box center [215, 251] width 83 height 19
select select "10"
select select "2025"
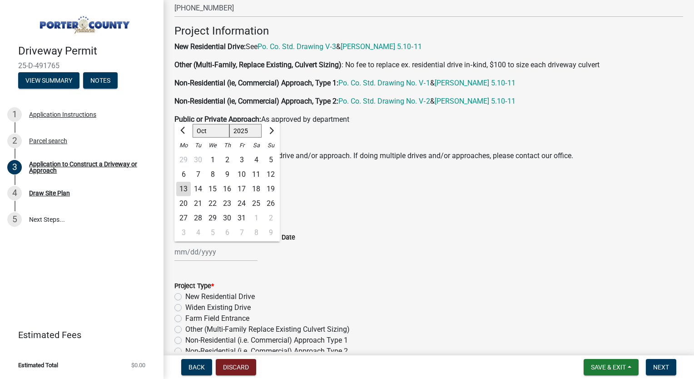
click at [301, 288] on div "Project Type *" at bounding box center [428, 285] width 508 height 11
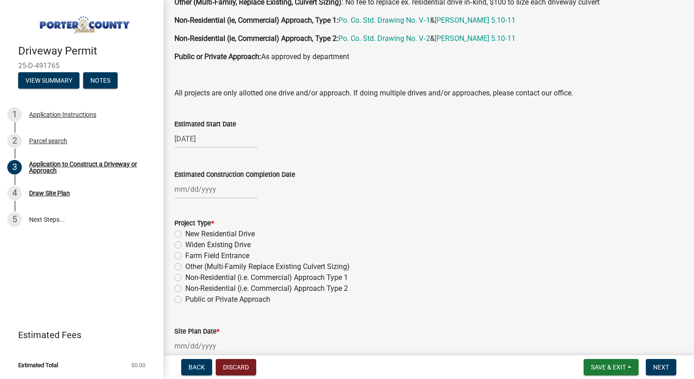
scroll to position [666, 0]
click at [185, 231] on label "New Residential Drive" at bounding box center [219, 233] width 69 height 11
click at [185, 231] on input "New Residential Drive" at bounding box center [188, 231] width 6 height 6
radio input "true"
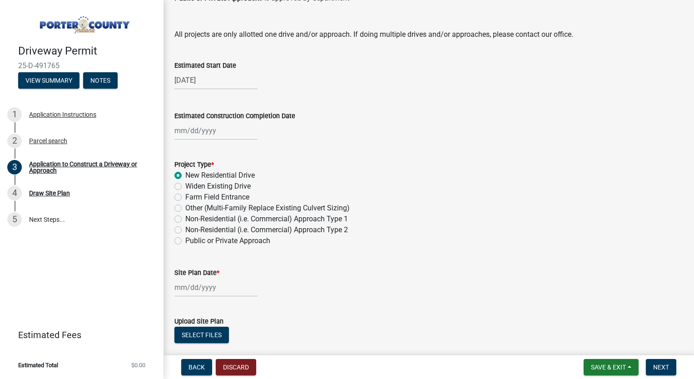
scroll to position [701, 0]
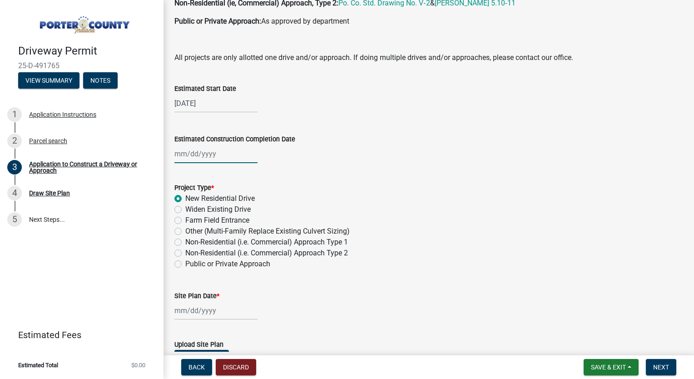
click at [192, 156] on div at bounding box center [215, 153] width 83 height 19
select select "10"
select select "2025"
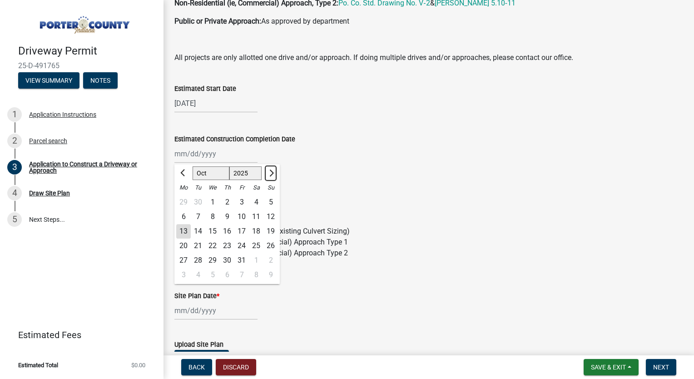
click at [274, 173] on button "Next month" at bounding box center [270, 173] width 11 height 15
select select "1"
select select "2026"
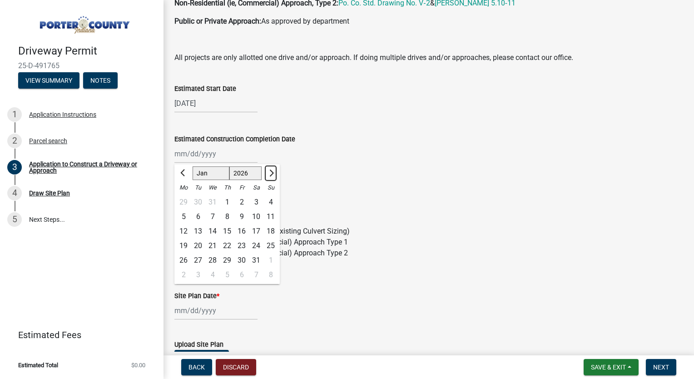
click at [274, 173] on button "Next month" at bounding box center [270, 173] width 11 height 15
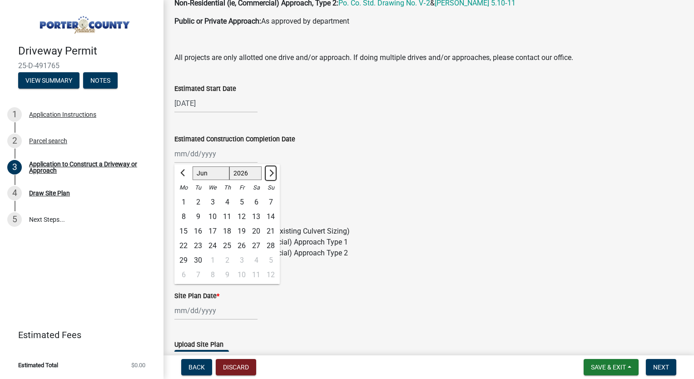
click at [274, 173] on button "Next month" at bounding box center [270, 173] width 11 height 15
select select "8"
click at [256, 200] on div "1" at bounding box center [256, 202] width 15 height 15
type input "[DATE]"
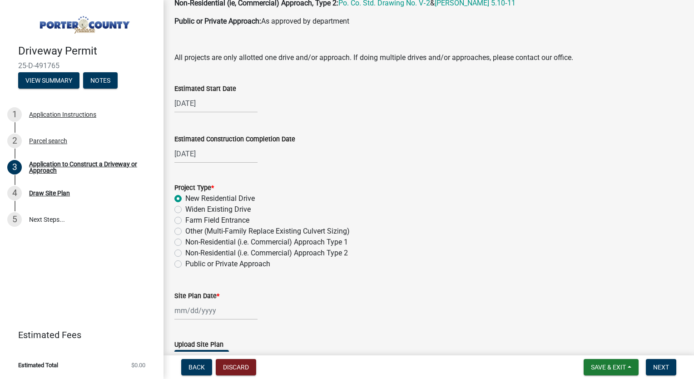
click at [350, 306] on div at bounding box center [428, 310] width 508 height 19
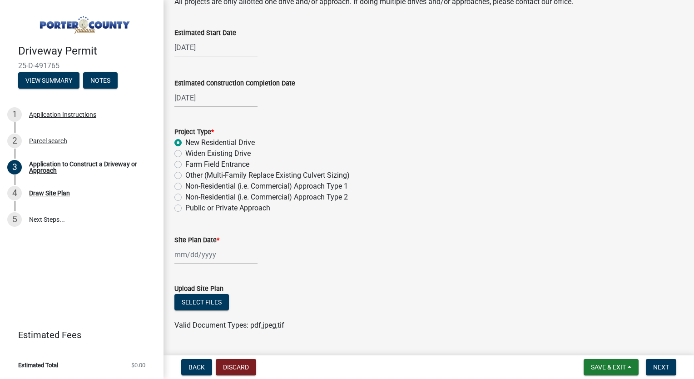
scroll to position [757, 0]
click at [205, 253] on div at bounding box center [215, 254] width 83 height 19
select select "10"
select select "2025"
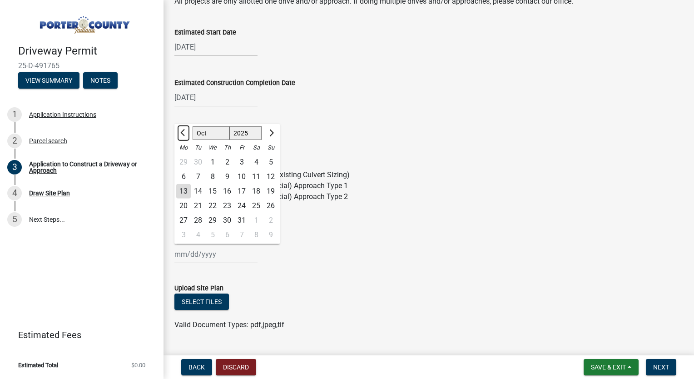
click at [182, 132] on span "Previous month" at bounding box center [183, 132] width 7 height 7
select select "8"
click at [227, 216] on div "28" at bounding box center [227, 219] width 15 height 15
type input "[DATE]"
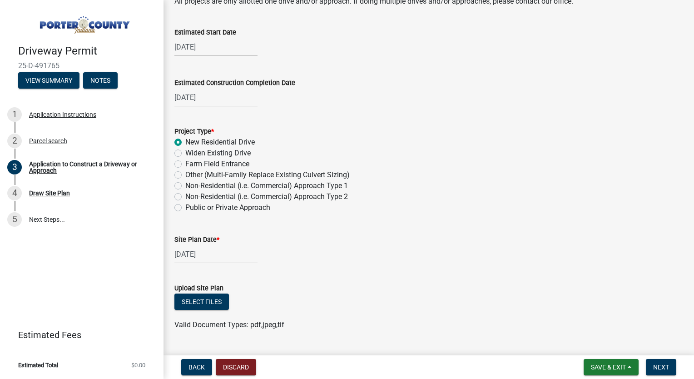
click at [296, 261] on div "[DATE]" at bounding box center [428, 254] width 508 height 19
click at [204, 297] on button "Select files" at bounding box center [201, 301] width 54 height 16
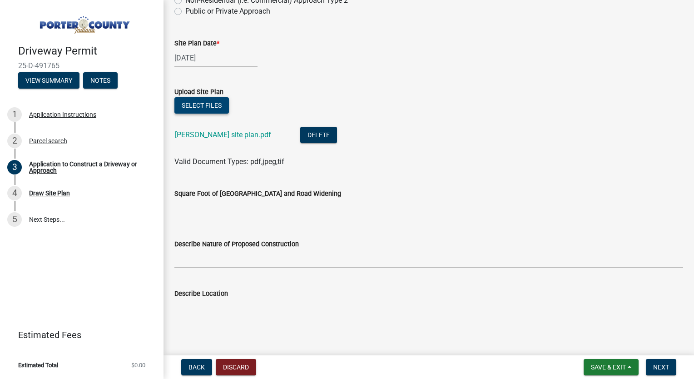
scroll to position [961, 0]
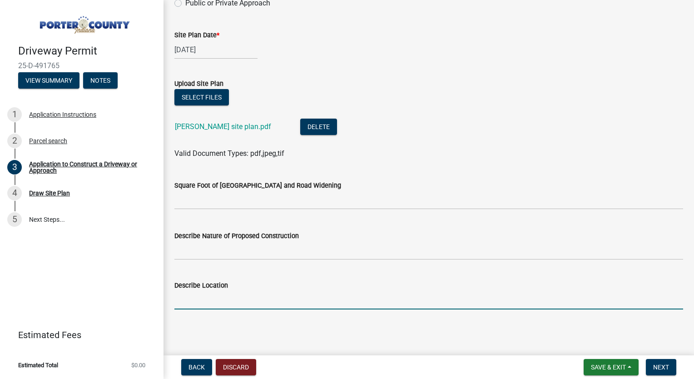
click at [216, 295] on input "Describe Location" at bounding box center [428, 299] width 508 height 19
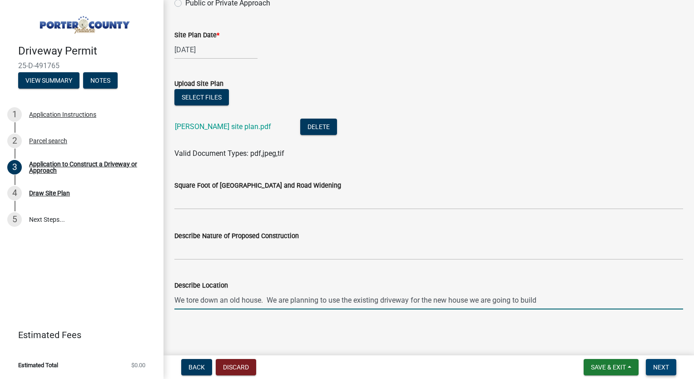
type input "We tore down an old house. We are planning to use the existing driveway for the…"
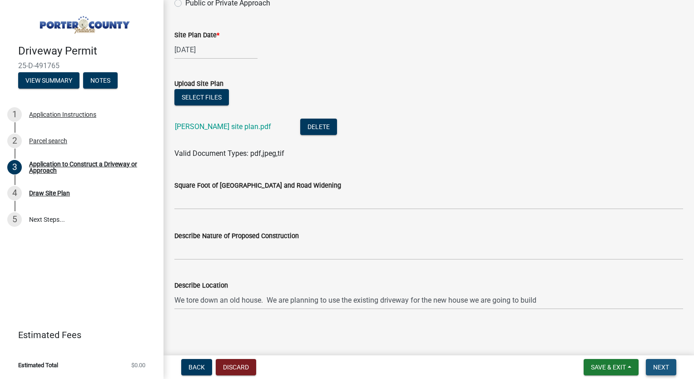
click at [665, 367] on span "Next" at bounding box center [661, 366] width 16 height 7
click at [656, 366] on span "Next" at bounding box center [661, 366] width 16 height 7
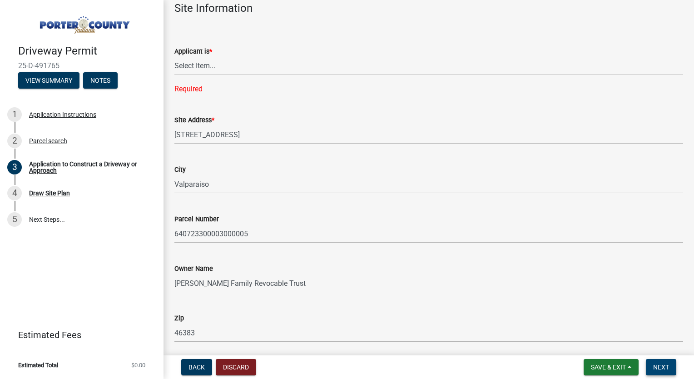
scroll to position [0, 0]
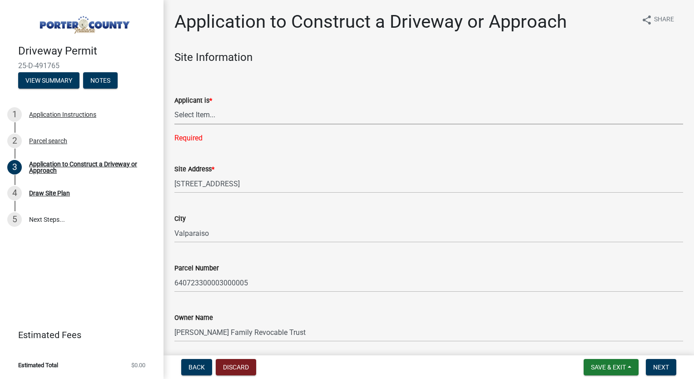
click at [207, 115] on select "Select Item... Owner Contractor" at bounding box center [428, 115] width 508 height 19
click at [174, 106] on select "Select Item... Owner Contractor" at bounding box center [428, 115] width 508 height 19
select select "3b60141c-57a3-479f-8c5a-1828030bf254"
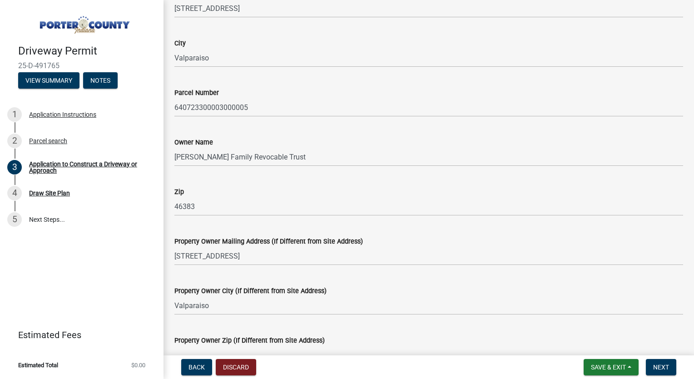
scroll to position [160, 0]
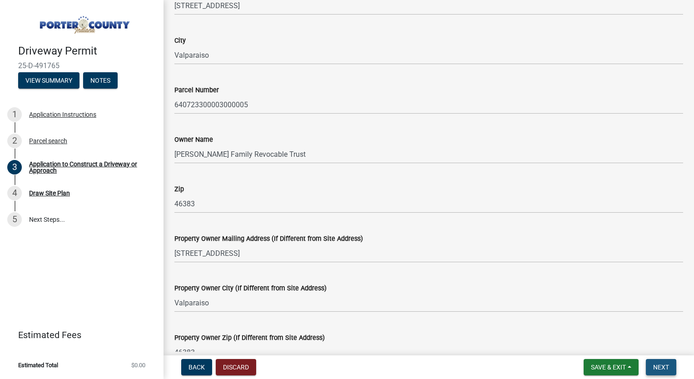
click at [653, 368] on span "Next" at bounding box center [661, 366] width 16 height 7
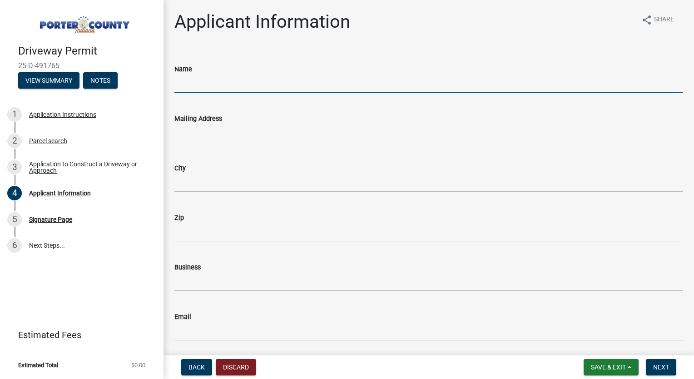
click at [232, 82] on input "Name" at bounding box center [428, 83] width 508 height 19
type input "Detmar Builders LLC"
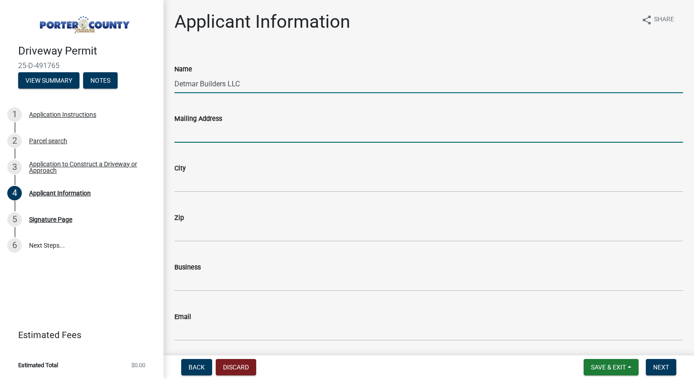
type input "[EMAIL_ADDRESS][DOMAIN_NAME]"
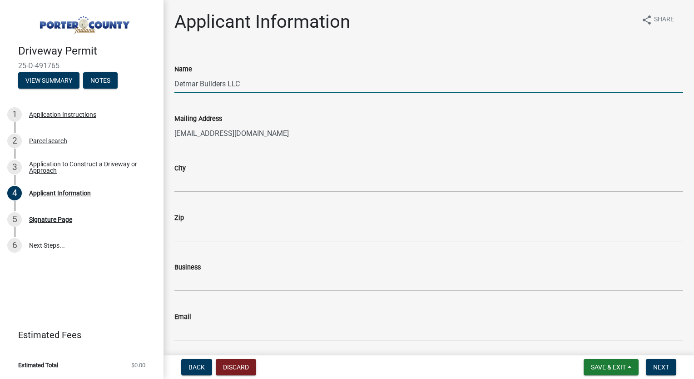
type input "Chesterton"
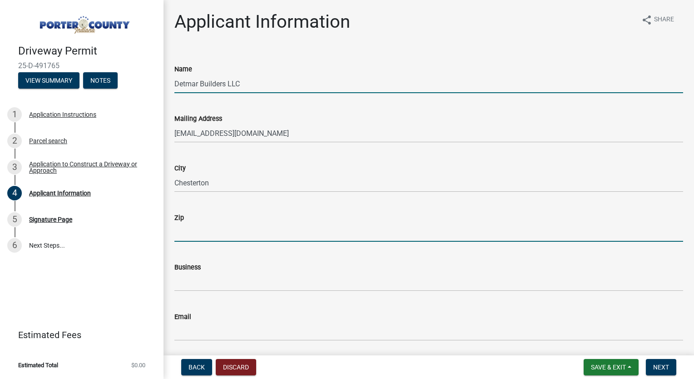
type input "46304"
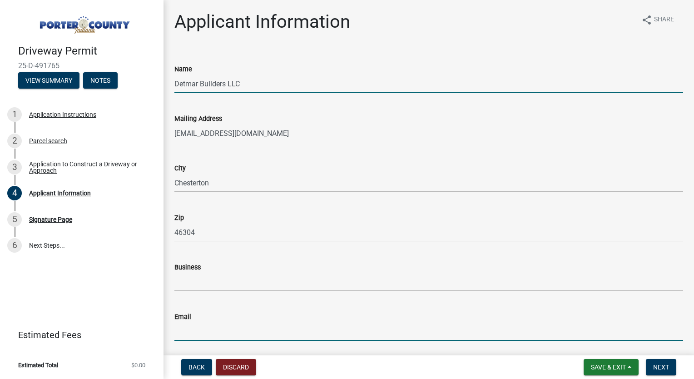
type input "[EMAIL_ADDRESS][DOMAIN_NAME]"
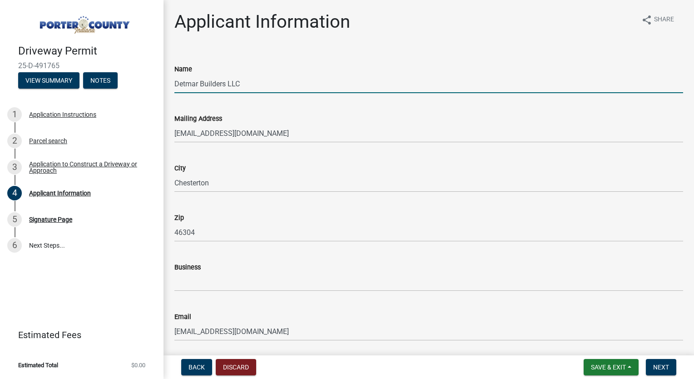
type input "2199213210"
click at [251, 161] on div "City Chesterton" at bounding box center [428, 171] width 508 height 42
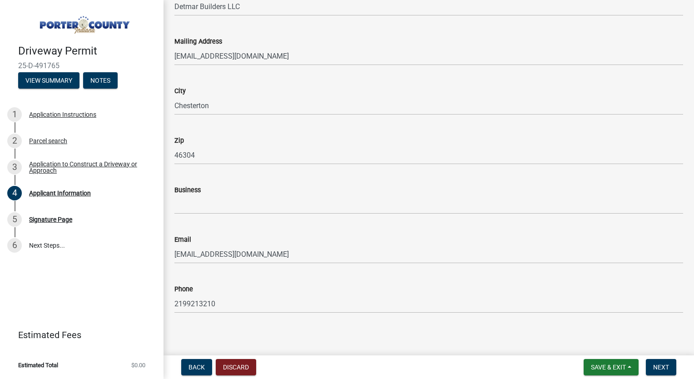
scroll to position [81, 0]
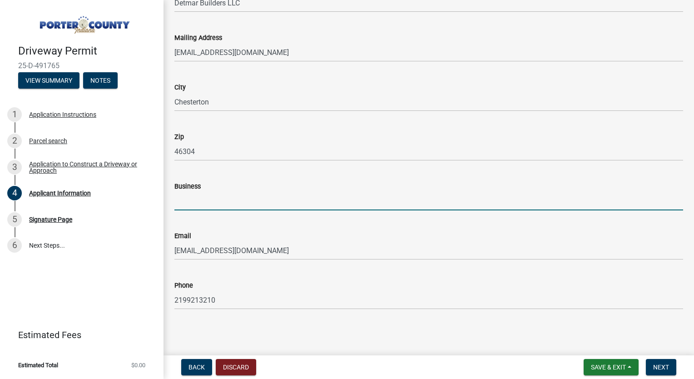
click at [232, 204] on input "Business" at bounding box center [428, 201] width 508 height 19
type input "Detmar Builders LLC"
click at [234, 216] on wm-data-entity-input "Business Detmar Builders LLC" at bounding box center [428, 192] width 508 height 49
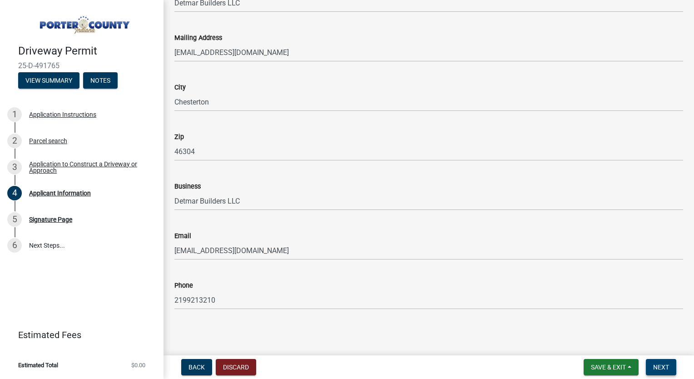
click at [664, 364] on span "Next" at bounding box center [661, 366] width 16 height 7
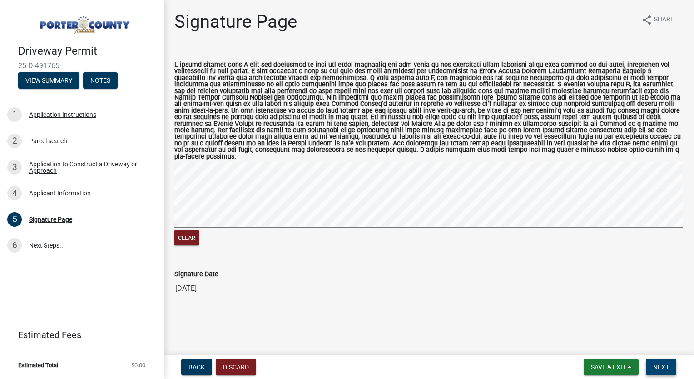
click at [661, 364] on span "Next" at bounding box center [661, 366] width 16 height 7
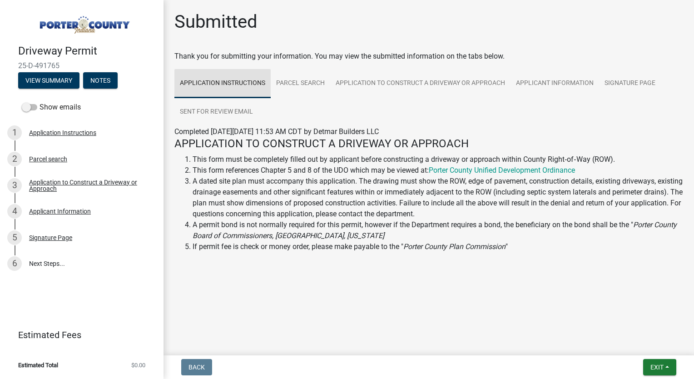
click at [265, 76] on link "Application Instructions" at bounding box center [222, 83] width 96 height 29
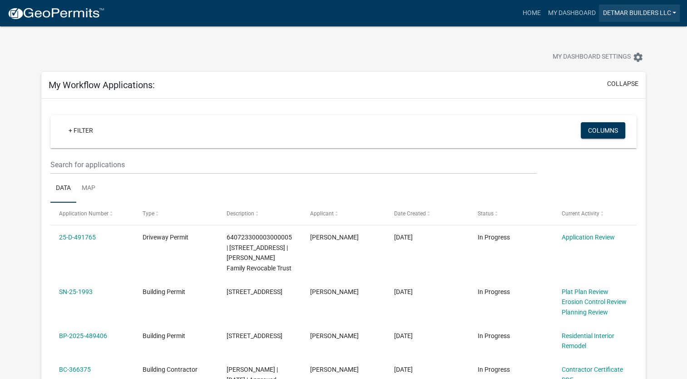
click at [655, 13] on link "Detmar Builders LLC" at bounding box center [639, 13] width 81 height 17
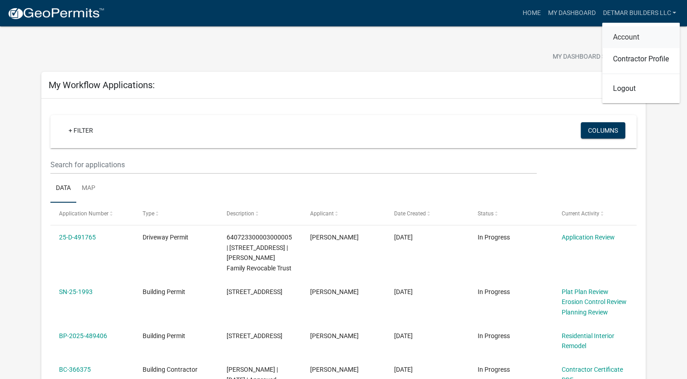
click at [636, 32] on link "Account" at bounding box center [641, 37] width 78 height 22
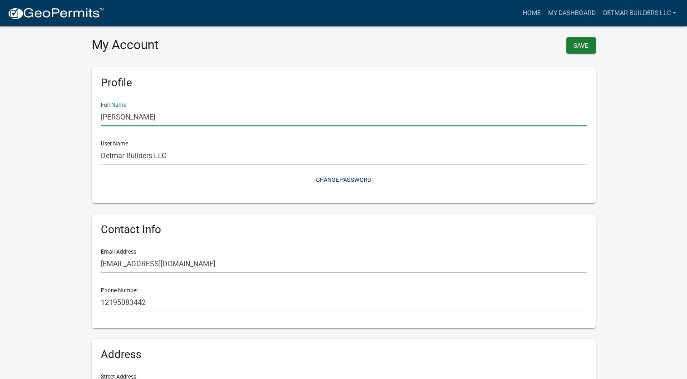
click at [117, 116] on input "[PERSON_NAME]" at bounding box center [344, 117] width 486 height 19
type input "Dan Detmar"
click at [62, 200] on wm-user-profile-view "more_horiz Home My Dashboard Detmar Builders LLC Account Contractor Profile Log…" at bounding box center [343, 270] width 687 height 518
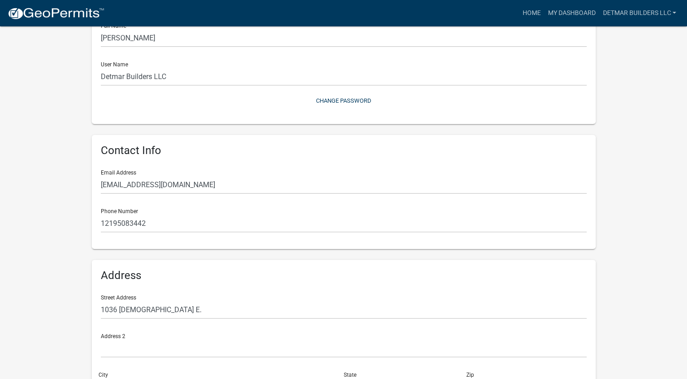
scroll to position [79, 0]
click at [163, 224] on input "12195083442" at bounding box center [344, 222] width 486 height 19
type input "12199213210"
click at [13, 267] on wm-user-profile-view "more_horiz Home My Dashboard Detmar Builders LLC Account Contractor Profile Log…" at bounding box center [343, 190] width 687 height 518
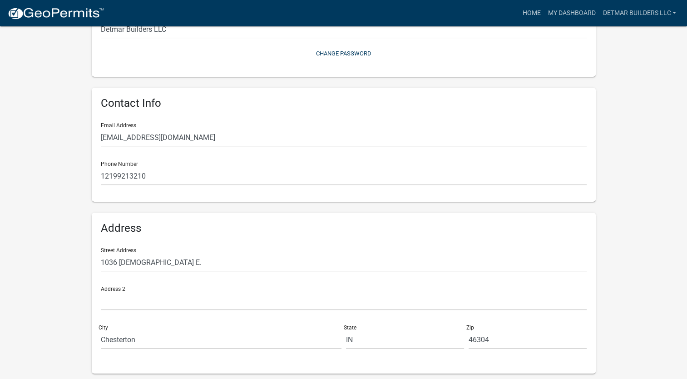
scroll to position [150, 0]
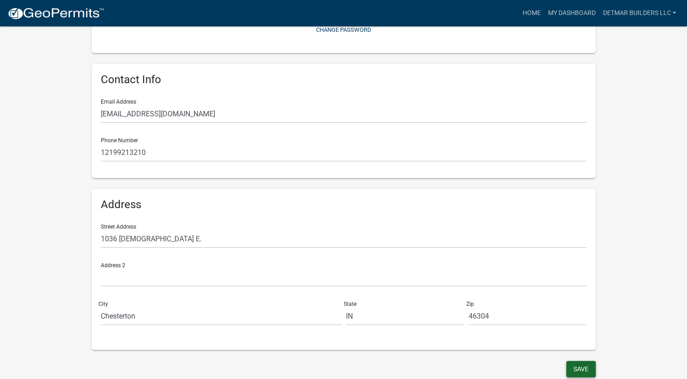
click at [583, 373] on button "Save" at bounding box center [581, 368] width 30 height 16
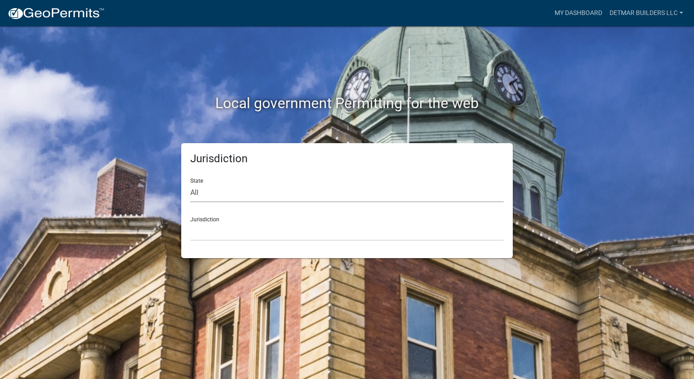
click at [262, 183] on select "All Colorado Georgia Indiana Iowa Kansas Minnesota Ohio South Carolina Wisconsin" at bounding box center [346, 192] width 313 height 19
select select "Indiana"
click at [190, 183] on select "All Colorado Georgia Indiana Iowa Kansas Minnesota Ohio South Carolina Wisconsin" at bounding box center [346, 192] width 313 height 19
click at [238, 233] on select "City of Charlestown, Indiana City of Jeffersonville, Indiana City of Logansport…" at bounding box center [346, 231] width 313 height 19
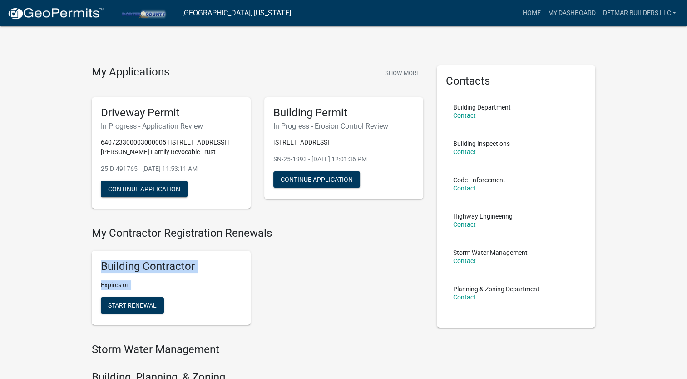
drag, startPoint x: 271, startPoint y: 235, endPoint x: 87, endPoint y: 332, distance: 207.7
click at [87, 332] on div "My Contractor Registration Renewals Building Contractor Expires on Start Renewal" at bounding box center [257, 284] width 345 height 116
drag, startPoint x: 87, startPoint y: 332, endPoint x: 65, endPoint y: 205, distance: 129.5
click at [65, 205] on div "My Applications Show More Driveway Permit In Progress - Application Review 6407…" at bounding box center [343, 375] width 687 height 751
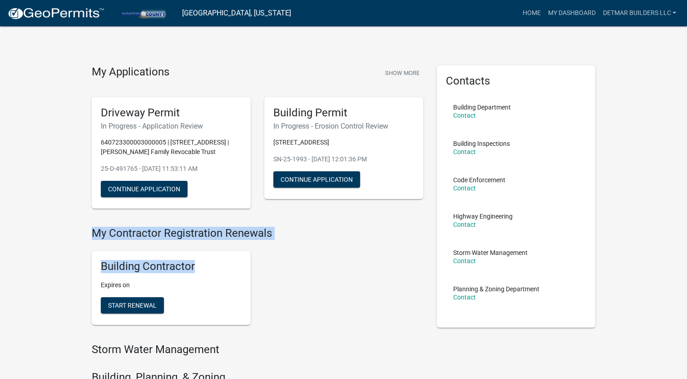
drag, startPoint x: 192, startPoint y: 268, endPoint x: 87, endPoint y: 233, distance: 111.2
click at [87, 233] on div "My Contractor Registration Renewals Building Contractor Expires on Start Renewal" at bounding box center [257, 284] width 345 height 116
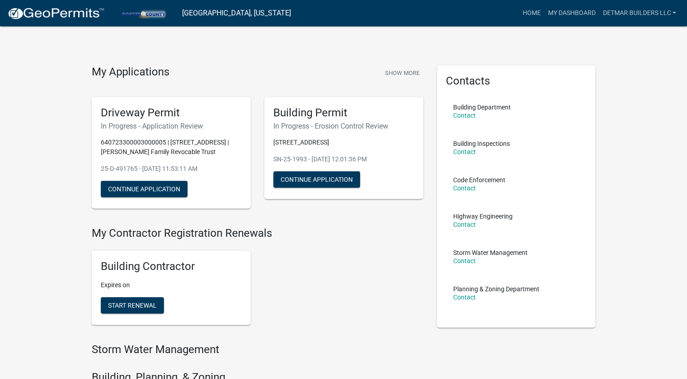
drag, startPoint x: 87, startPoint y: 233, endPoint x: 62, endPoint y: 206, distance: 36.6
click at [62, 206] on div "My Applications Show More Driveway Permit In Progress - Application Review 6407…" at bounding box center [343, 375] width 687 height 751
click at [335, 270] on div "Building Contractor Expires on Start Renewal" at bounding box center [257, 287] width 345 height 89
